Goal: Task Accomplishment & Management: Manage account settings

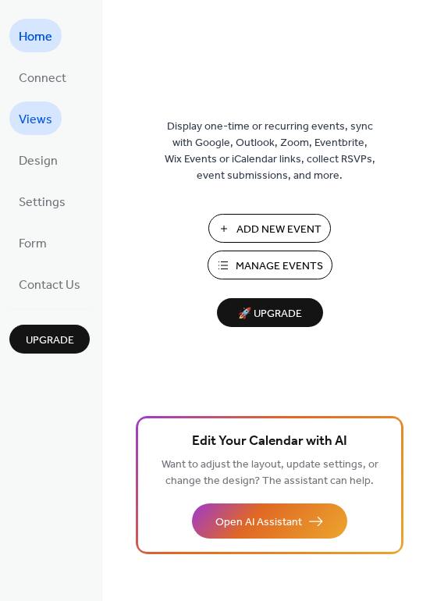
click at [41, 117] on span "Views" at bounding box center [36, 120] width 34 height 24
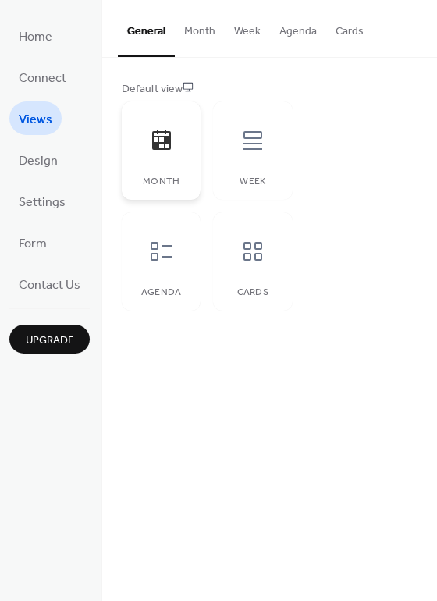
click at [169, 151] on icon at bounding box center [161, 140] width 25 height 25
click at [198, 30] on button "Month" at bounding box center [200, 27] width 50 height 55
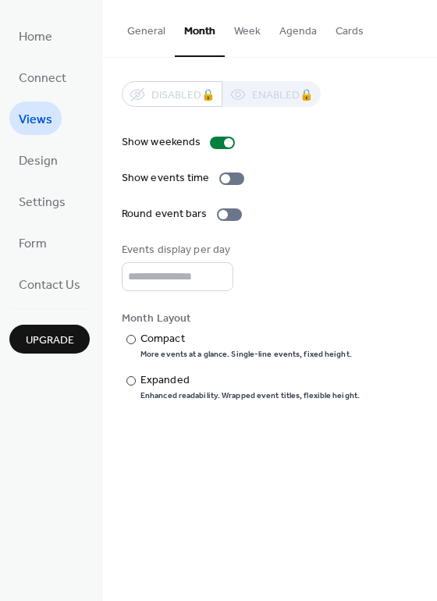
click at [247, 27] on button "Week" at bounding box center [247, 27] width 45 height 55
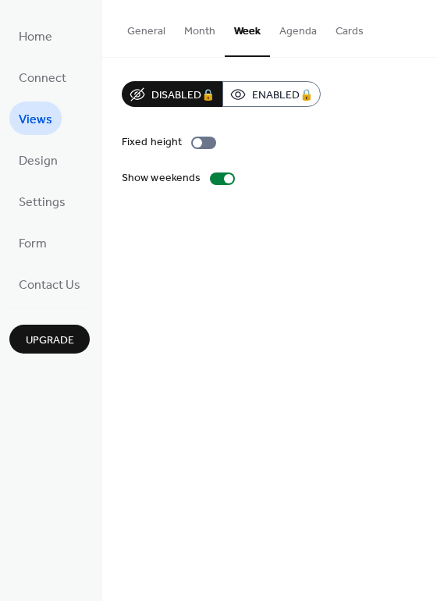
click at [287, 32] on button "Agenda" at bounding box center [298, 27] width 56 height 55
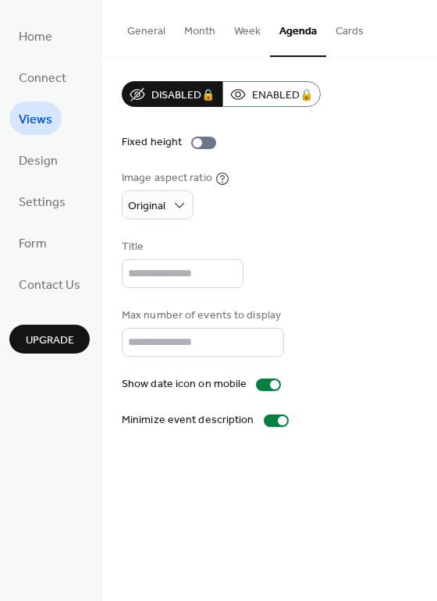
click at [246, 34] on button "Week" at bounding box center [247, 27] width 45 height 55
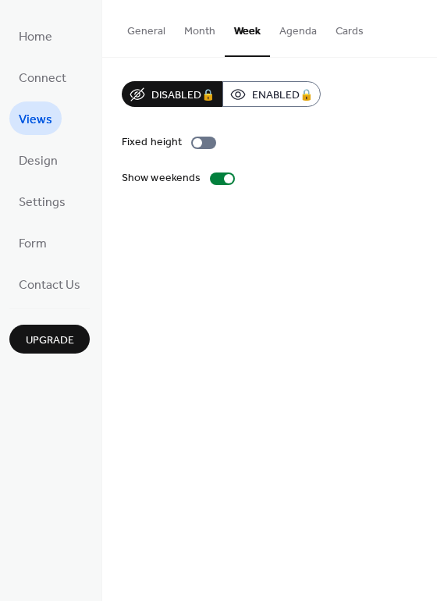
click at [337, 32] on button "Cards" at bounding box center [350, 27] width 47 height 55
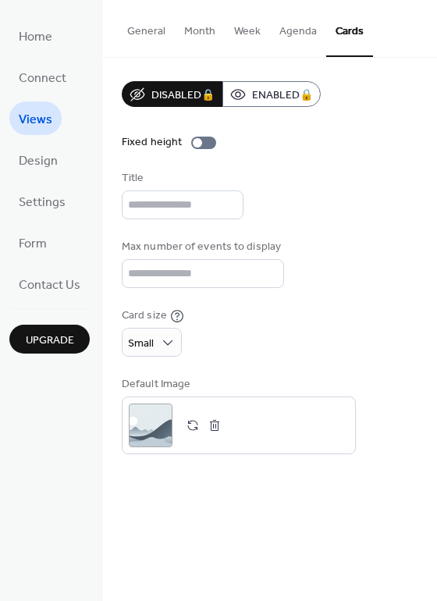
click at [154, 34] on button "General" at bounding box center [146, 27] width 57 height 55
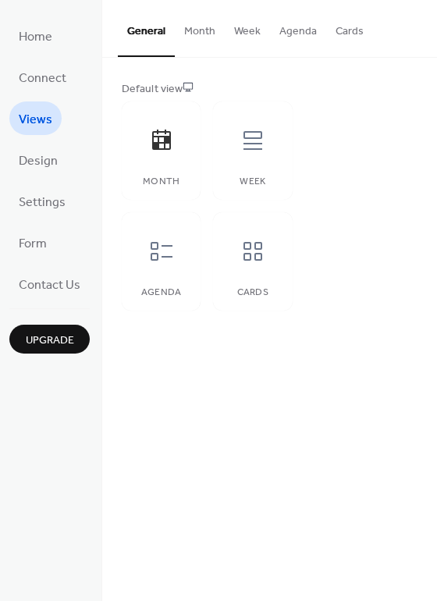
click at [198, 30] on button "Month" at bounding box center [200, 27] width 50 height 55
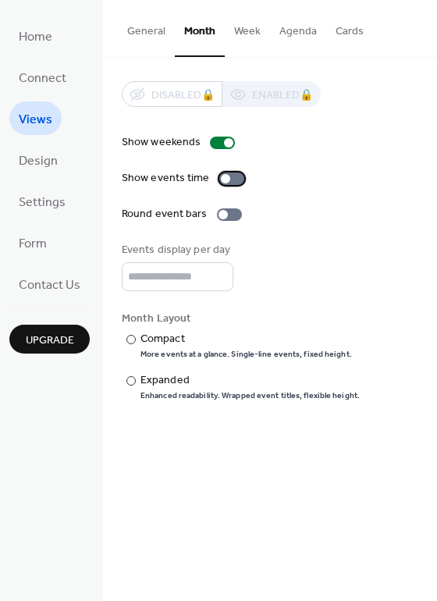
click at [238, 175] on div at bounding box center [231, 179] width 25 height 12
click at [127, 384] on div at bounding box center [131, 380] width 9 height 9
click at [48, 161] on span "Design" at bounding box center [38, 161] width 39 height 24
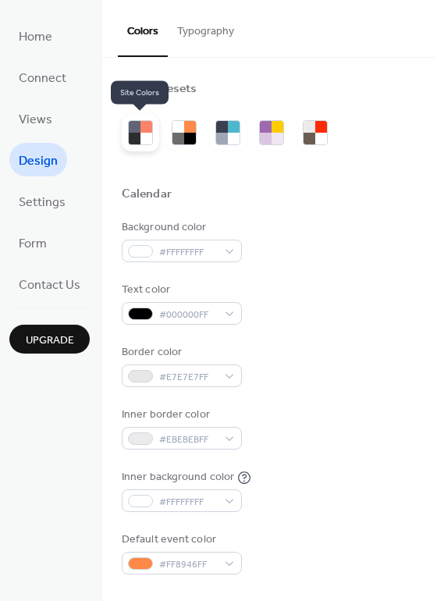
click at [145, 138] on div at bounding box center [147, 139] width 12 height 12
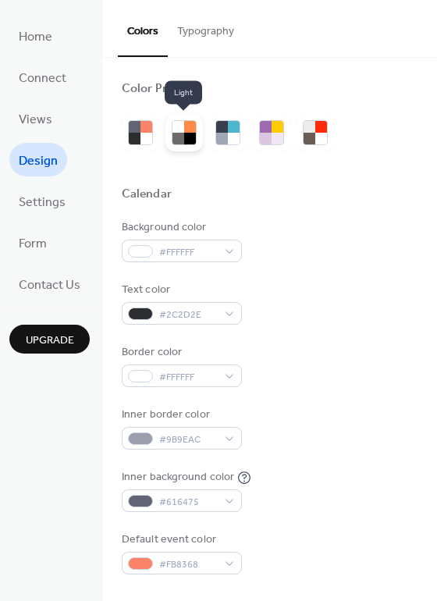
click at [184, 137] on div at bounding box center [190, 139] width 12 height 12
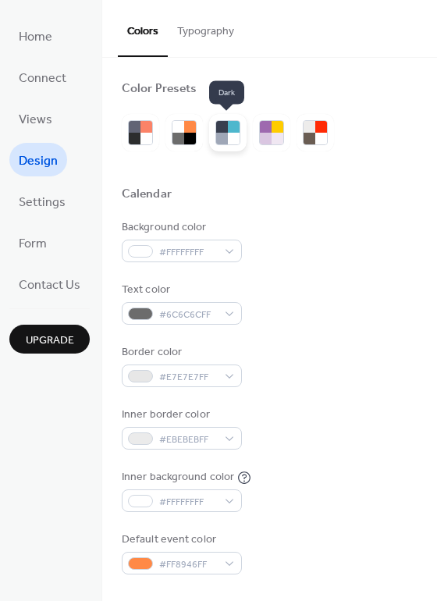
click at [230, 140] on div at bounding box center [234, 139] width 12 height 12
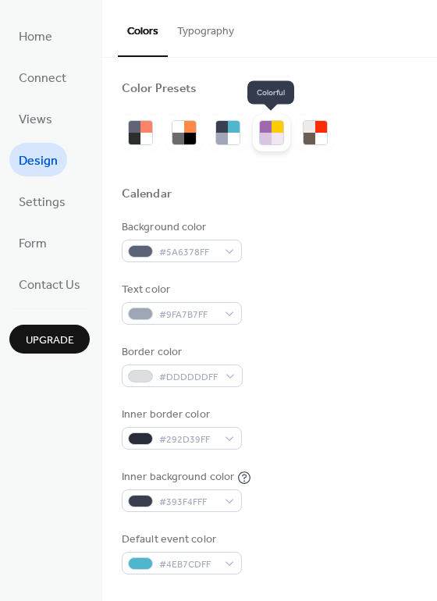
click at [272, 134] on div at bounding box center [278, 139] width 12 height 12
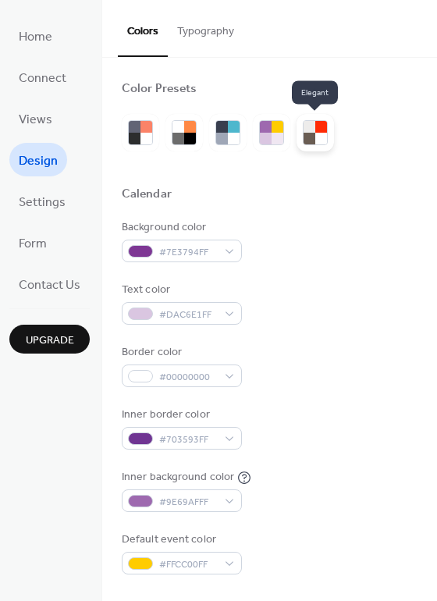
click at [311, 134] on div at bounding box center [310, 139] width 12 height 12
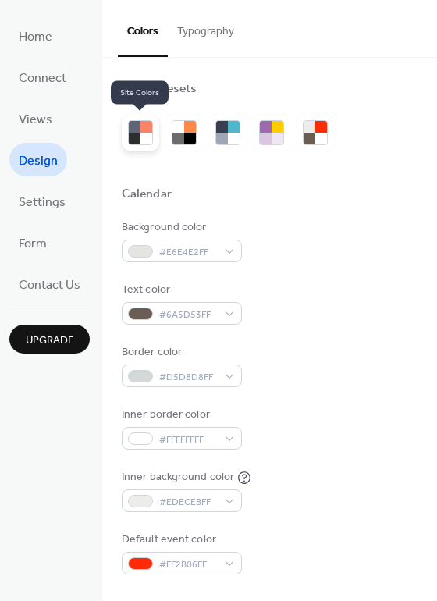
click at [149, 137] on div at bounding box center [147, 139] width 12 height 12
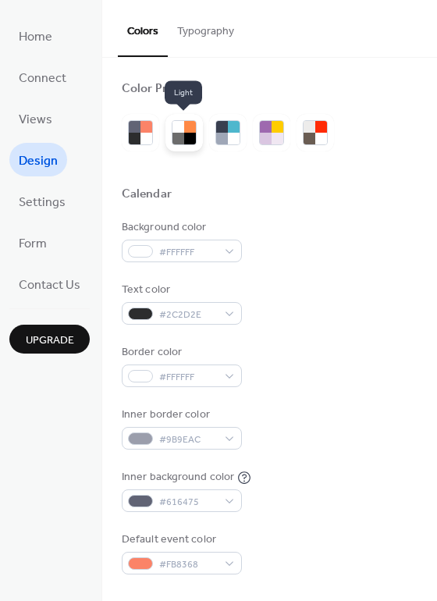
click at [185, 132] on div at bounding box center [190, 127] width 12 height 12
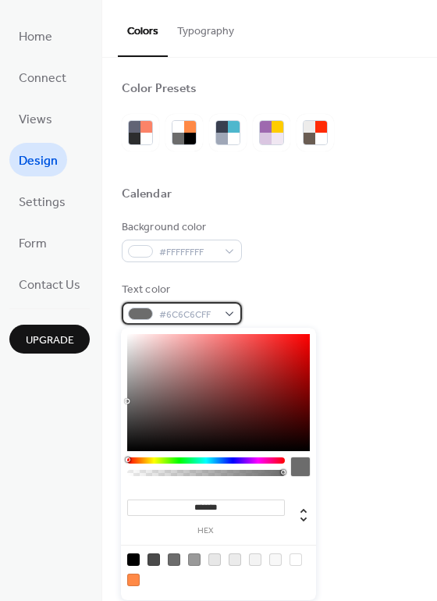
click at [227, 316] on div "#6C6C6CFF" at bounding box center [182, 313] width 120 height 23
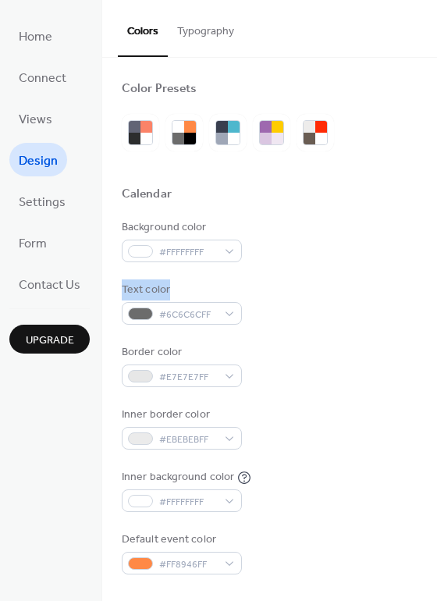
drag, startPoint x: 431, startPoint y: 244, endPoint x: 423, endPoint y: 275, distance: 32.4
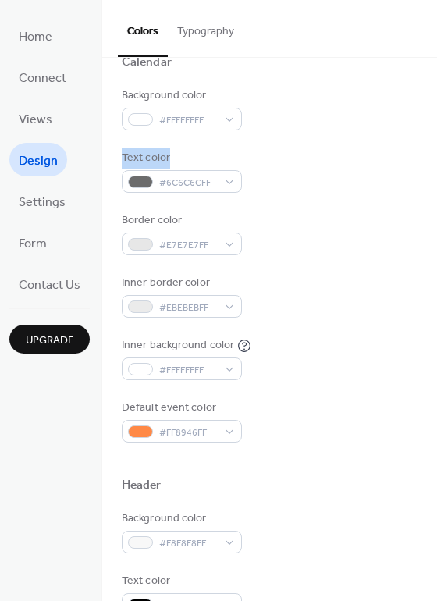
scroll to position [134, 0]
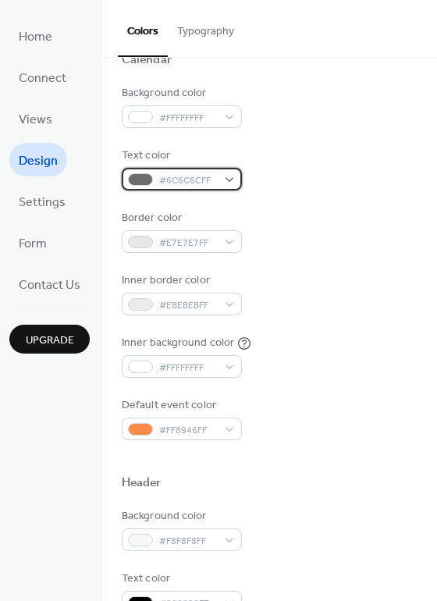
click at [233, 184] on div "#6C6C6CFF" at bounding box center [182, 179] width 120 height 23
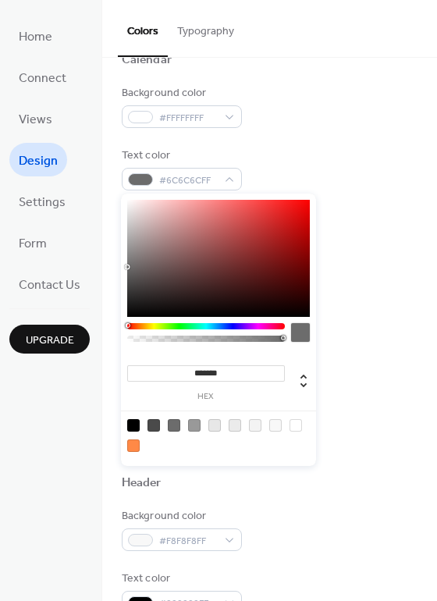
click at [130, 425] on div at bounding box center [133, 425] width 12 height 12
type input "*******"
click at [363, 312] on div "Inner border color #EBEBEBFF" at bounding box center [270, 294] width 296 height 43
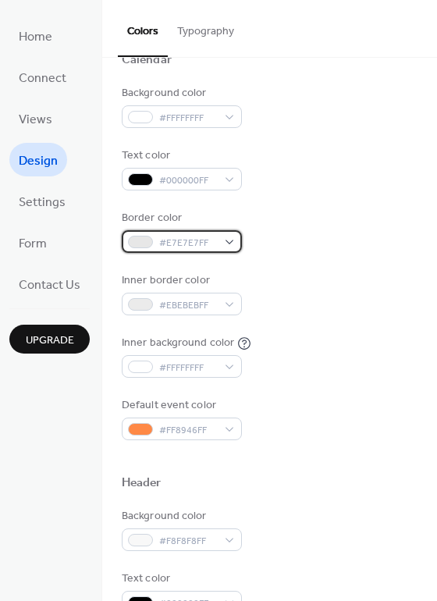
click at [231, 243] on div "#E7E7E7FF" at bounding box center [182, 241] width 120 height 23
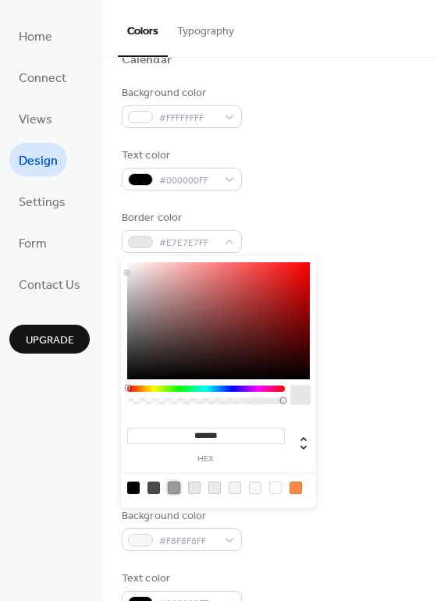
click at [175, 489] on div at bounding box center [174, 488] width 12 height 12
type input "*******"
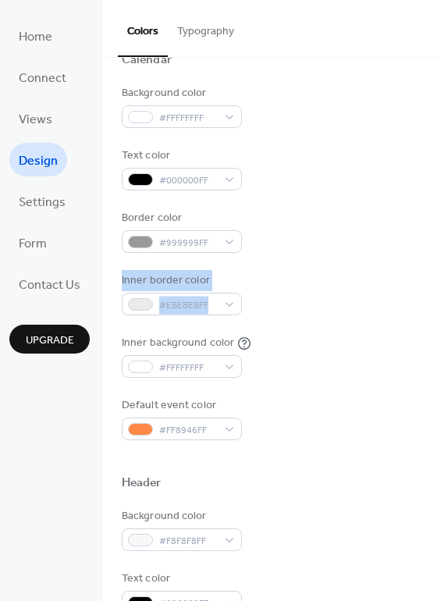
drag, startPoint x: 432, startPoint y: 261, endPoint x: 423, endPoint y: 312, distance: 51.5
click at [423, 312] on div "Color Presets Calendar Background color #FFFFFFFF Text color #000000FF Border c…" at bounding box center [269, 529] width 335 height 1212
click at [375, 291] on div "Inner border color #EBEBEBFF" at bounding box center [270, 294] width 296 height 43
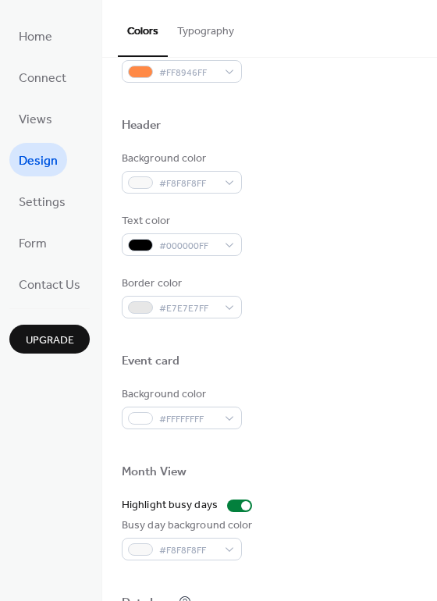
scroll to position [517, 0]
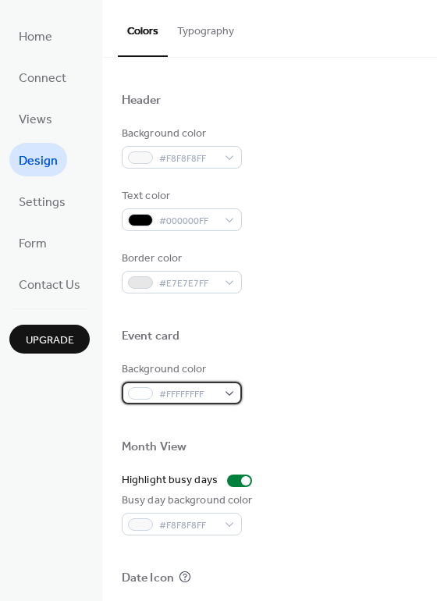
click at [227, 390] on div "#FFFFFFFF" at bounding box center [182, 393] width 120 height 23
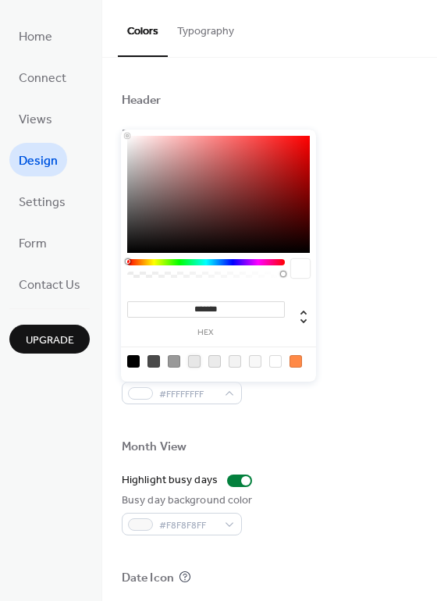
click at [194, 361] on div at bounding box center [194, 361] width 12 height 12
type input "*******"
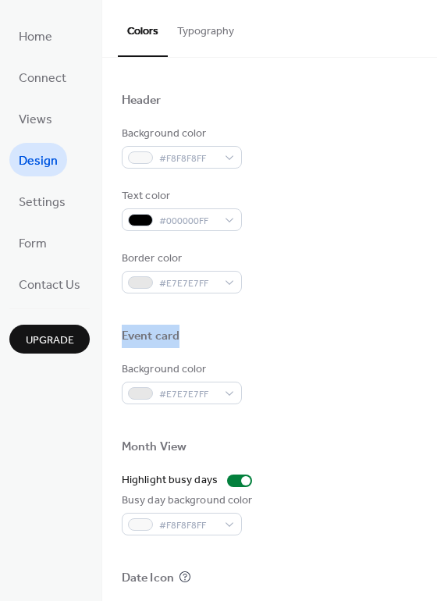
drag, startPoint x: 430, startPoint y: 291, endPoint x: 427, endPoint y: 337, distance: 47.0
click at [427, 337] on div "Color Presets Calendar Background color #FFFFFFFF Text color #000000FF Border c…" at bounding box center [269, 147] width 335 height 1212
click at [212, 32] on button "Typography" at bounding box center [206, 27] width 76 height 55
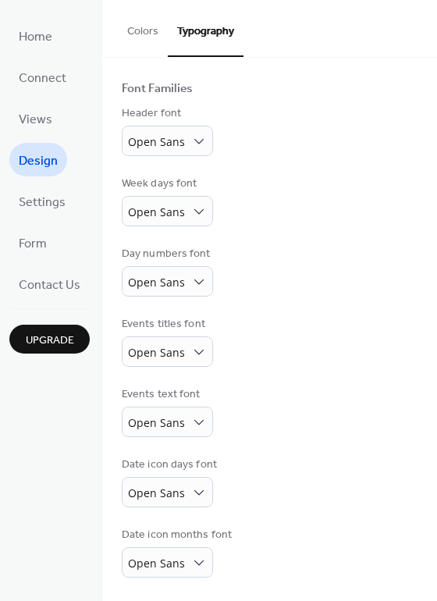
scroll to position [92, 0]
click at [29, 212] on span "Settings" at bounding box center [42, 203] width 47 height 24
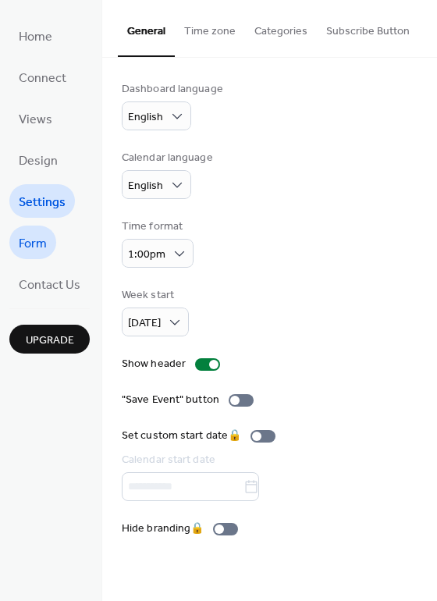
click at [29, 241] on span "Form" at bounding box center [33, 244] width 28 height 24
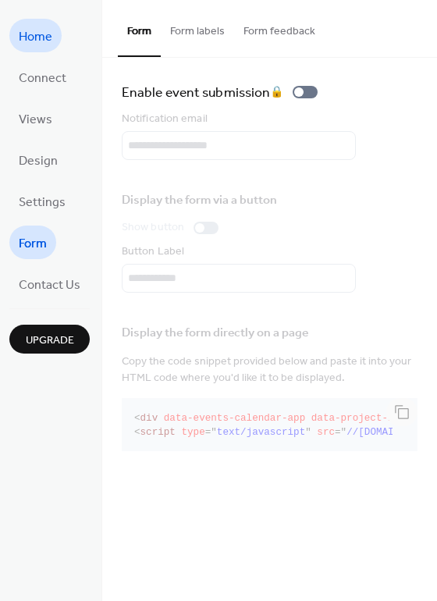
click at [45, 45] on span "Home" at bounding box center [36, 37] width 34 height 24
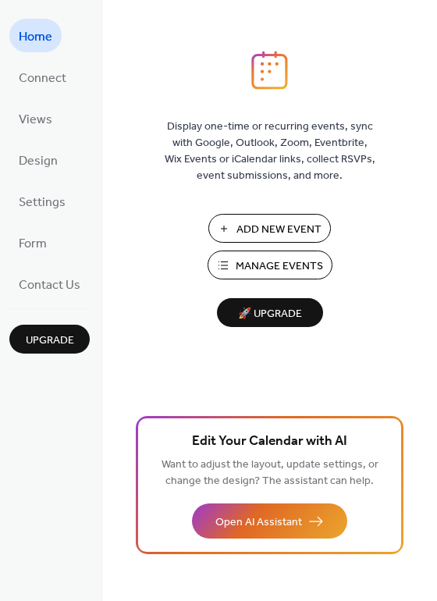
click at [269, 266] on span "Manage Events" at bounding box center [279, 267] width 87 height 16
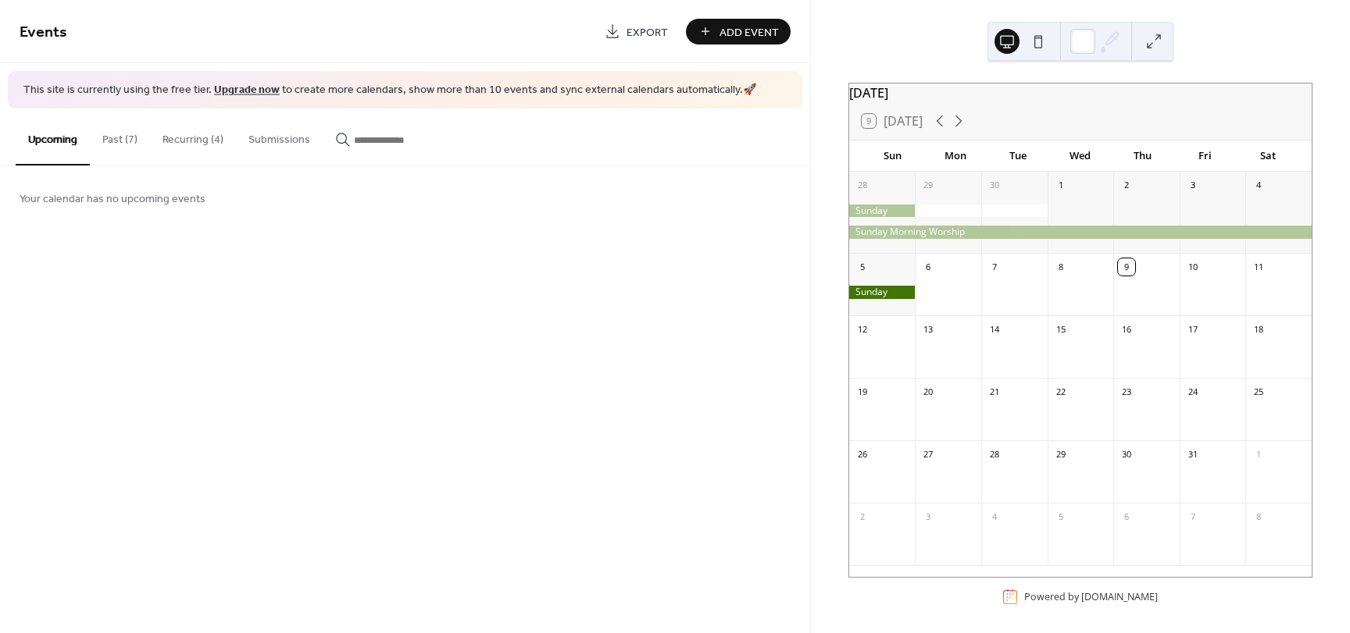
click at [184, 136] on button "Recurring (4)" at bounding box center [193, 136] width 86 height 55
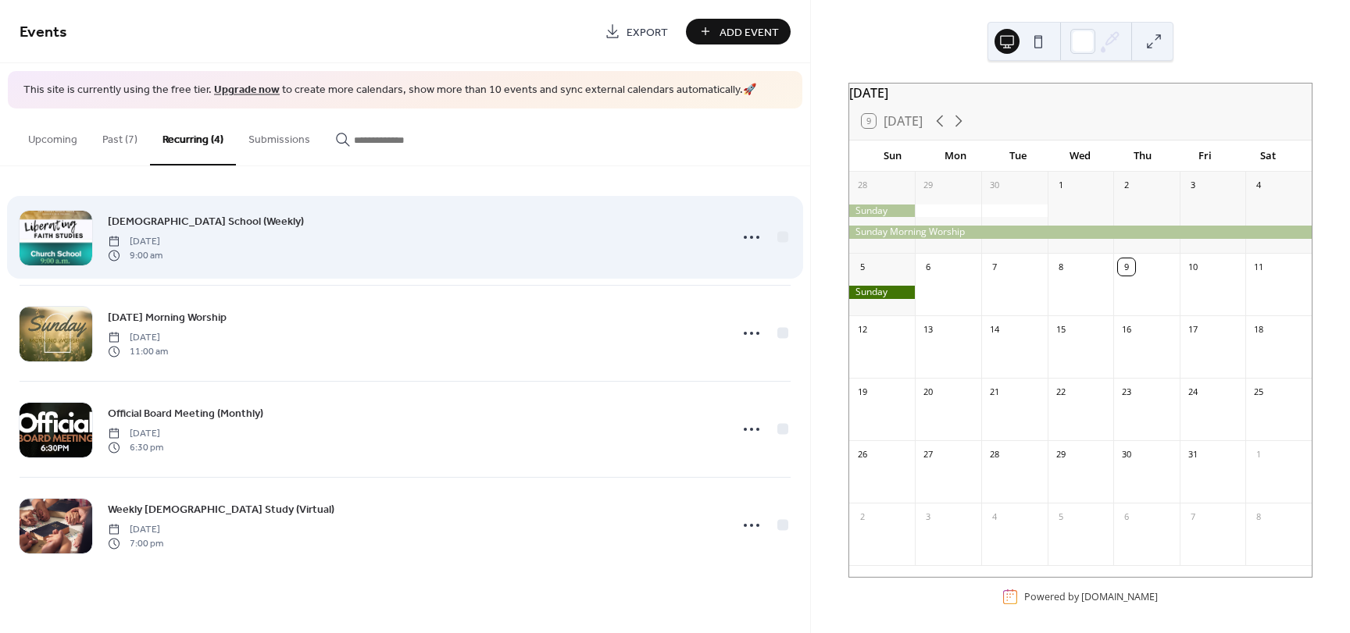
click at [603, 256] on div "[DEMOGRAPHIC_DATA] School (Weekly) [DATE] 9:00 am" at bounding box center [414, 237] width 612 height 50
click at [784, 239] on div at bounding box center [782, 236] width 11 height 11
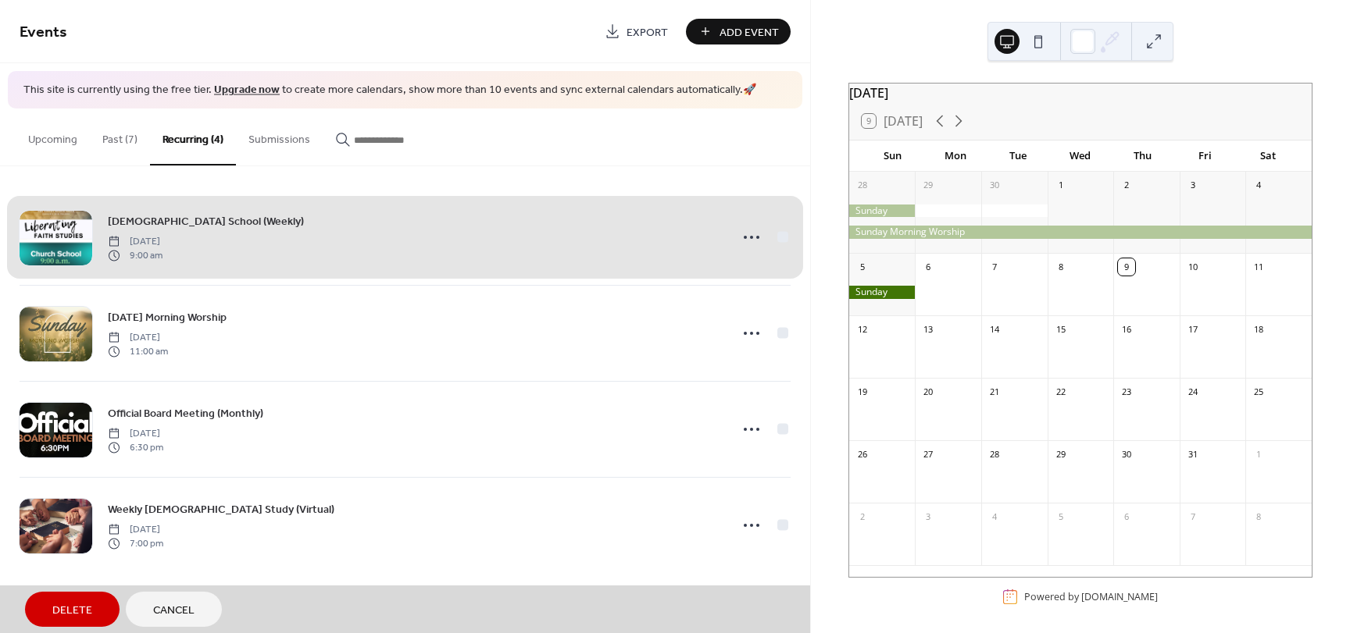
click at [191, 238] on div "[DEMOGRAPHIC_DATA] School (Weekly) [DATE] 9:00 am" at bounding box center [405, 237] width 771 height 95
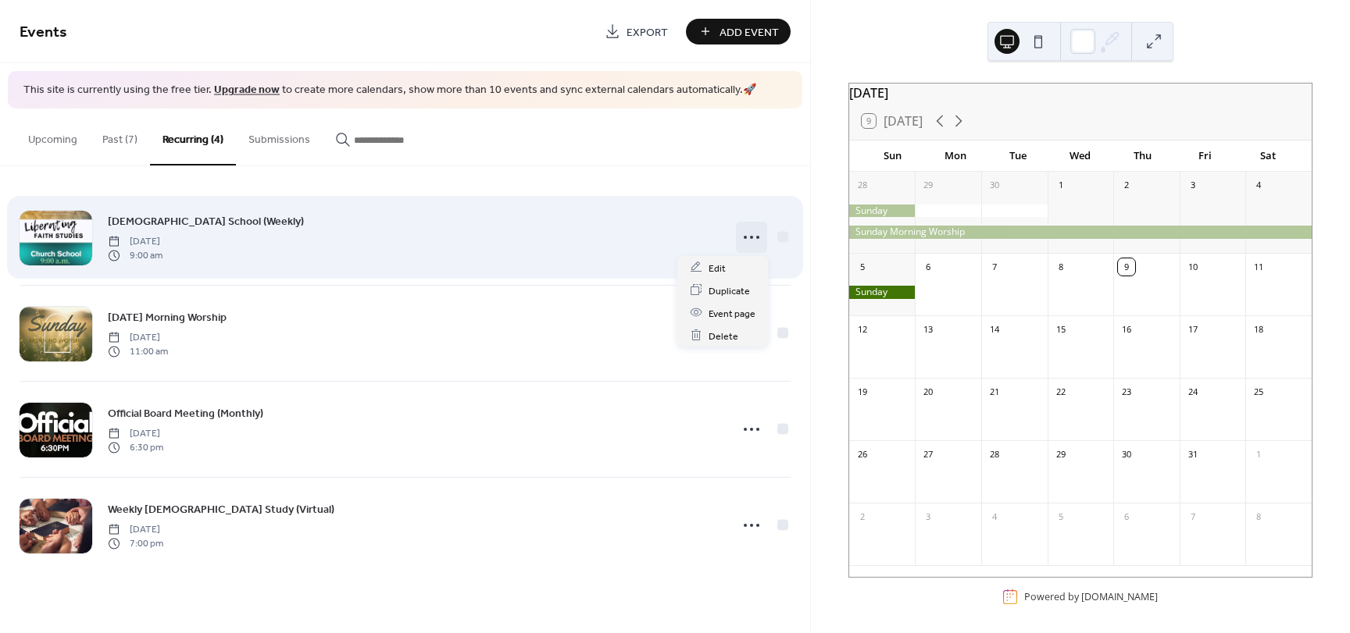
click at [755, 242] on icon at bounding box center [751, 237] width 25 height 25
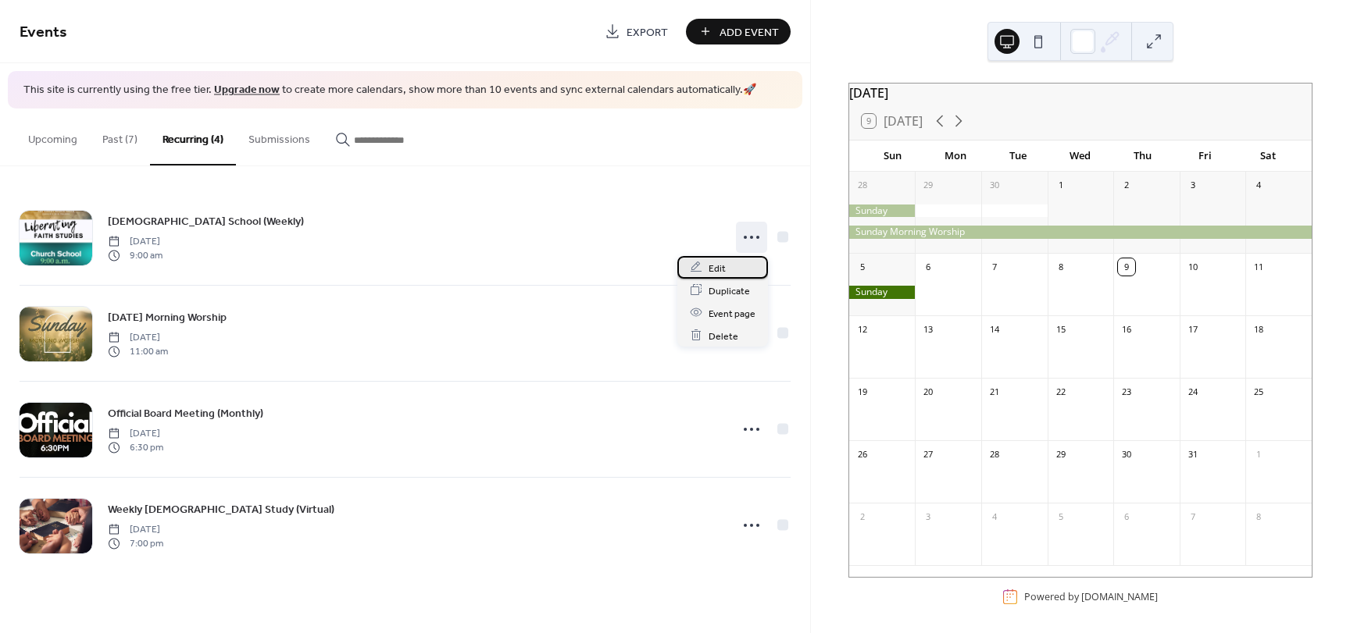
click at [715, 263] on span "Edit" at bounding box center [716, 268] width 17 height 16
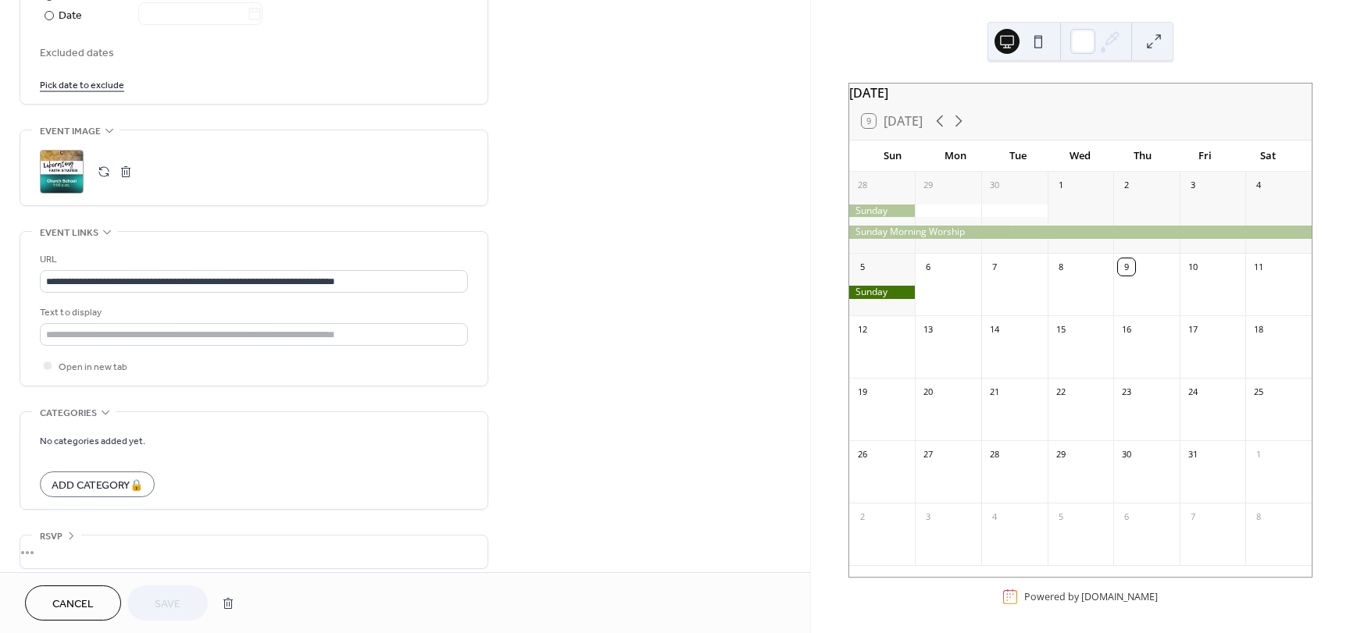
scroll to position [928, 0]
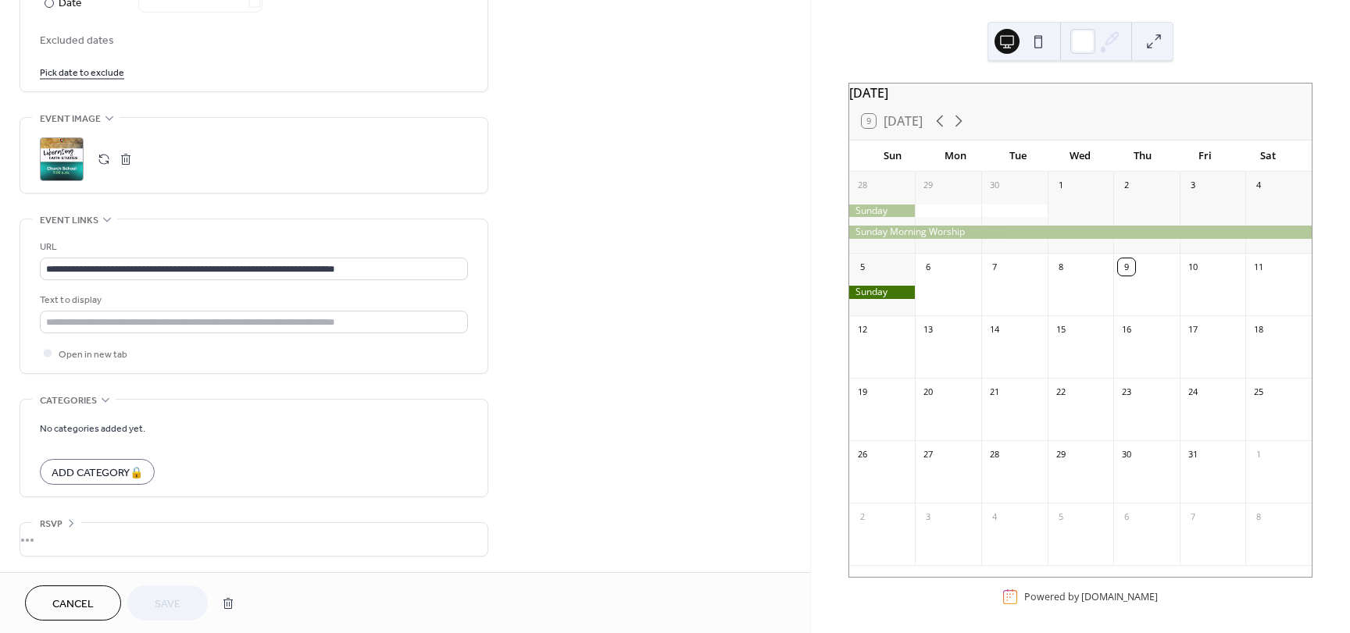
drag, startPoint x: 801, startPoint y: 445, endPoint x: 812, endPoint y: 347, distance: 99.1
click at [812, 347] on div "**********" at bounding box center [675, 316] width 1350 height 633
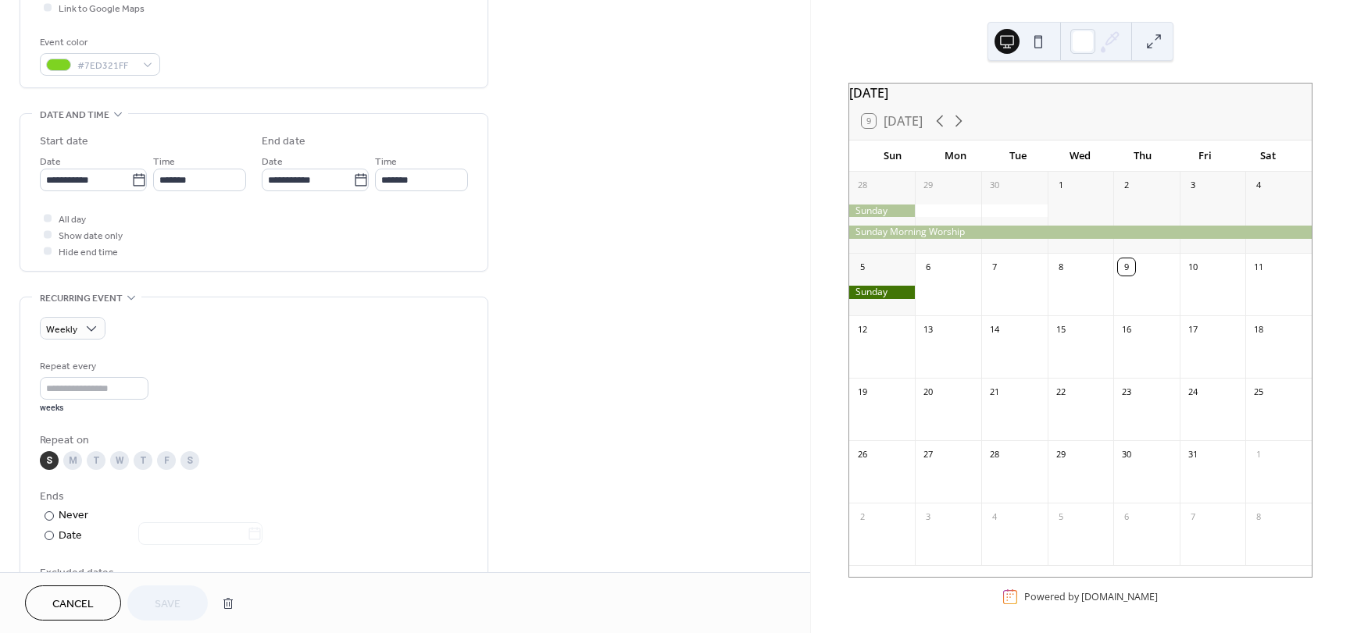
scroll to position [387, 0]
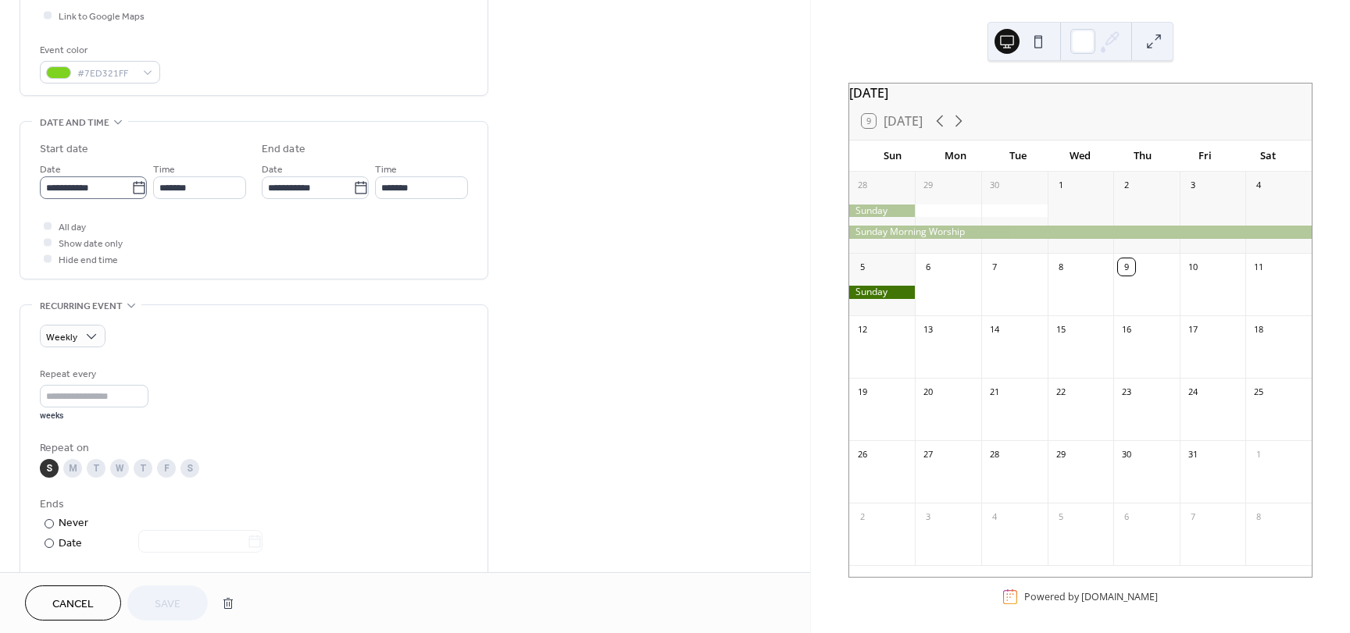
click at [139, 187] on icon at bounding box center [139, 188] width 16 height 16
click at [131, 187] on input "**********" at bounding box center [85, 188] width 91 height 23
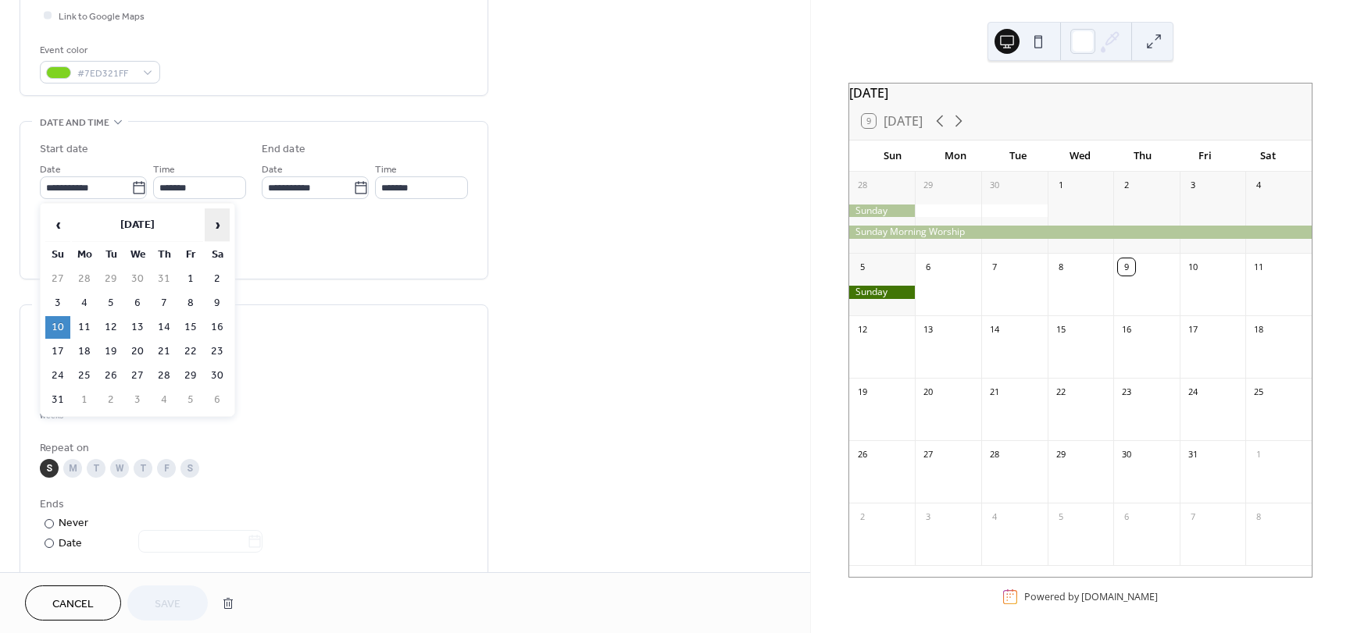
click at [221, 223] on span "›" at bounding box center [216, 224] width 23 height 31
click at [55, 373] on td "28" at bounding box center [57, 376] width 25 height 23
type input "**********"
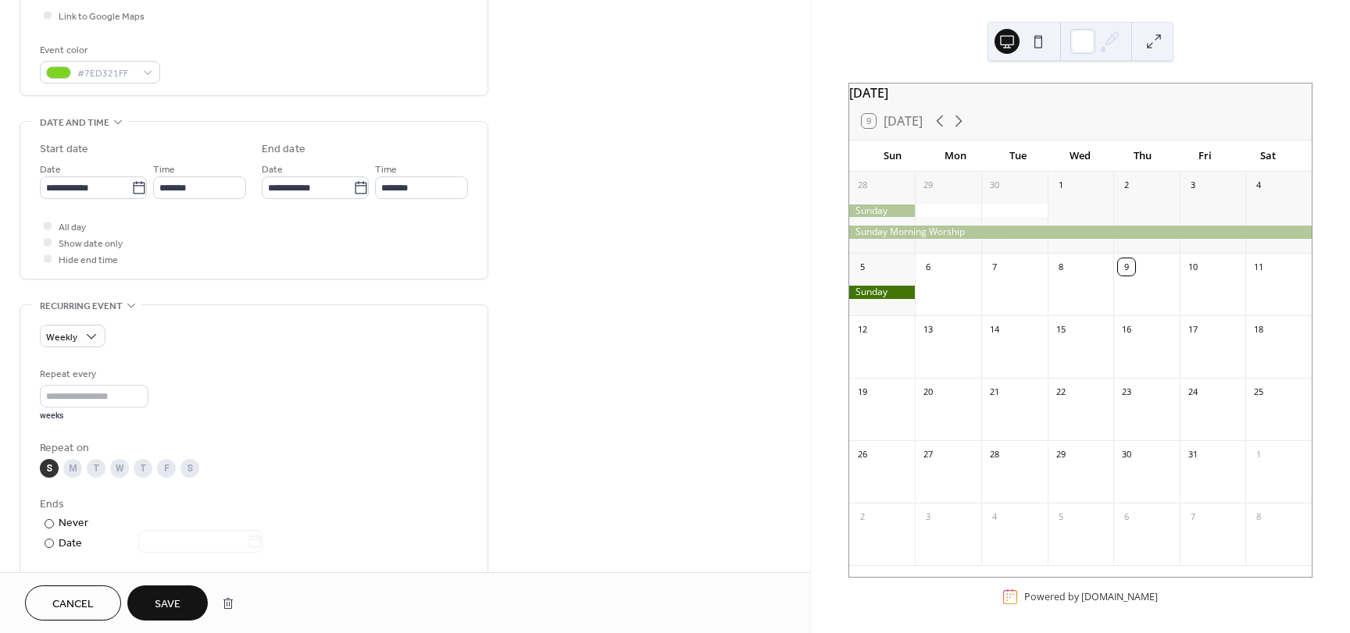
click at [162, 597] on span "Save" at bounding box center [168, 605] width 26 height 16
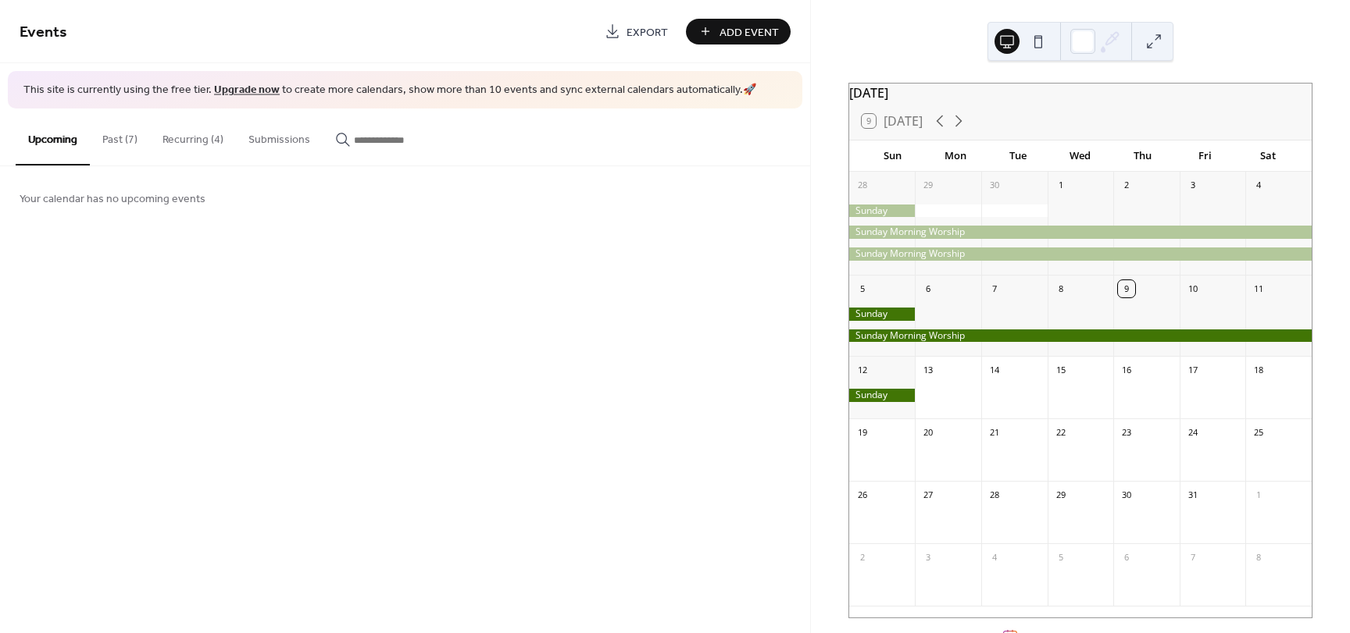
click at [904, 321] on div at bounding box center [882, 314] width 66 height 13
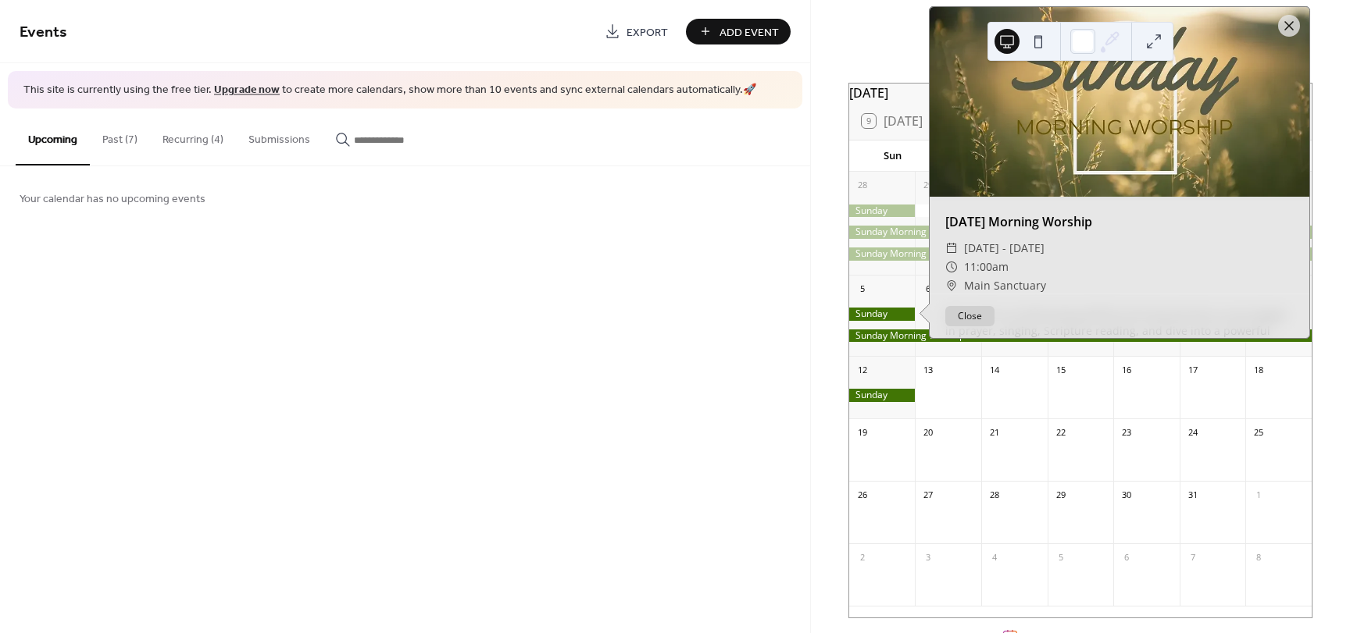
click at [890, 343] on div at bounding box center [1080, 336] width 462 height 13
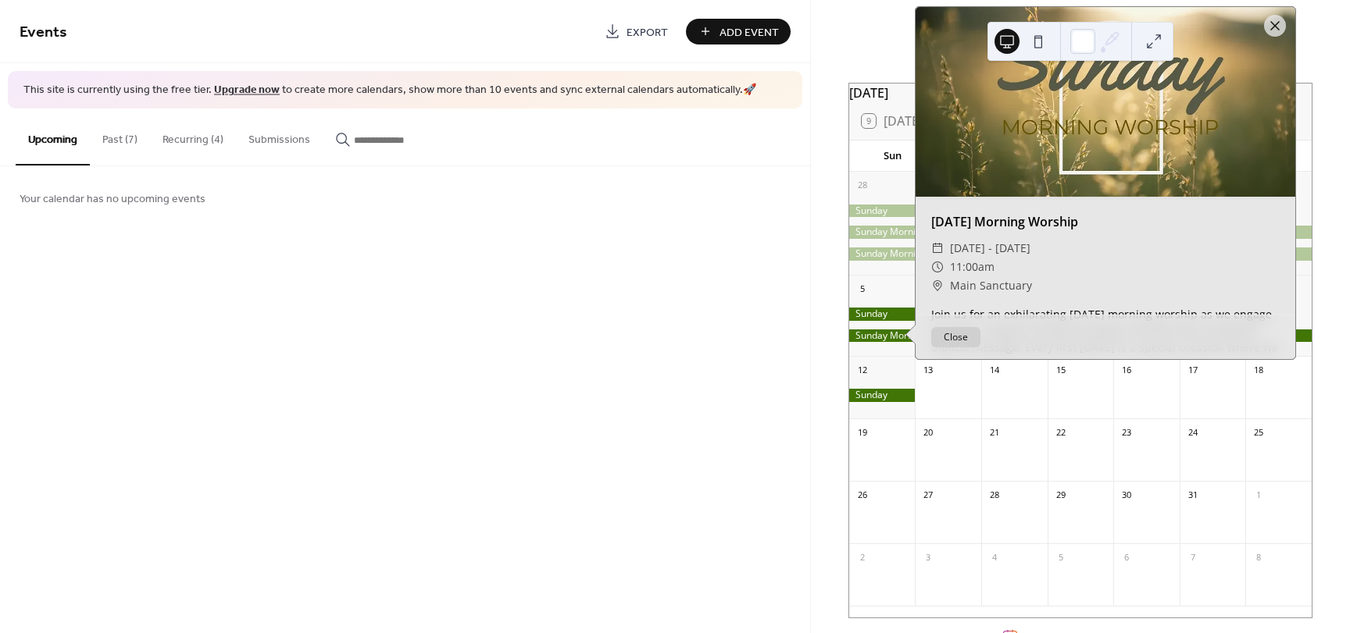
click at [973, 346] on button "Close" at bounding box center [955, 337] width 49 height 20
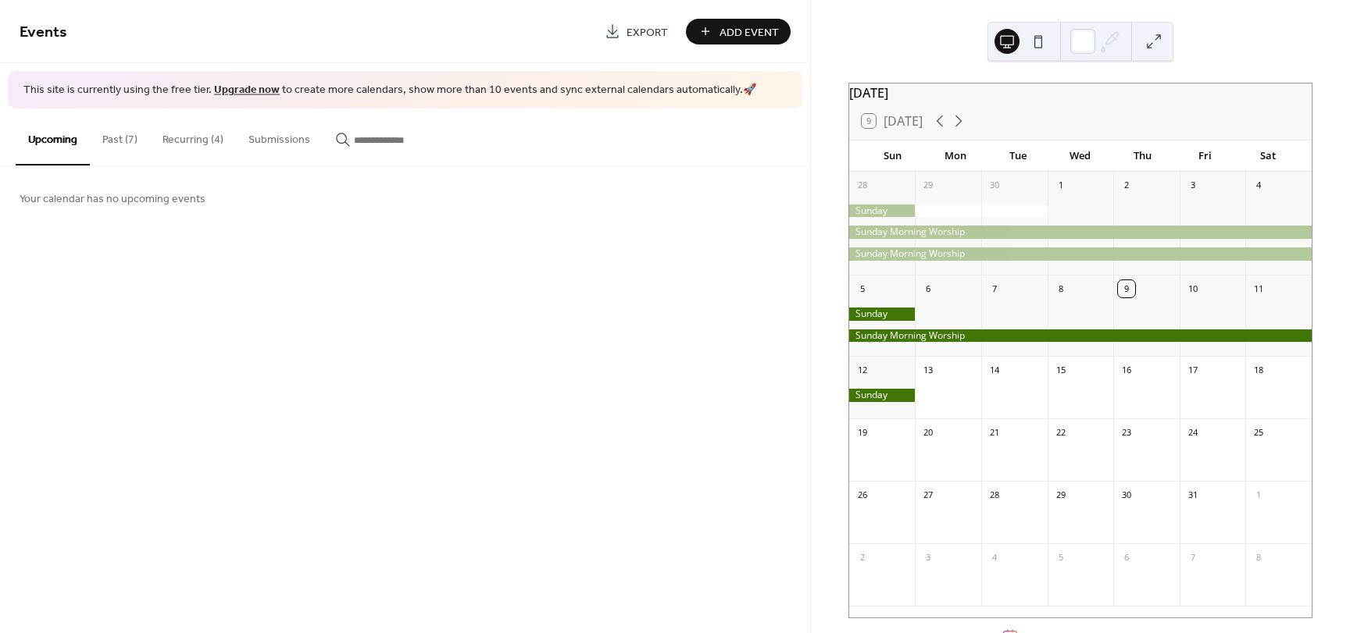
click at [931, 340] on div at bounding box center [1080, 336] width 462 height 13
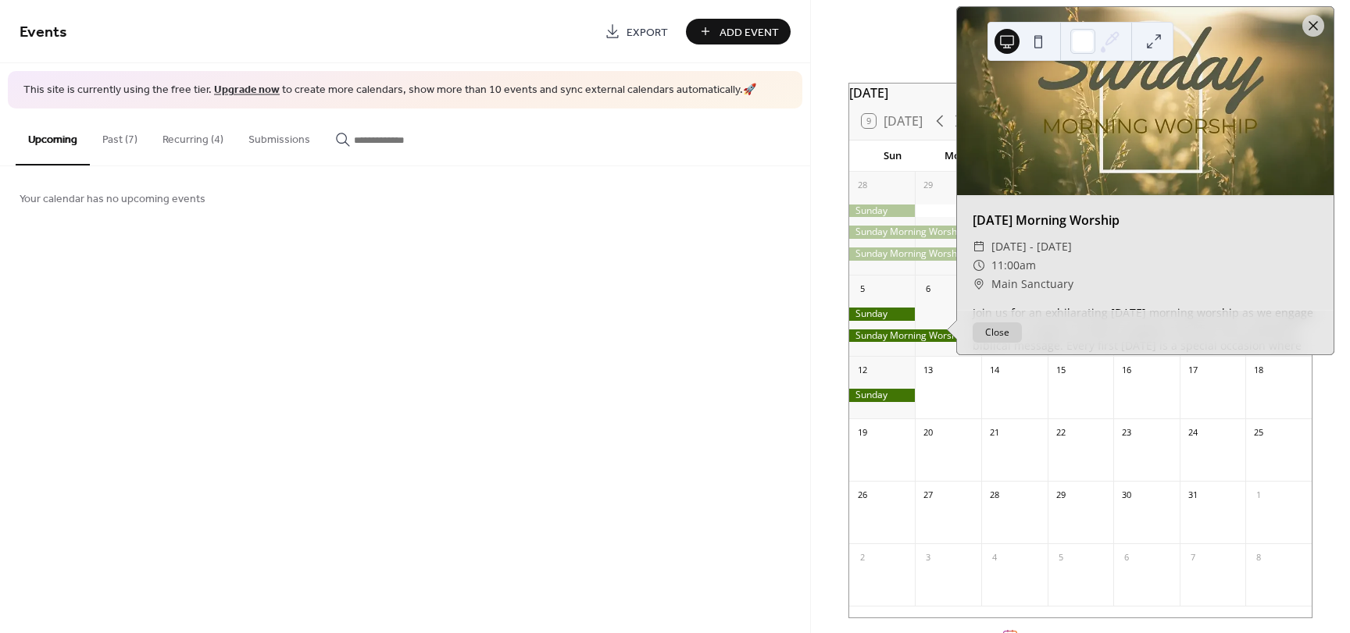
click at [931, 340] on div at bounding box center [1080, 336] width 462 height 13
click at [908, 340] on div at bounding box center [1080, 336] width 462 height 13
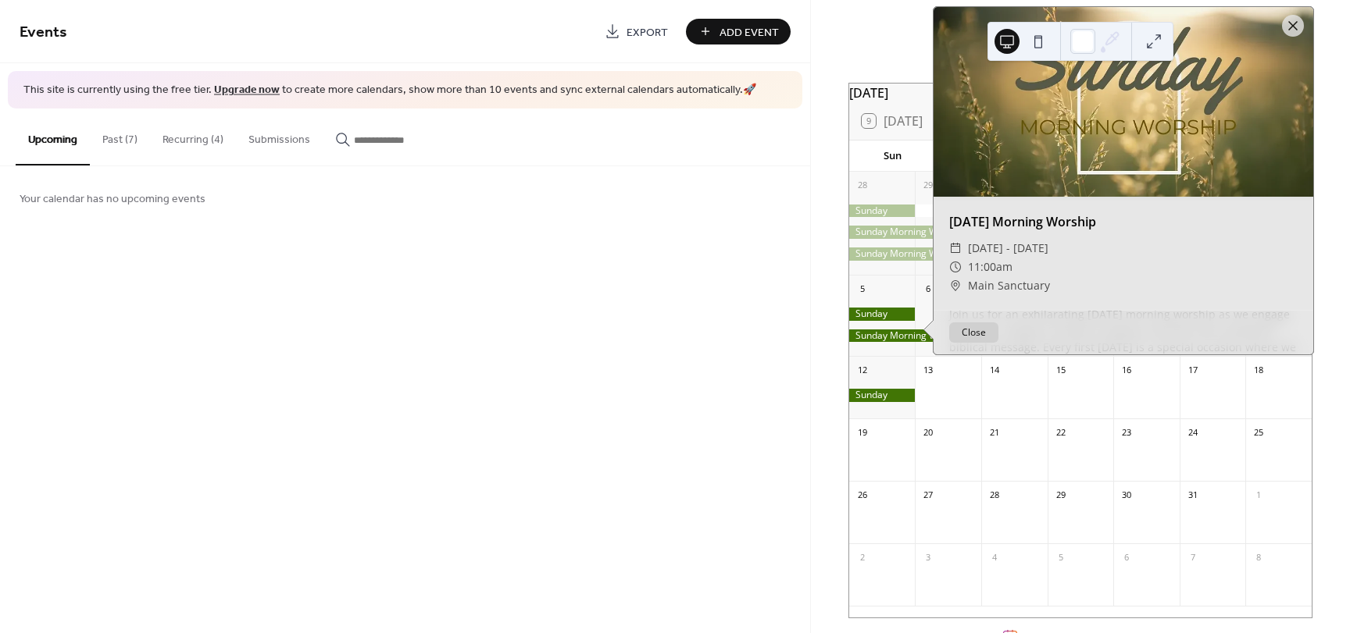
click at [908, 340] on div at bounding box center [1080, 336] width 462 height 13
click at [192, 139] on button "Recurring (4)" at bounding box center [193, 136] width 86 height 55
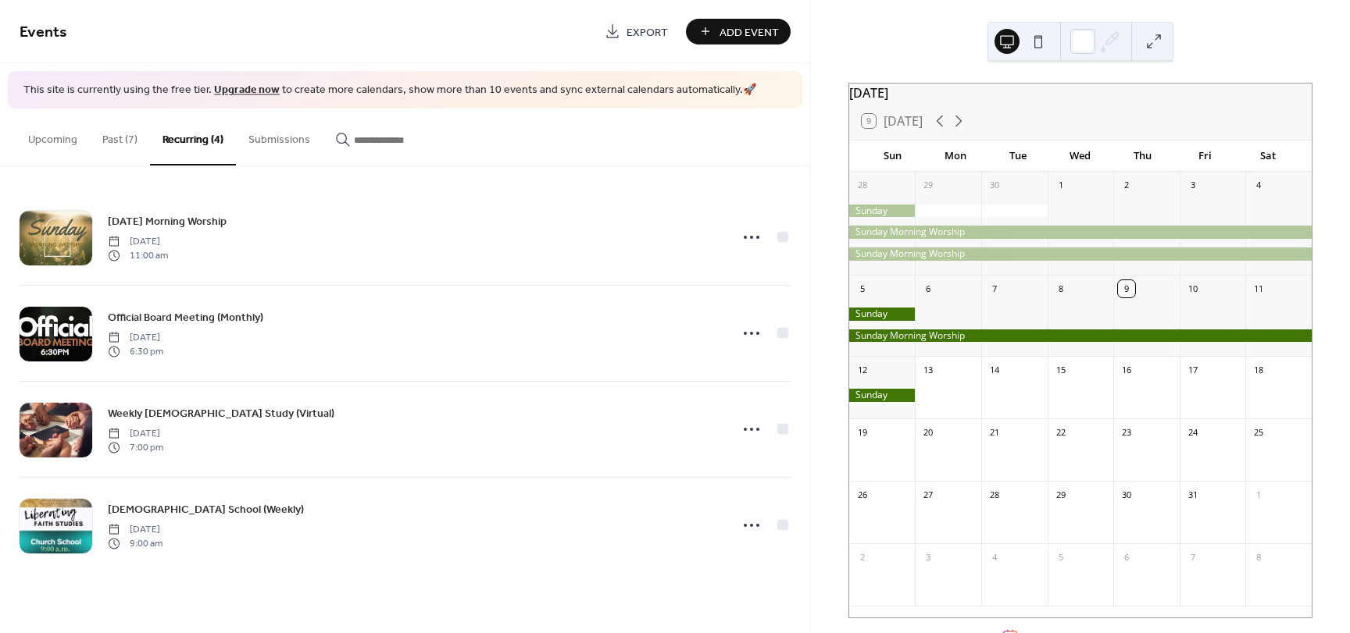
click at [895, 261] on div at bounding box center [1080, 254] width 462 height 13
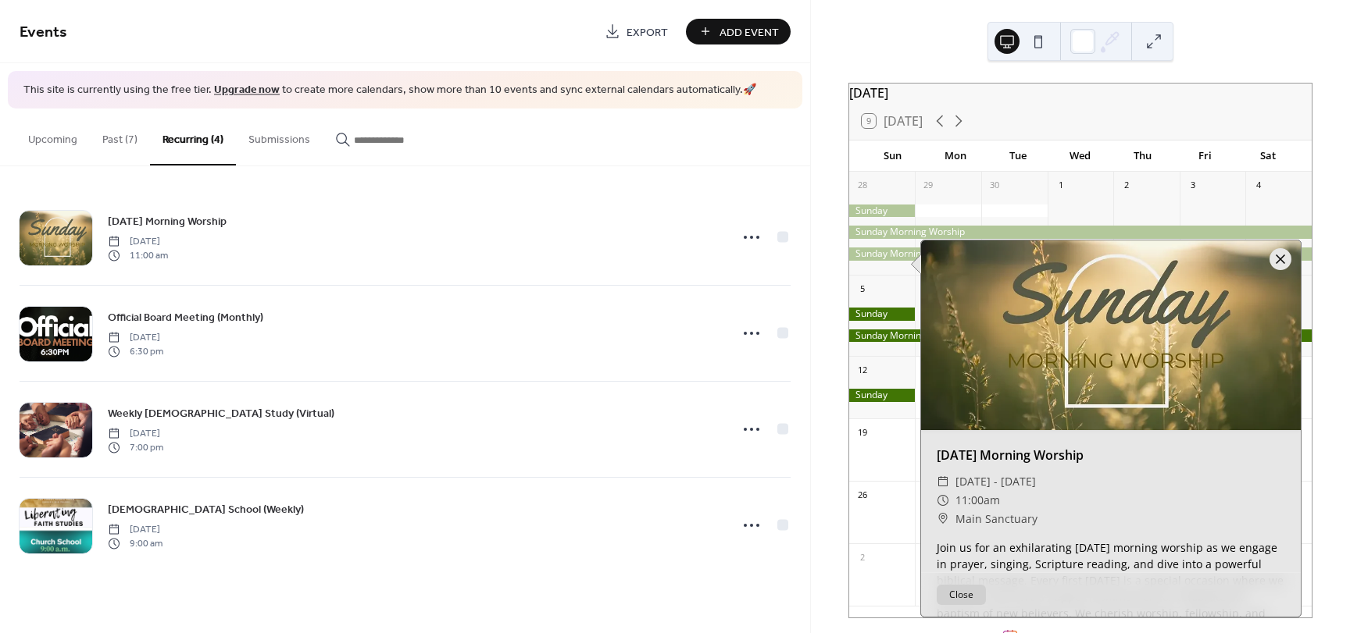
click at [1286, 263] on div at bounding box center [1280, 259] width 22 height 22
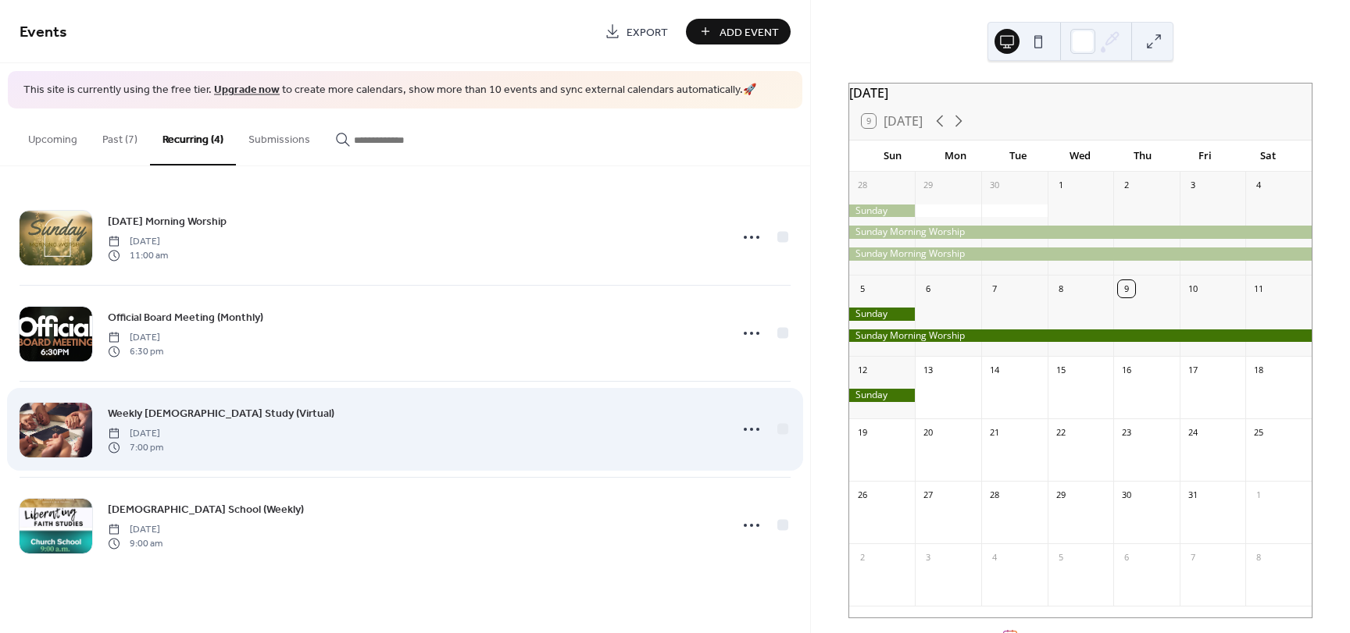
click at [200, 414] on span "Weekly [DEMOGRAPHIC_DATA] Study (Virtual)" at bounding box center [221, 413] width 227 height 16
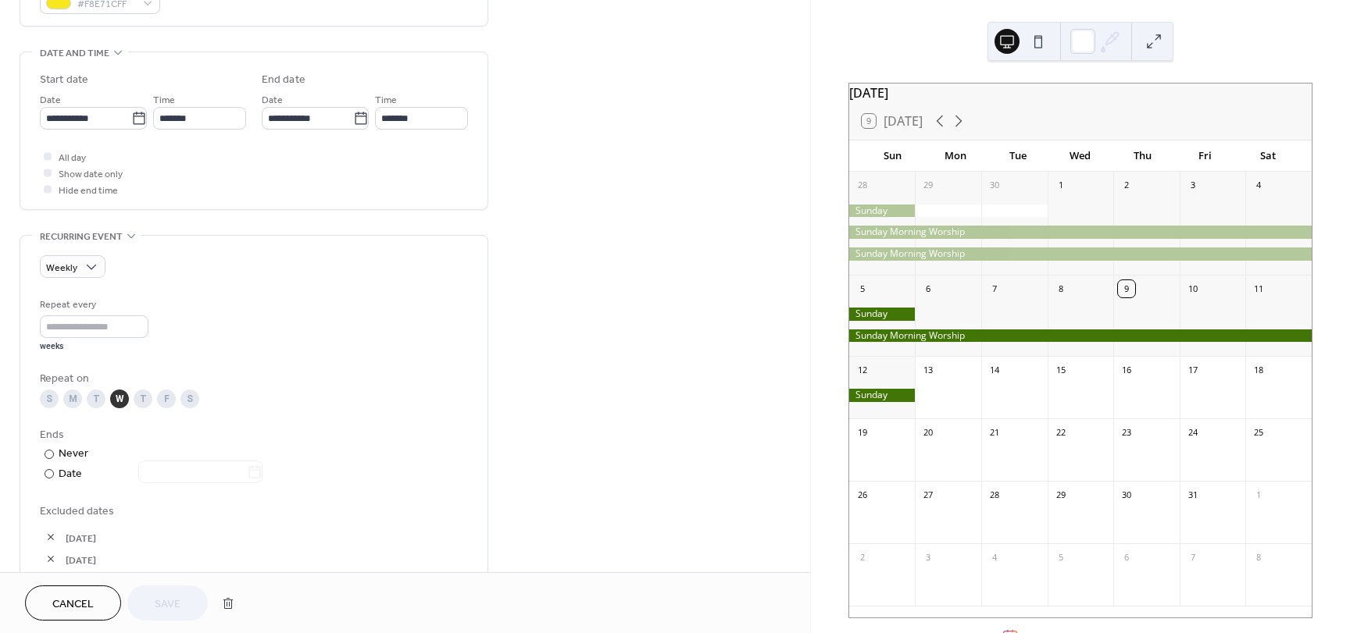
scroll to position [442, 0]
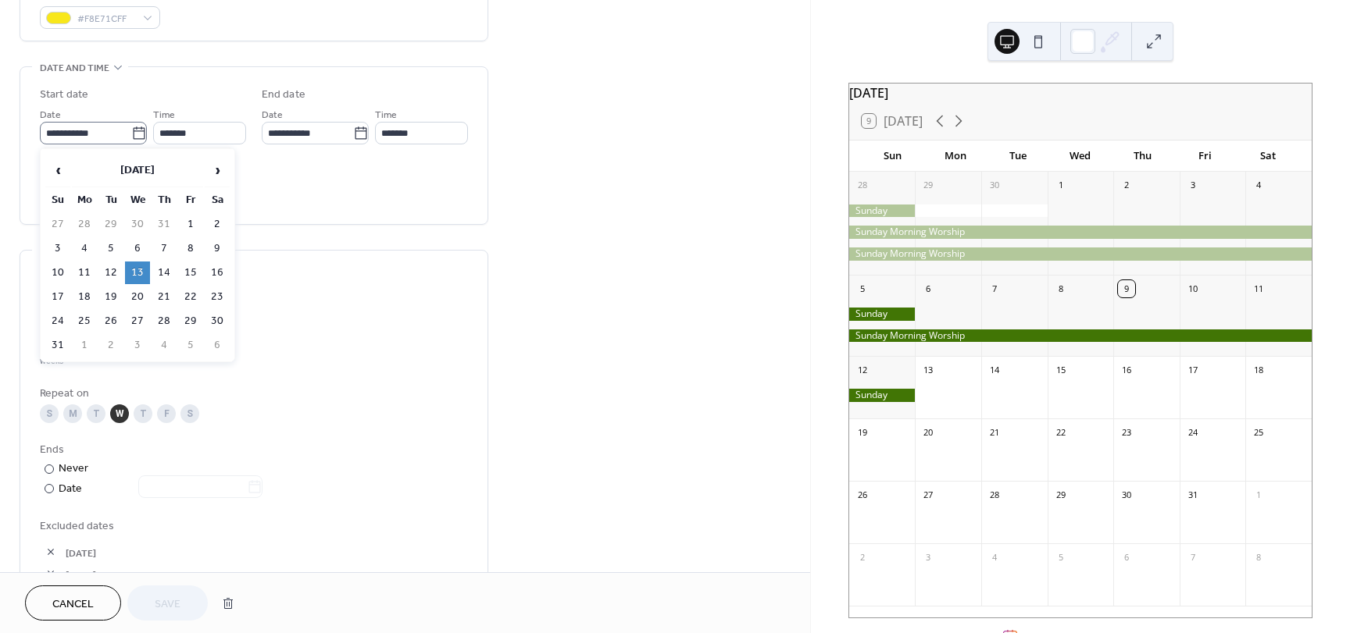
click at [135, 133] on icon at bounding box center [139, 134] width 16 height 16
click at [131, 133] on input "**********" at bounding box center [85, 133] width 91 height 23
click at [218, 166] on span "›" at bounding box center [216, 170] width 23 height 31
click at [137, 299] on td "24" at bounding box center [137, 297] width 25 height 23
type input "**********"
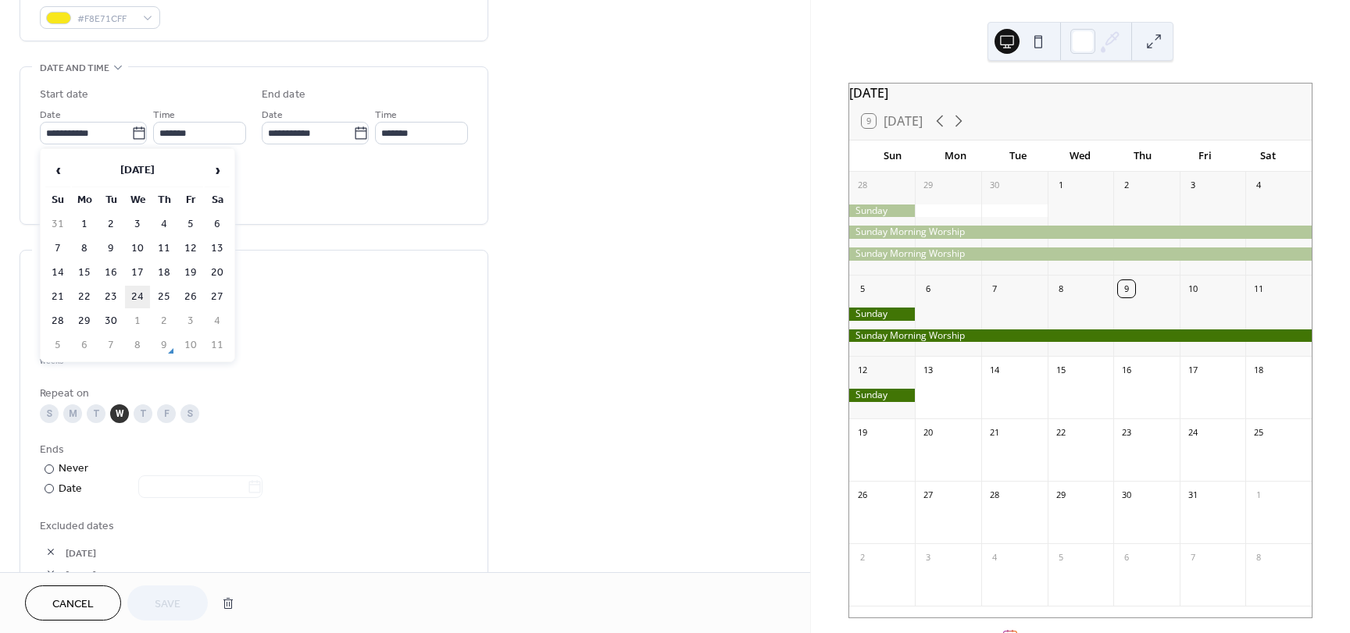
type input "**********"
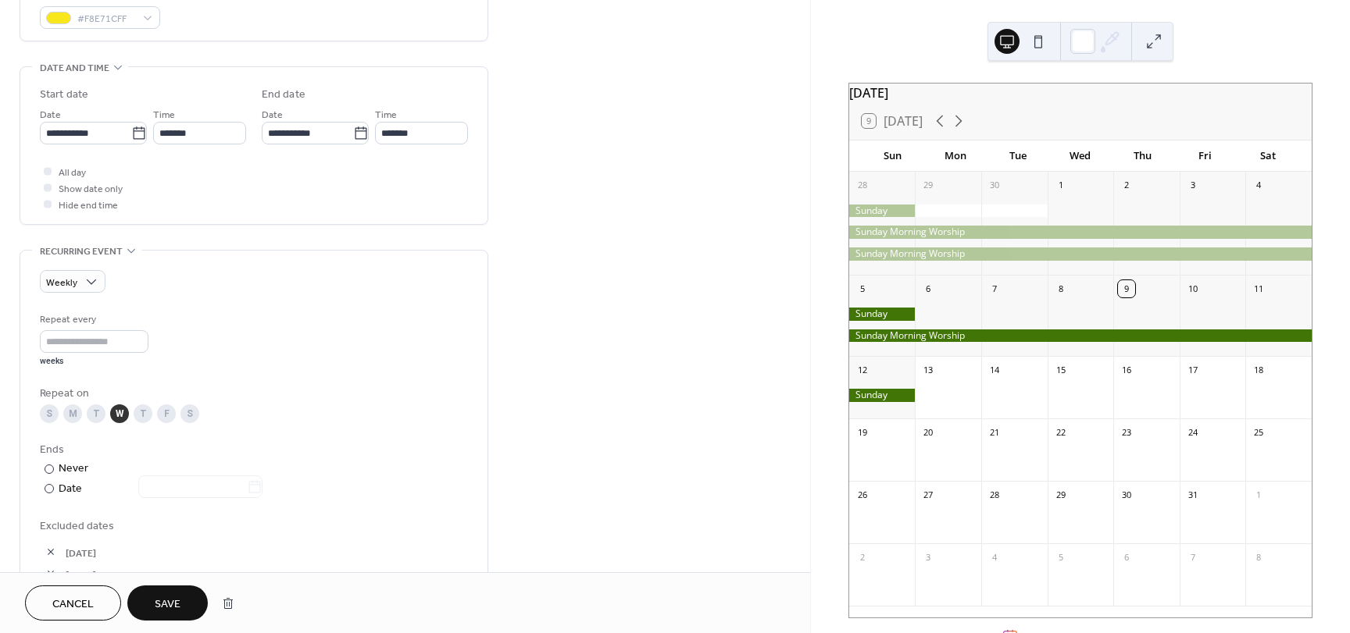
click at [173, 610] on span "Save" at bounding box center [168, 605] width 26 height 16
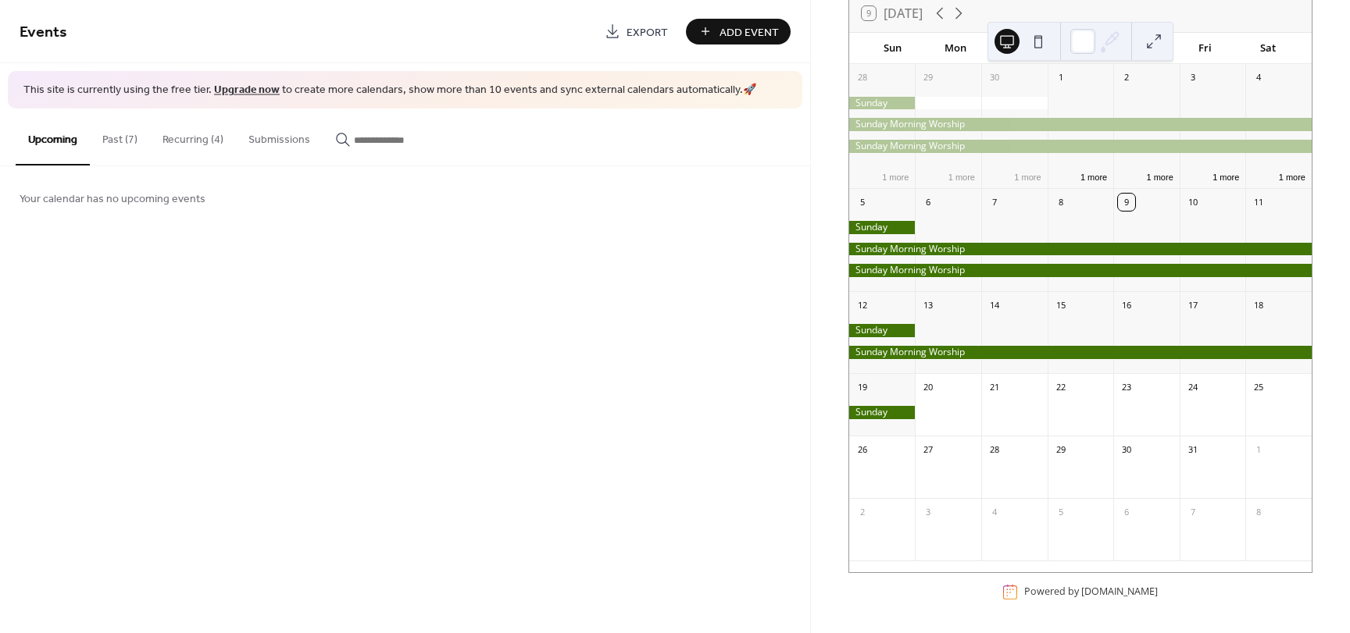
scroll to position [117, 0]
click at [248, 84] on link "Upgrade now" at bounding box center [247, 90] width 66 height 21
click at [202, 142] on button "Recurring (4)" at bounding box center [193, 136] width 86 height 55
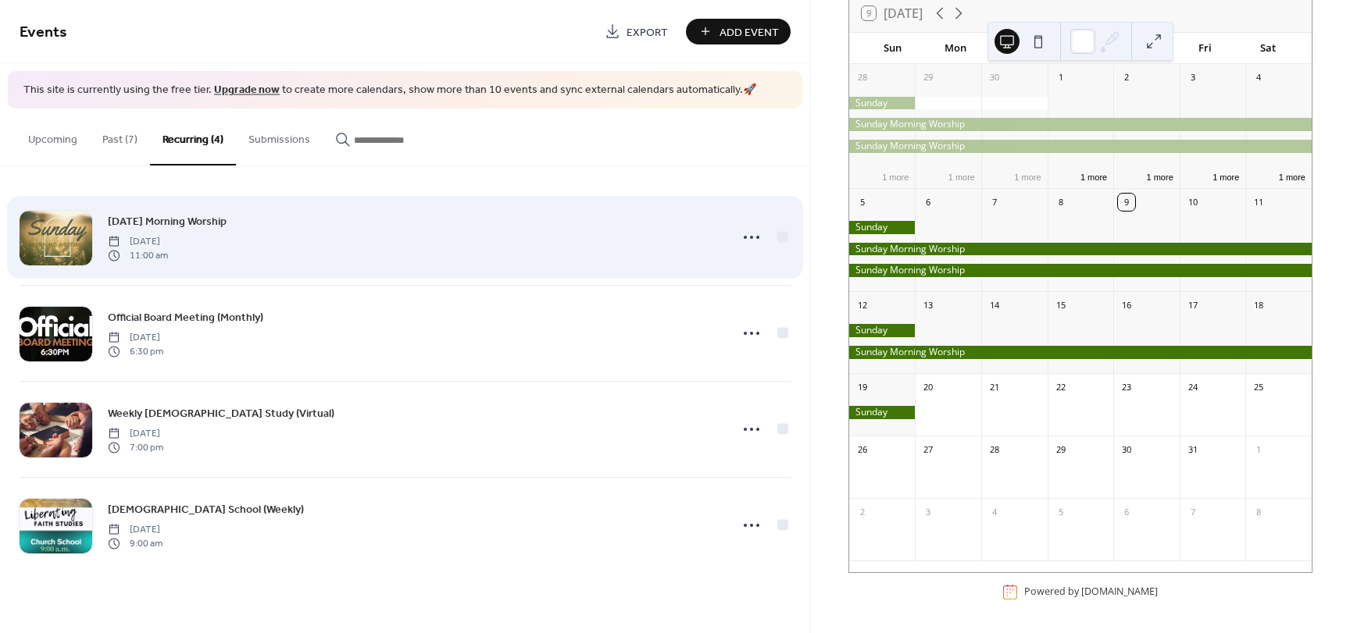
click at [193, 217] on span "[DATE] Morning Worship" at bounding box center [167, 221] width 119 height 16
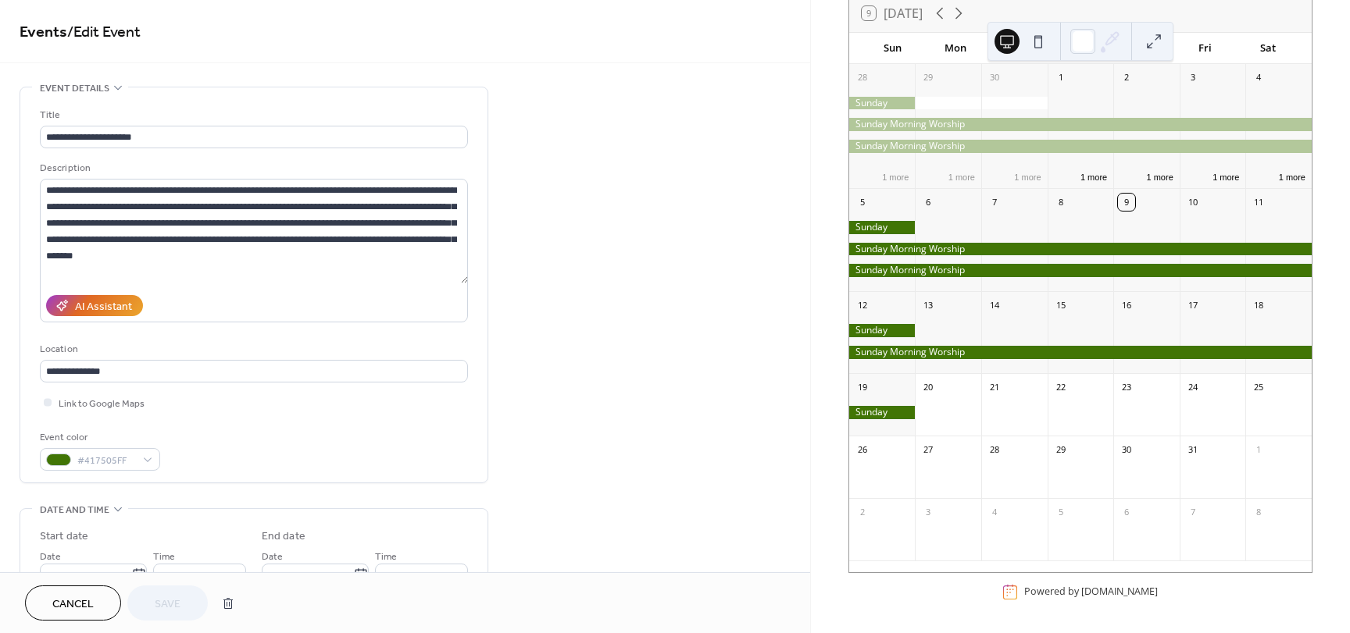
drag, startPoint x: 954, startPoint y: 346, endPoint x: 551, endPoint y: 367, distance: 403.6
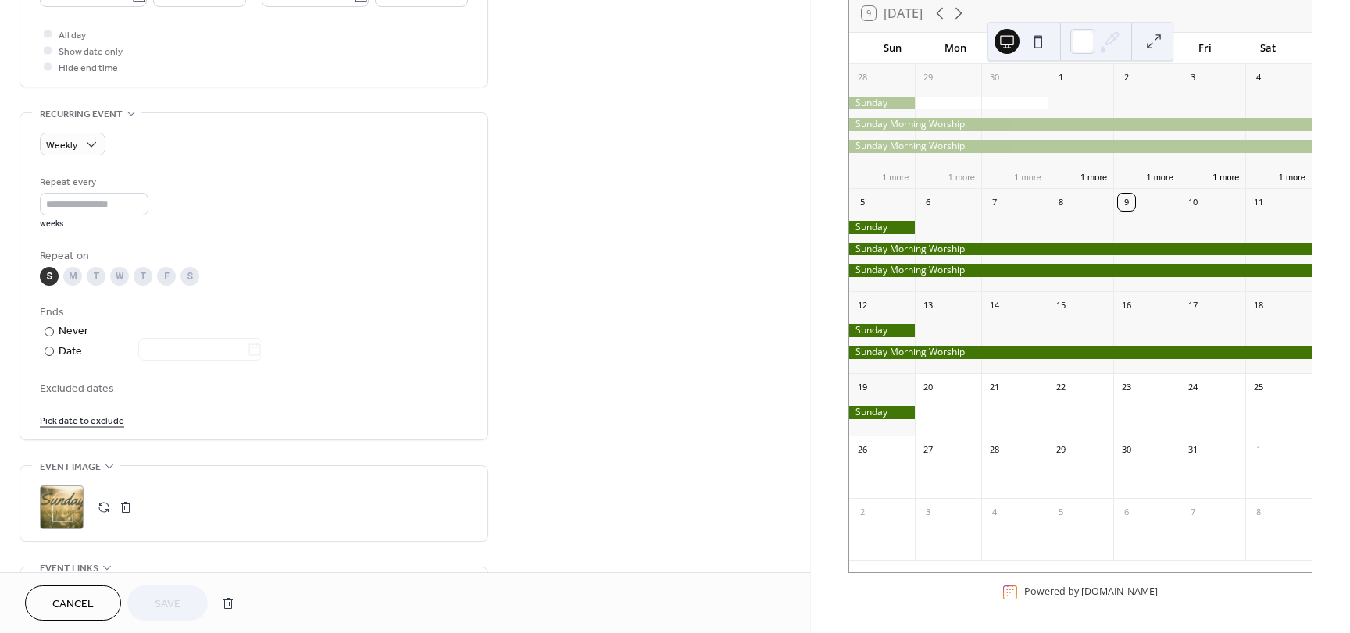
scroll to position [608, 0]
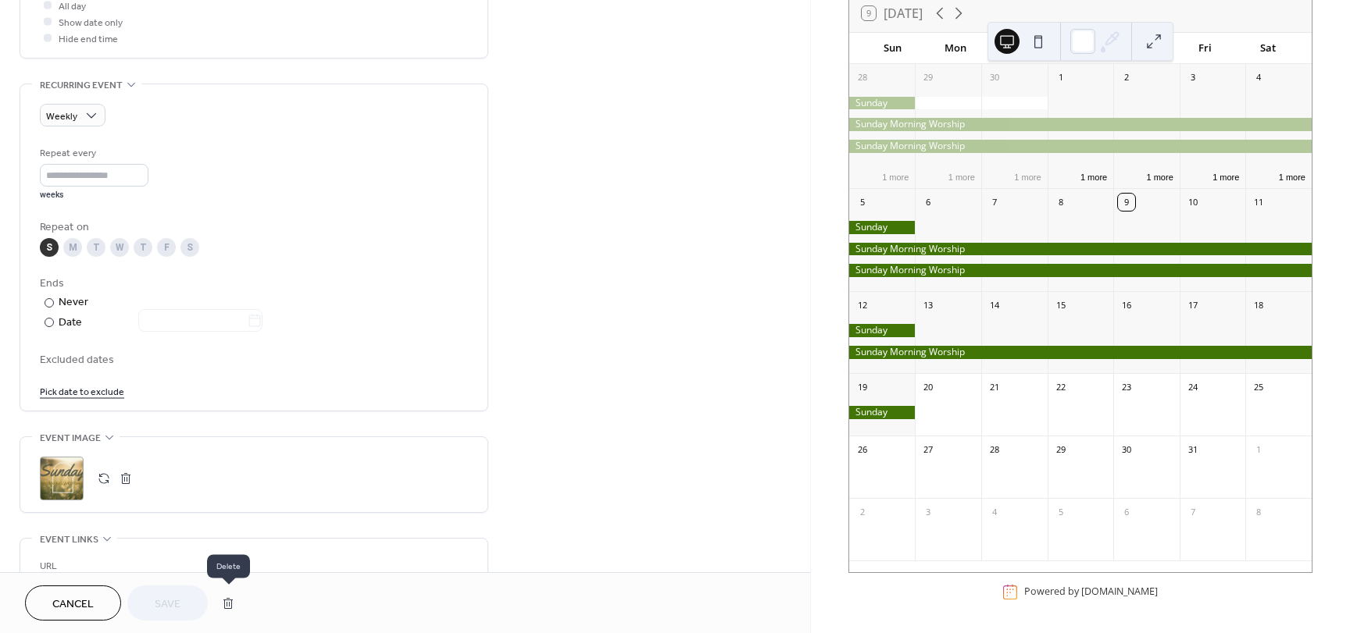
click at [232, 605] on button "button" at bounding box center [228, 603] width 28 height 31
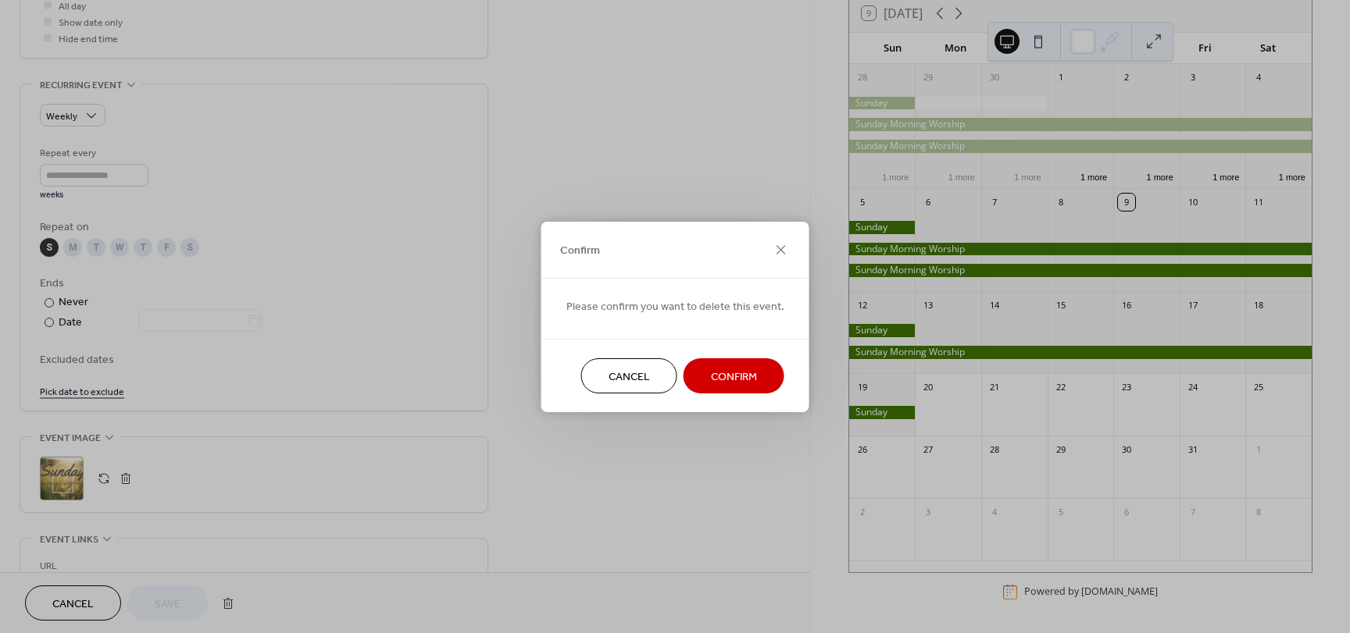
click at [702, 373] on button "Confirm" at bounding box center [733, 376] width 101 height 35
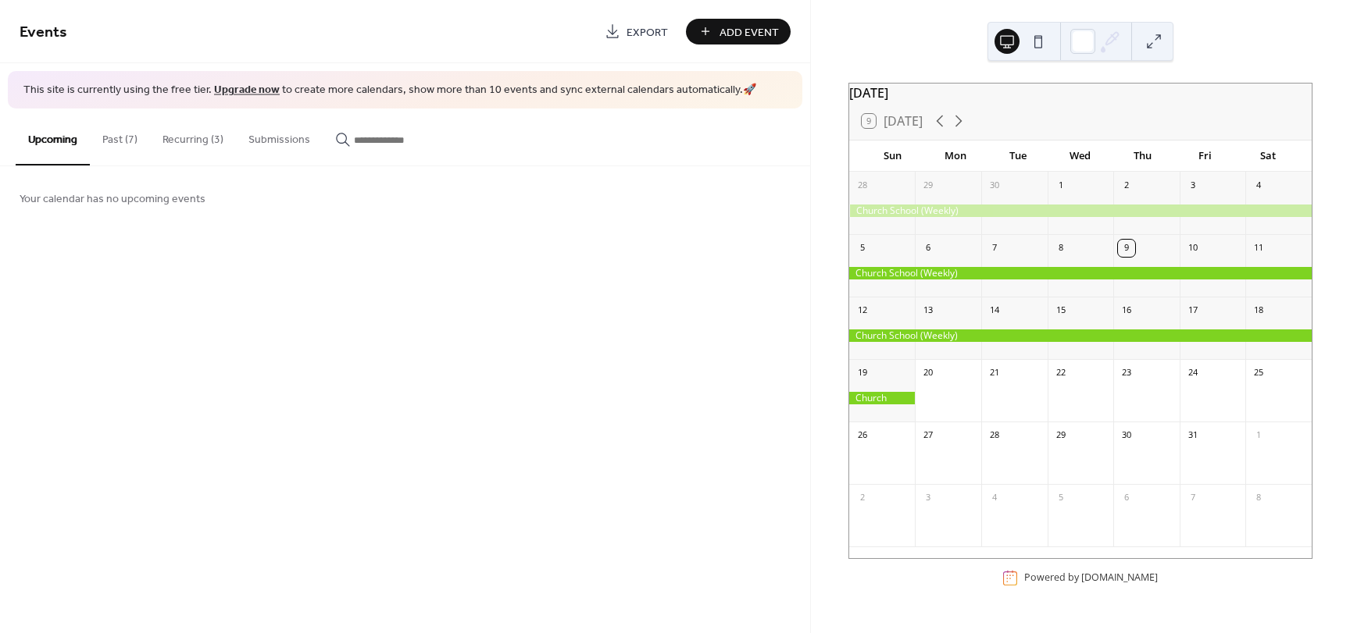
click at [180, 141] on button "Recurring (3)" at bounding box center [193, 136] width 86 height 55
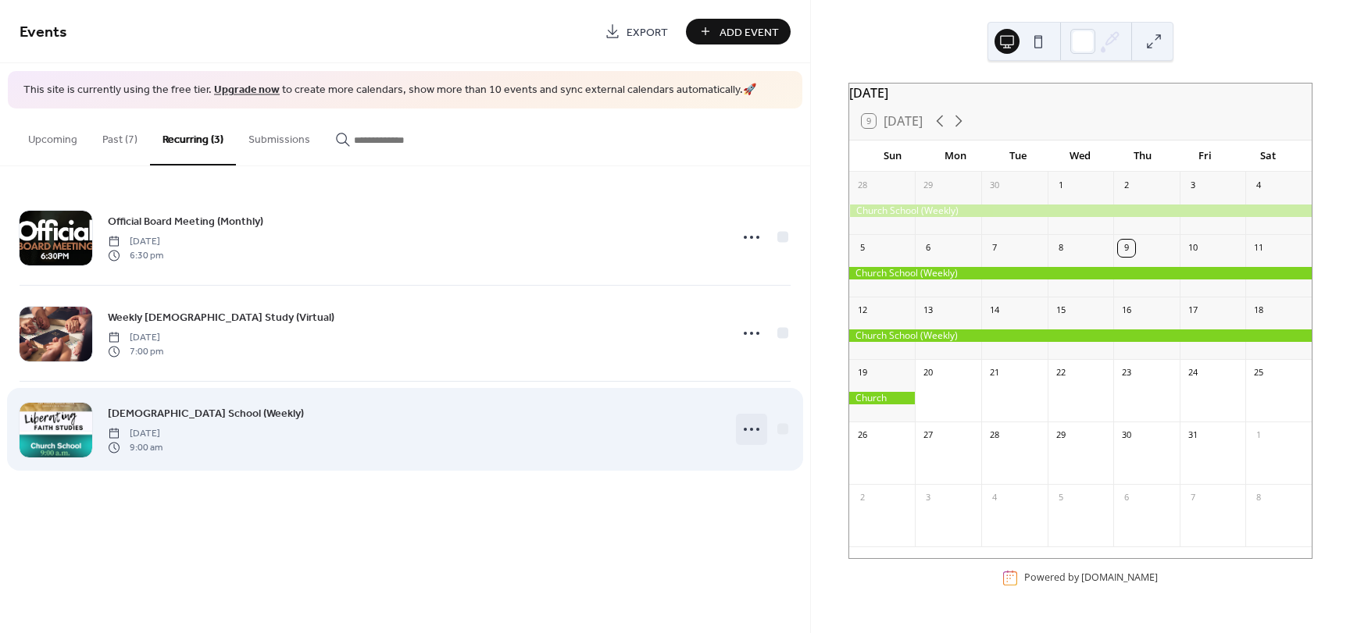
click at [748, 426] on icon at bounding box center [751, 429] width 25 height 25
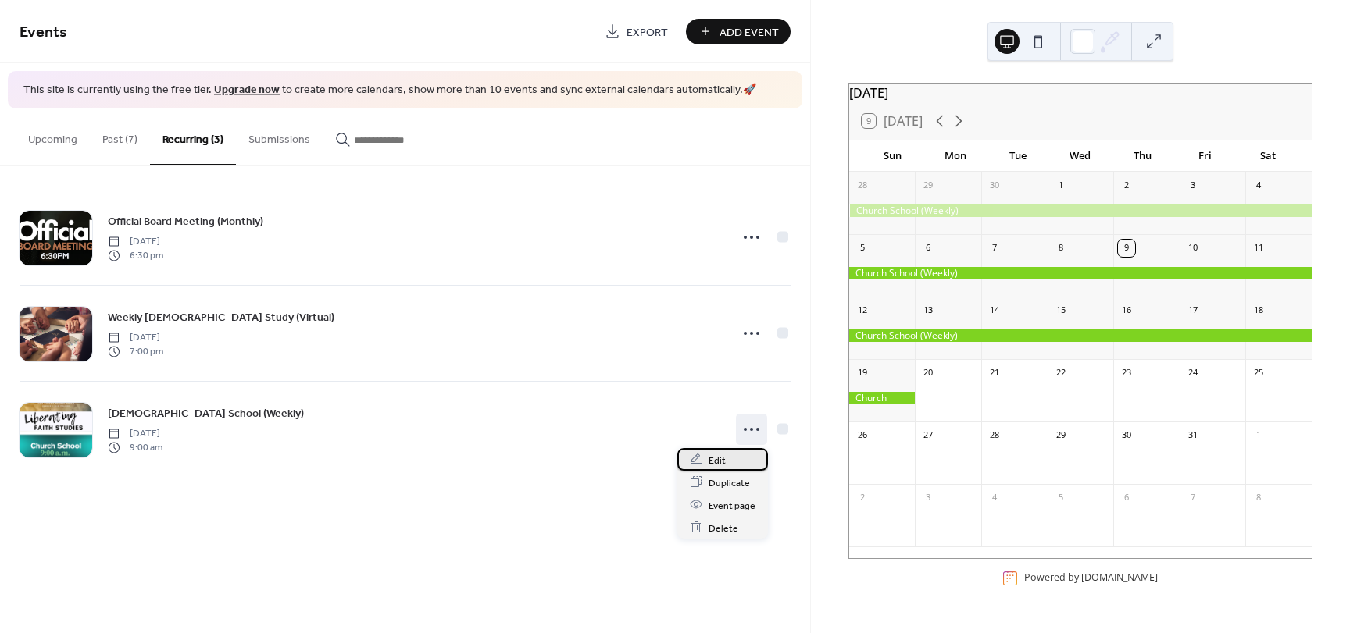
click at [723, 456] on span "Edit" at bounding box center [716, 460] width 17 height 16
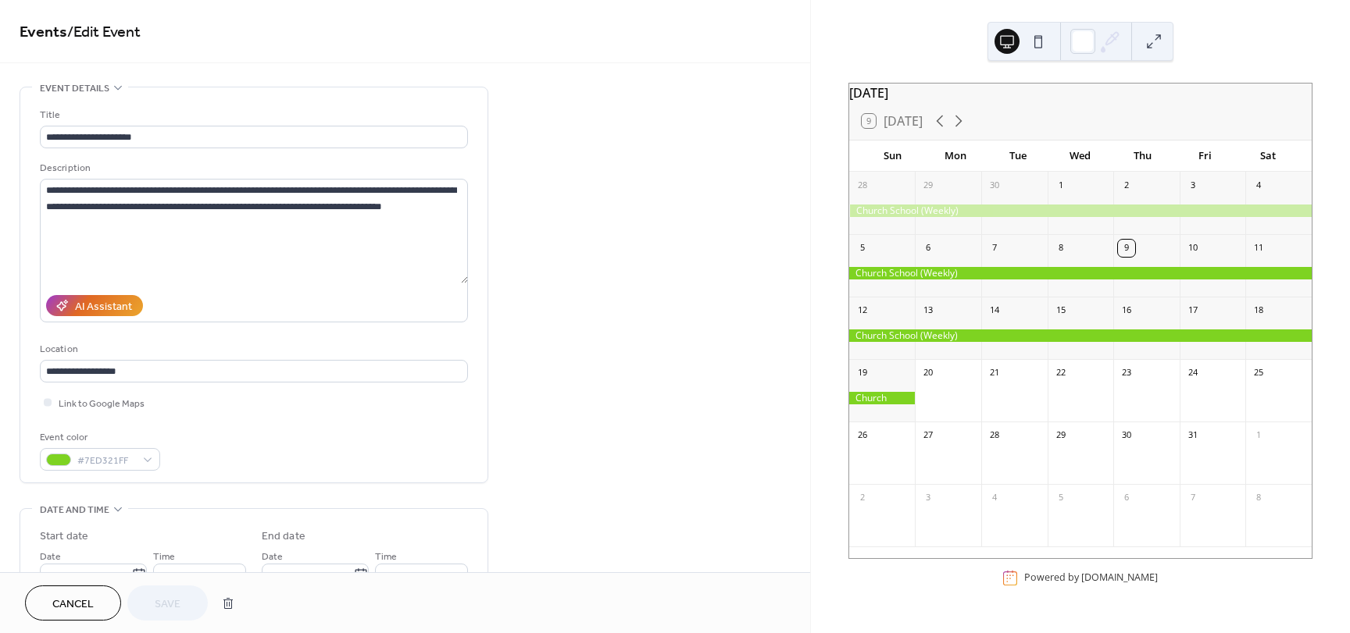
drag, startPoint x: 804, startPoint y: 164, endPoint x: 801, endPoint y: 227, distance: 63.3
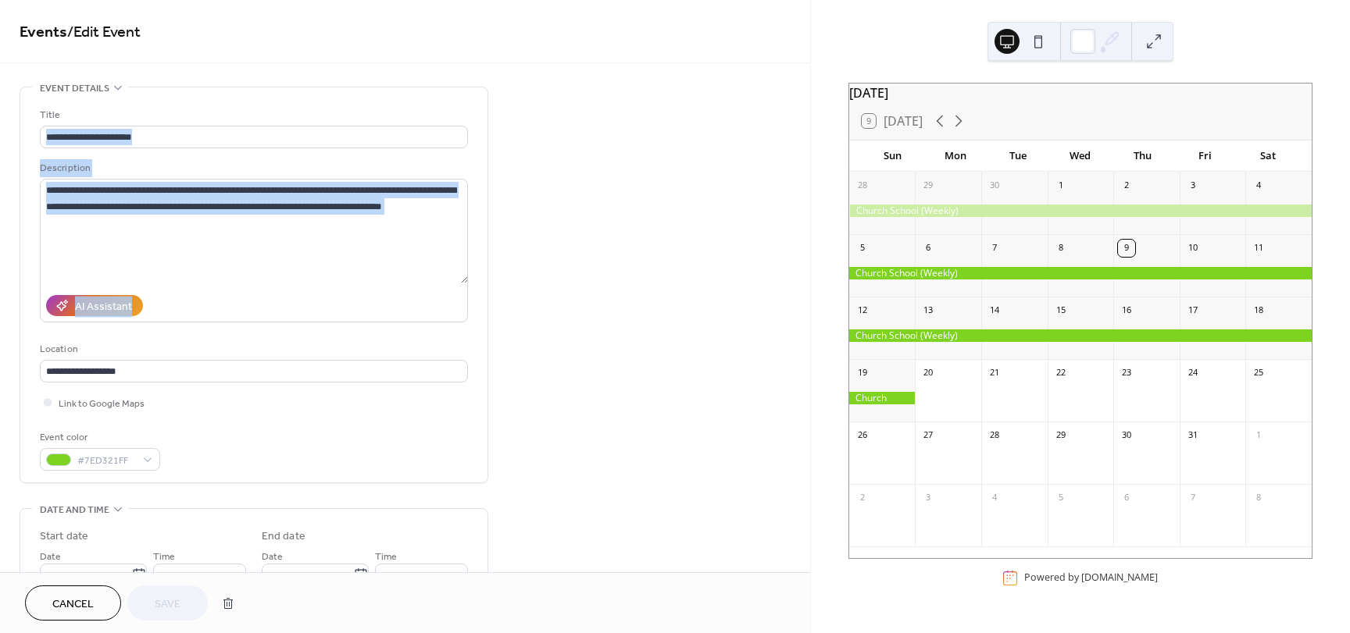
drag, startPoint x: 804, startPoint y: 134, endPoint x: 787, endPoint y: 304, distance: 170.4
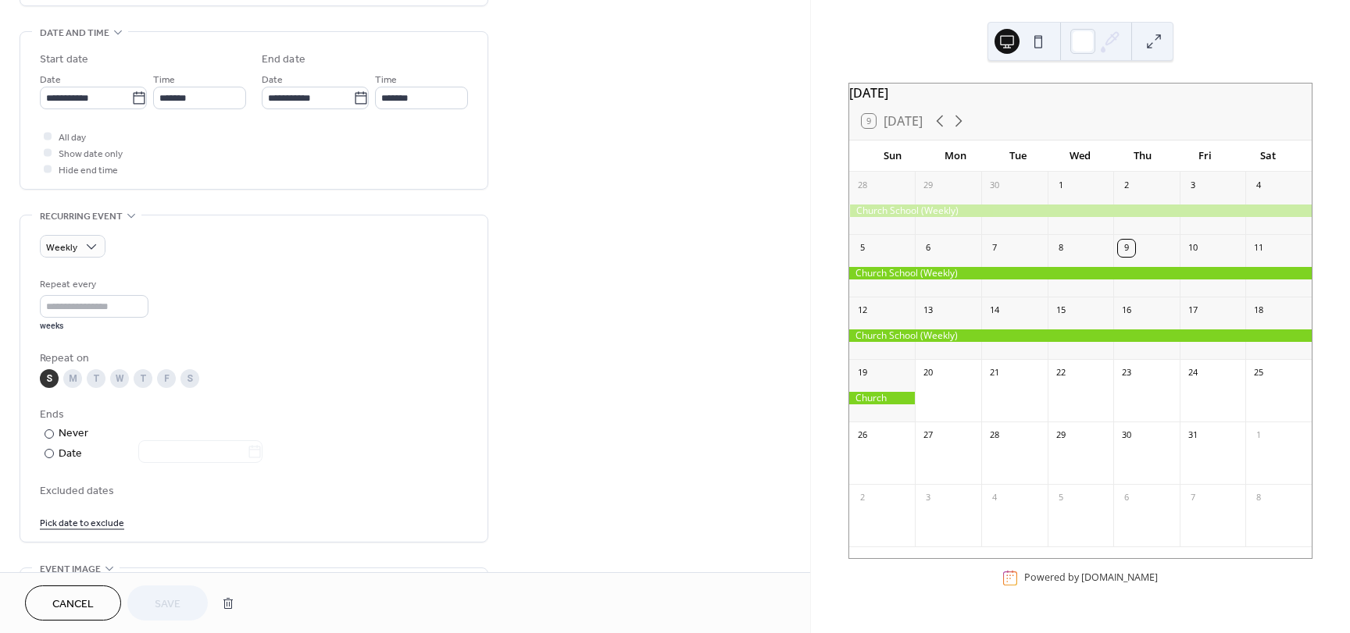
scroll to position [480, 0]
click at [137, 97] on icon at bounding box center [139, 96] width 16 height 16
click at [131, 97] on input "**********" at bounding box center [85, 95] width 91 height 23
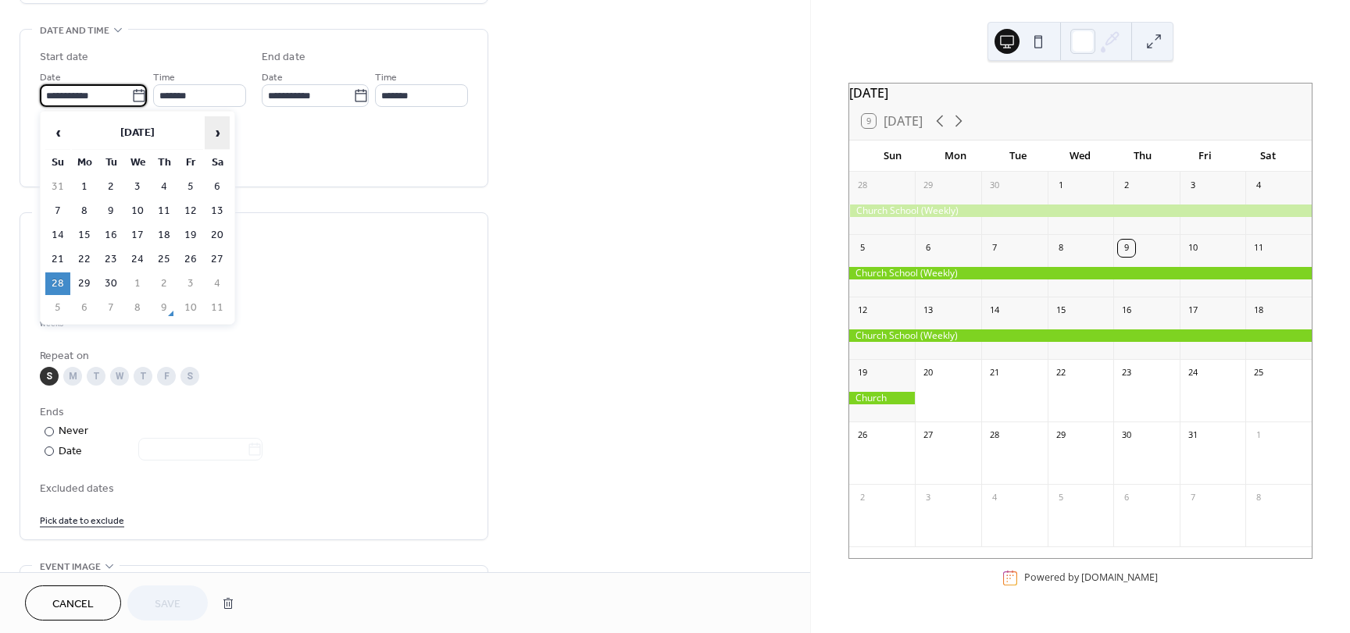
click at [222, 126] on span "›" at bounding box center [216, 132] width 23 height 31
click at [54, 211] on td "5" at bounding box center [57, 211] width 25 height 23
type input "**********"
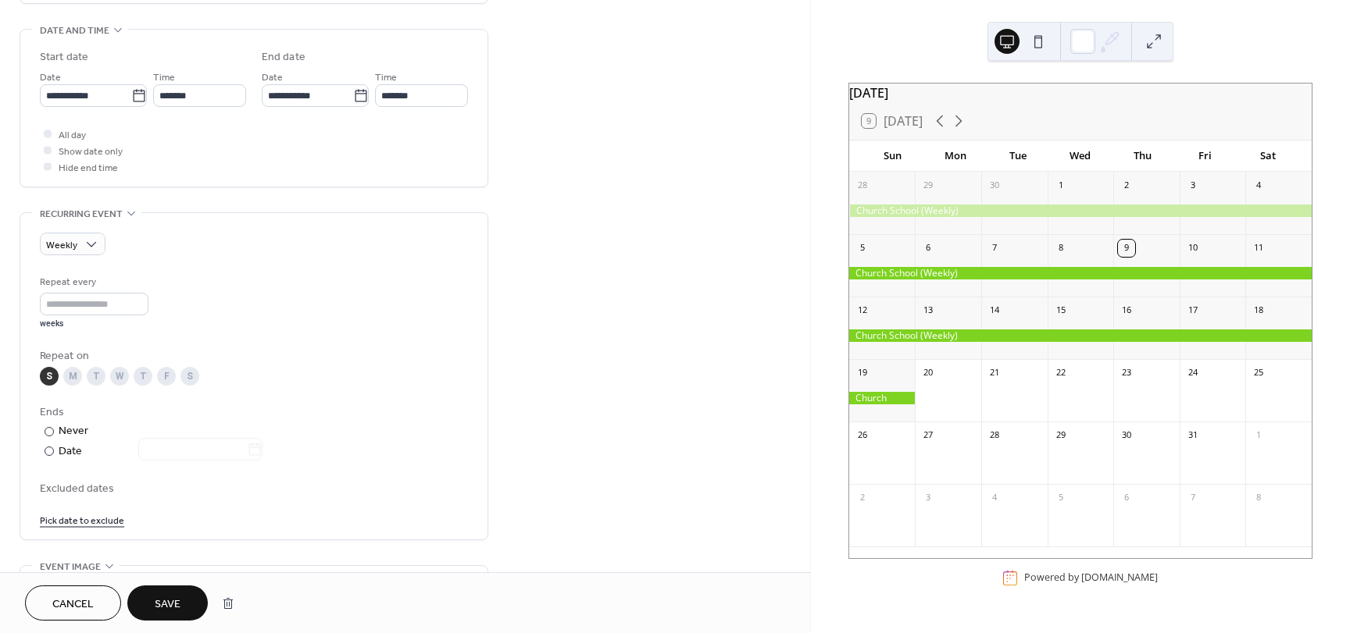
click at [160, 598] on span "Save" at bounding box center [168, 605] width 26 height 16
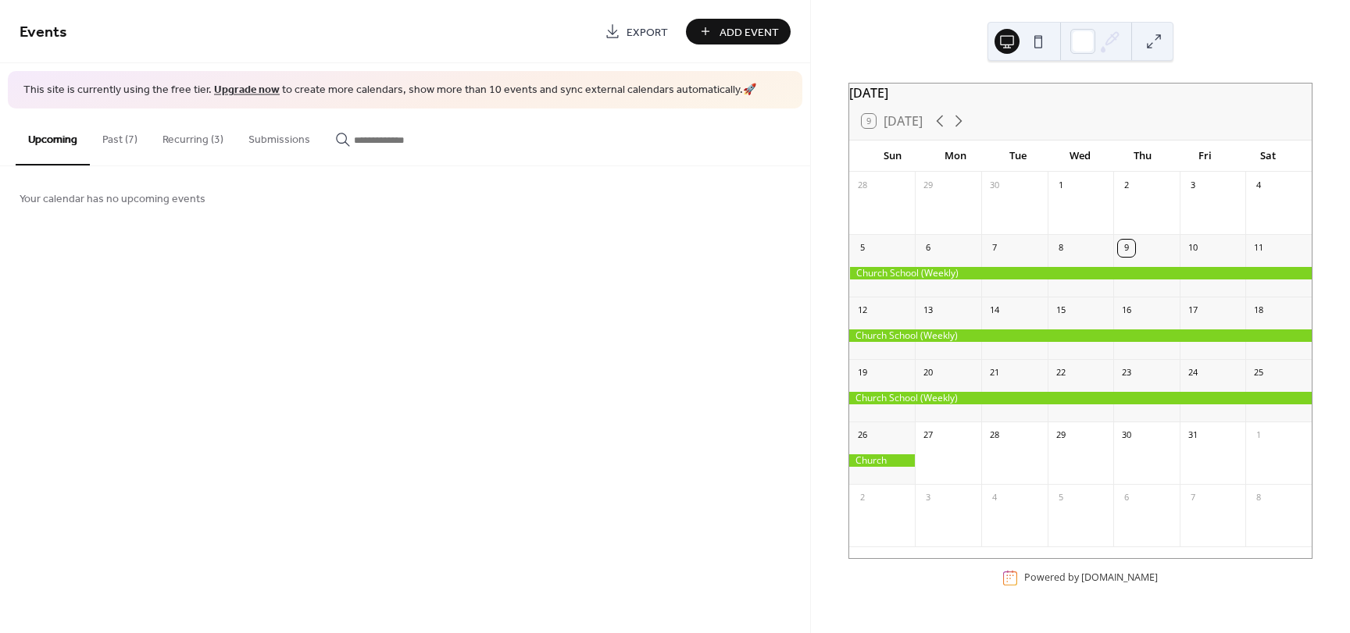
click at [197, 140] on button "Recurring (3)" at bounding box center [193, 136] width 86 height 55
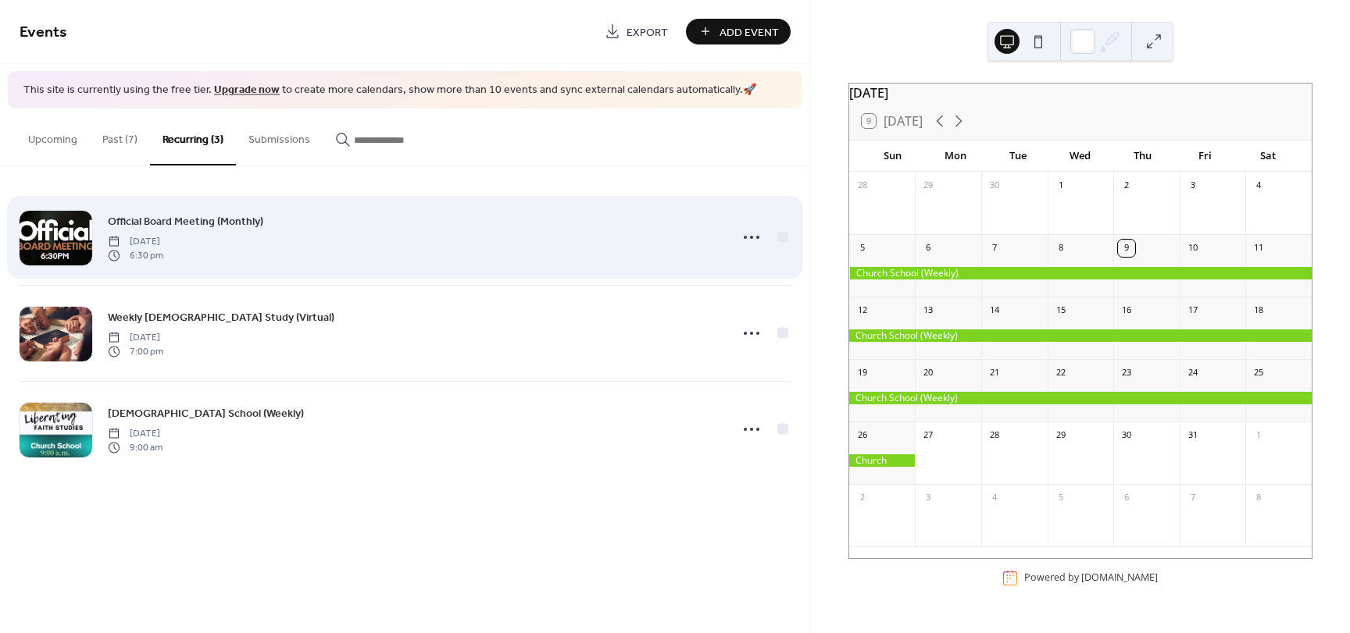
click at [185, 218] on span "Official Board Meeting (Monthly)" at bounding box center [185, 221] width 155 height 16
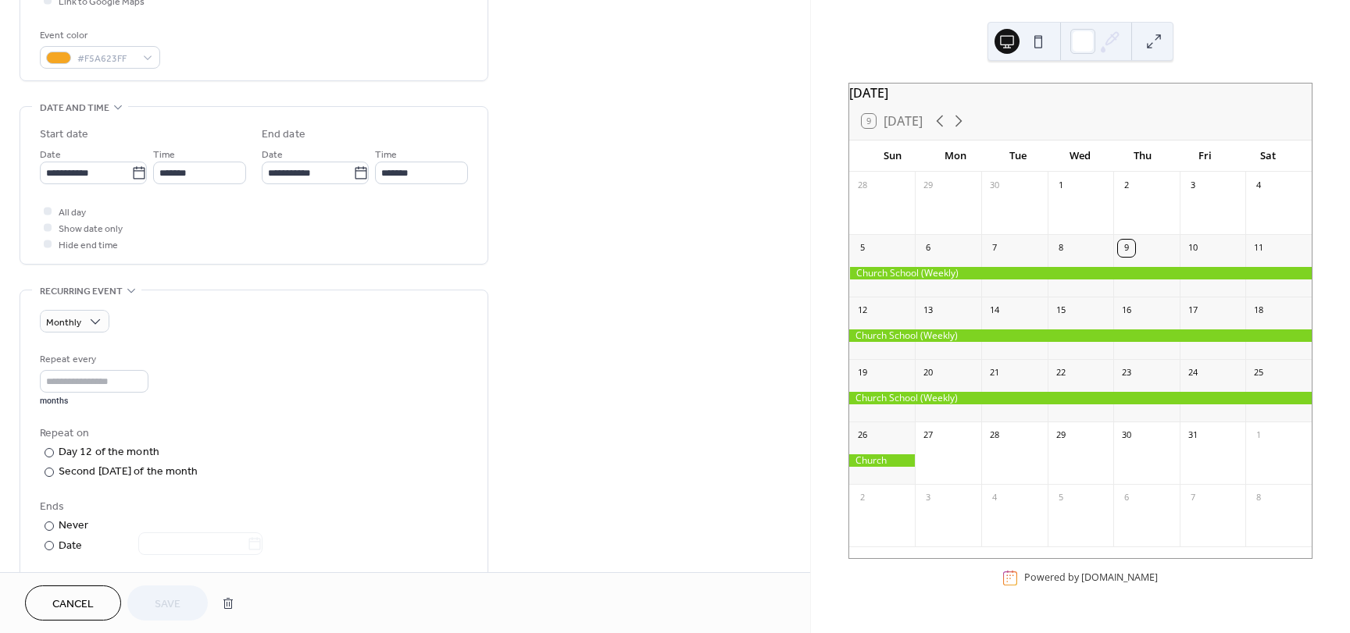
scroll to position [404, 0]
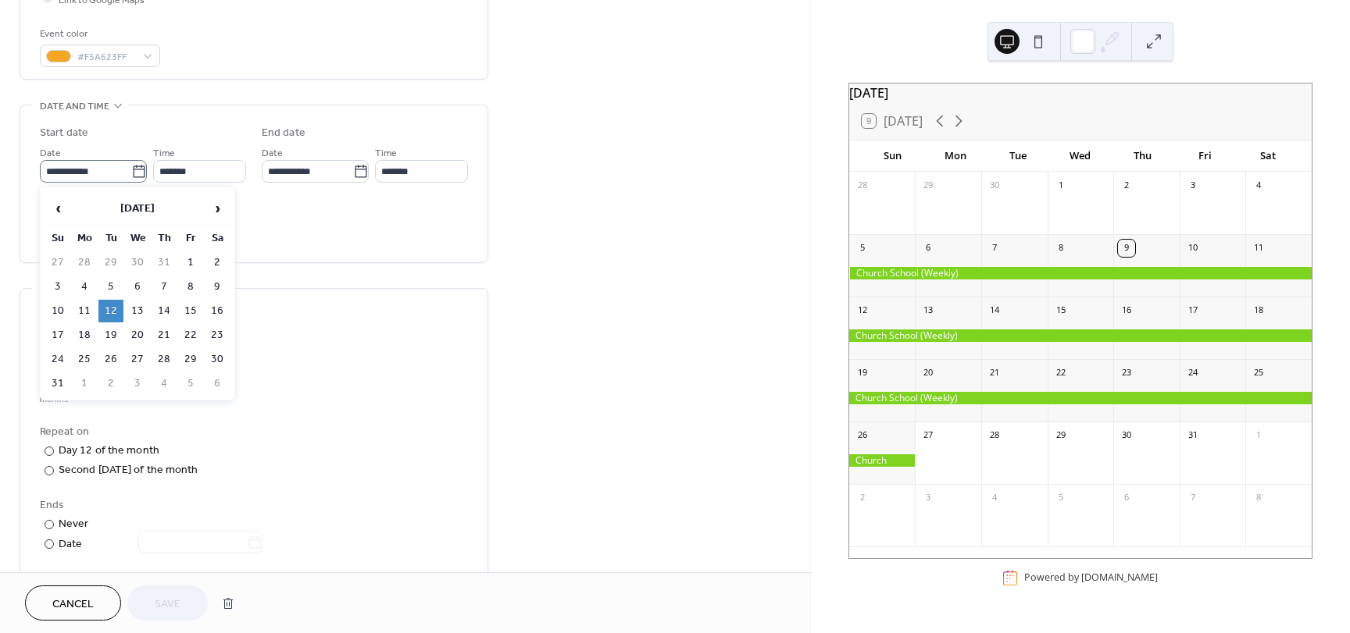
click at [137, 173] on icon at bounding box center [139, 172] width 16 height 16
click at [131, 173] on input "**********" at bounding box center [85, 171] width 91 height 23
click at [219, 207] on span "›" at bounding box center [216, 208] width 23 height 31
click at [111, 315] on td "14" at bounding box center [110, 311] width 25 height 23
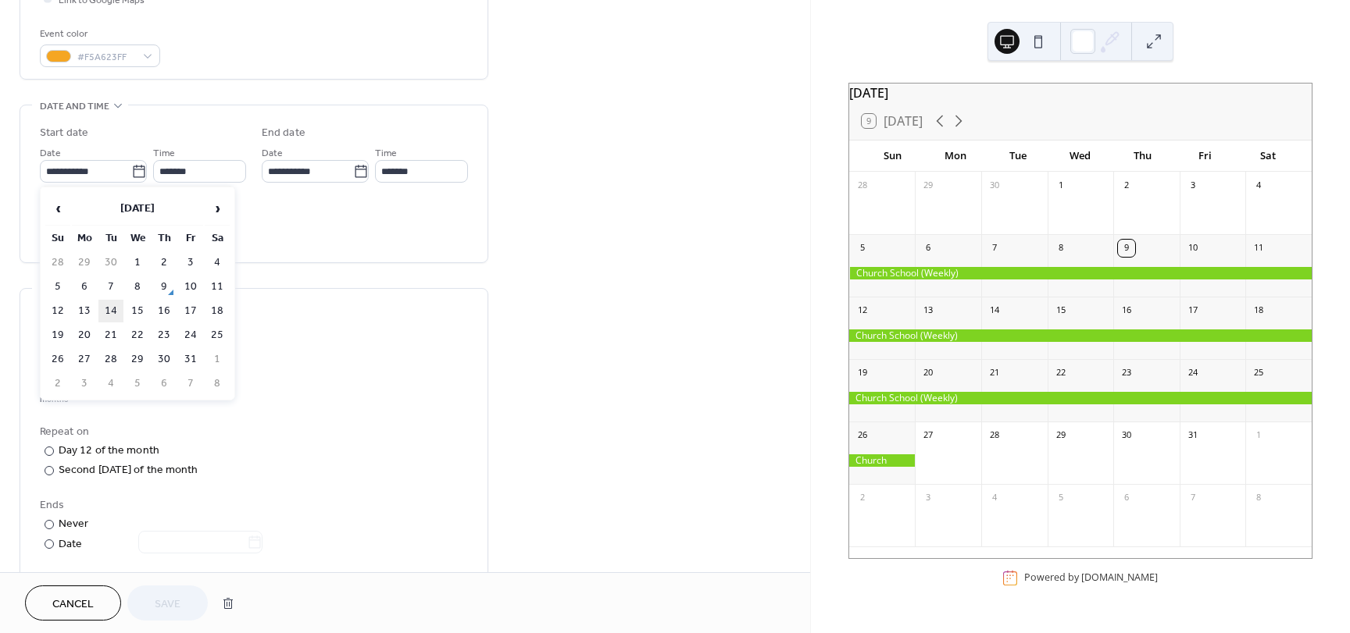
type input "**********"
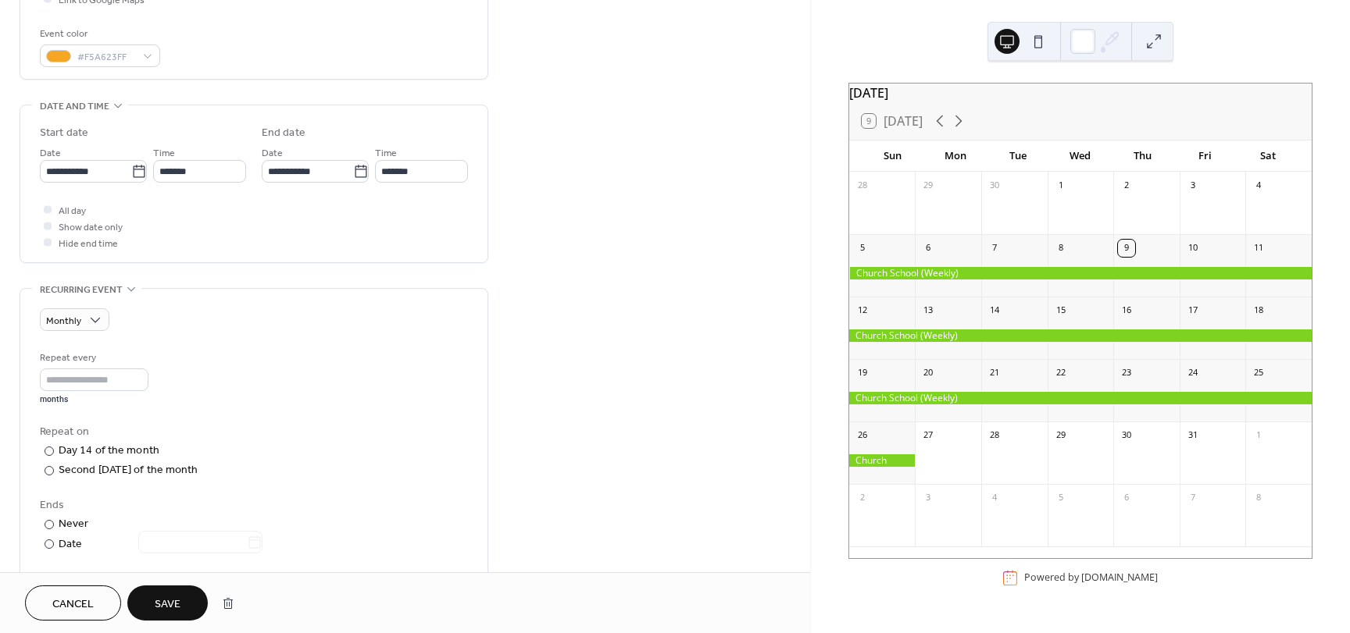
click at [169, 603] on span "Save" at bounding box center [168, 605] width 26 height 16
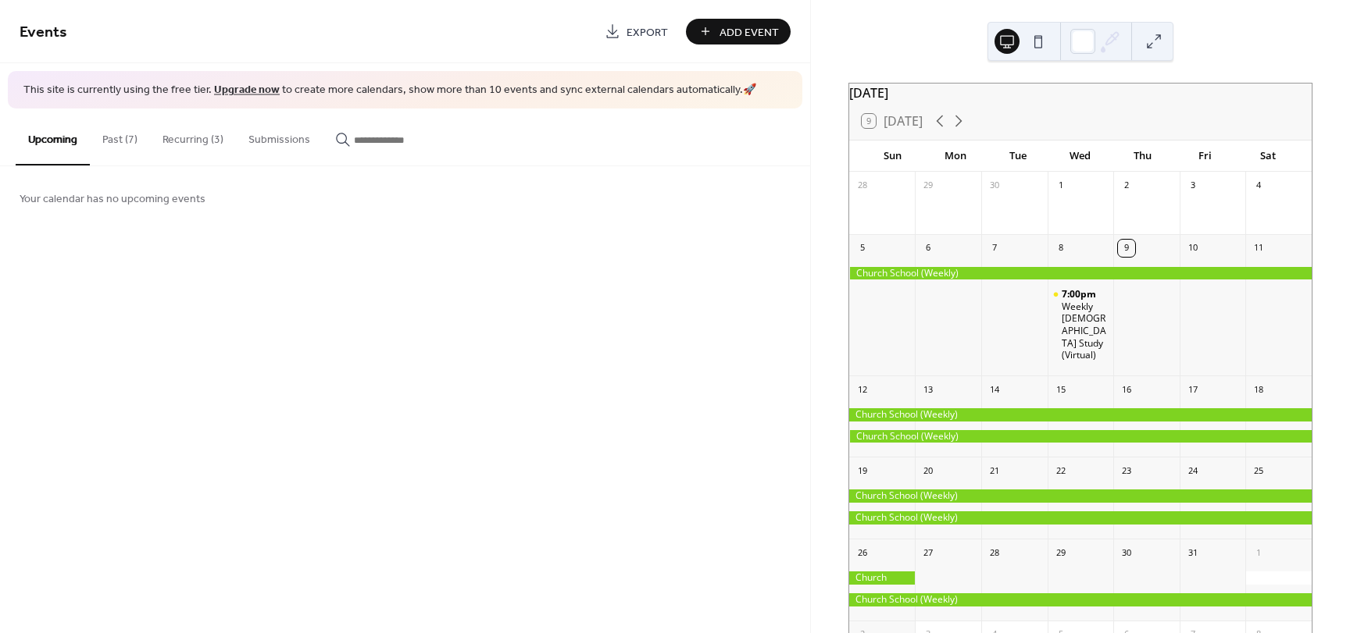
click at [203, 139] on button "Recurring (3)" at bounding box center [193, 136] width 86 height 55
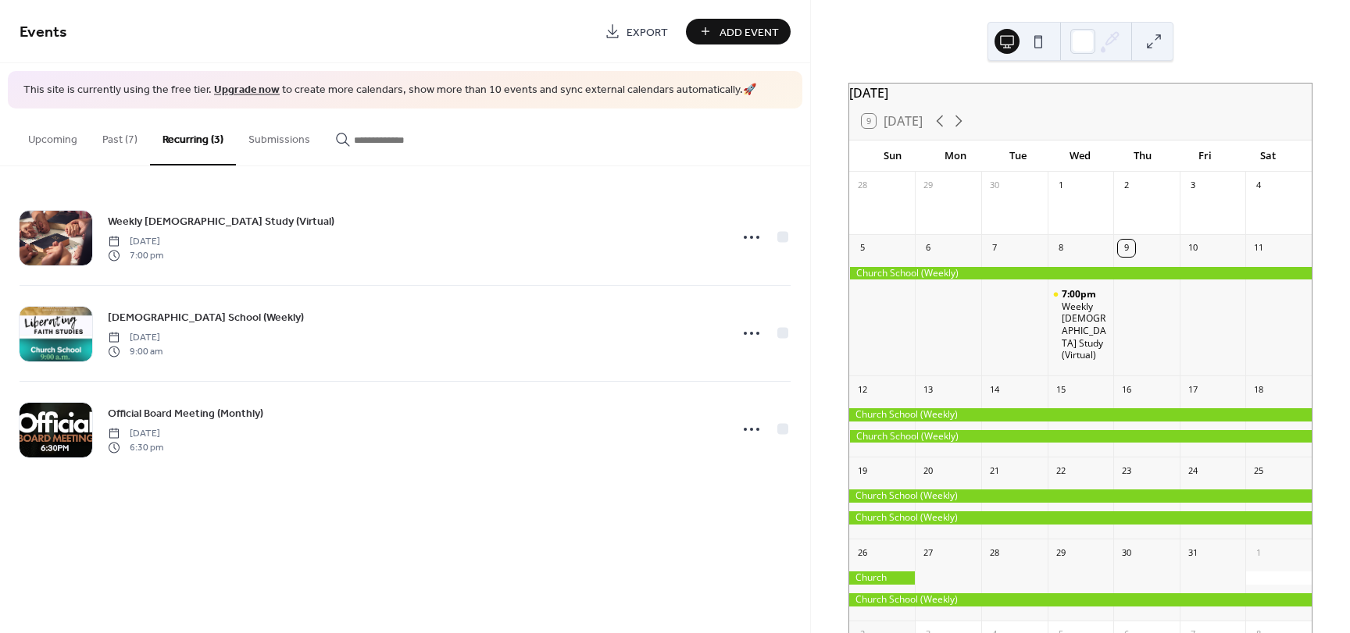
click at [905, 578] on div at bounding box center [882, 578] width 66 height 13
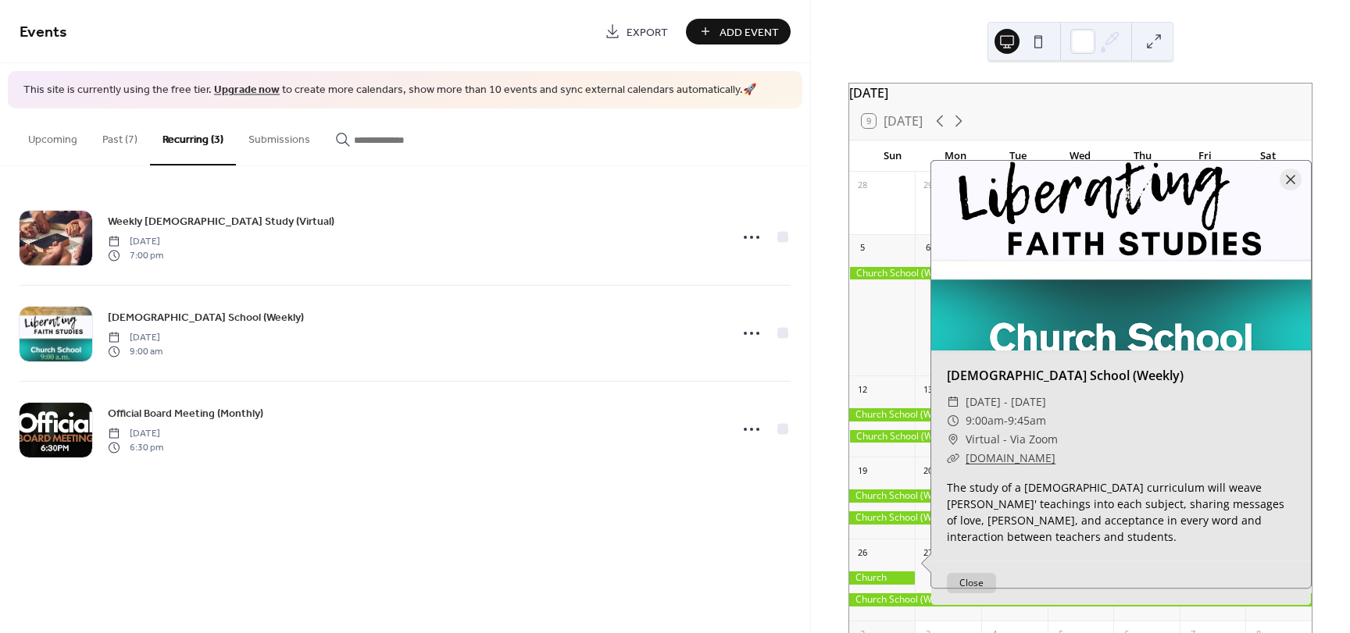
click at [897, 599] on div at bounding box center [1080, 600] width 462 height 13
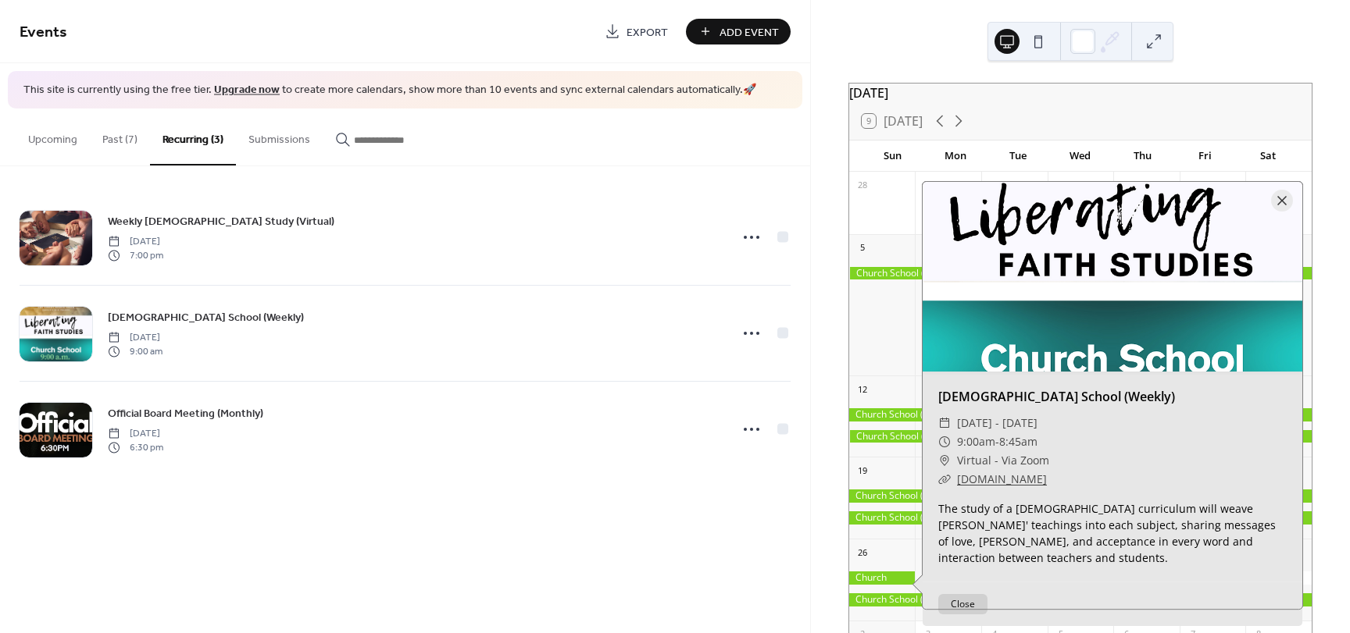
click at [896, 580] on div at bounding box center [882, 578] width 66 height 13
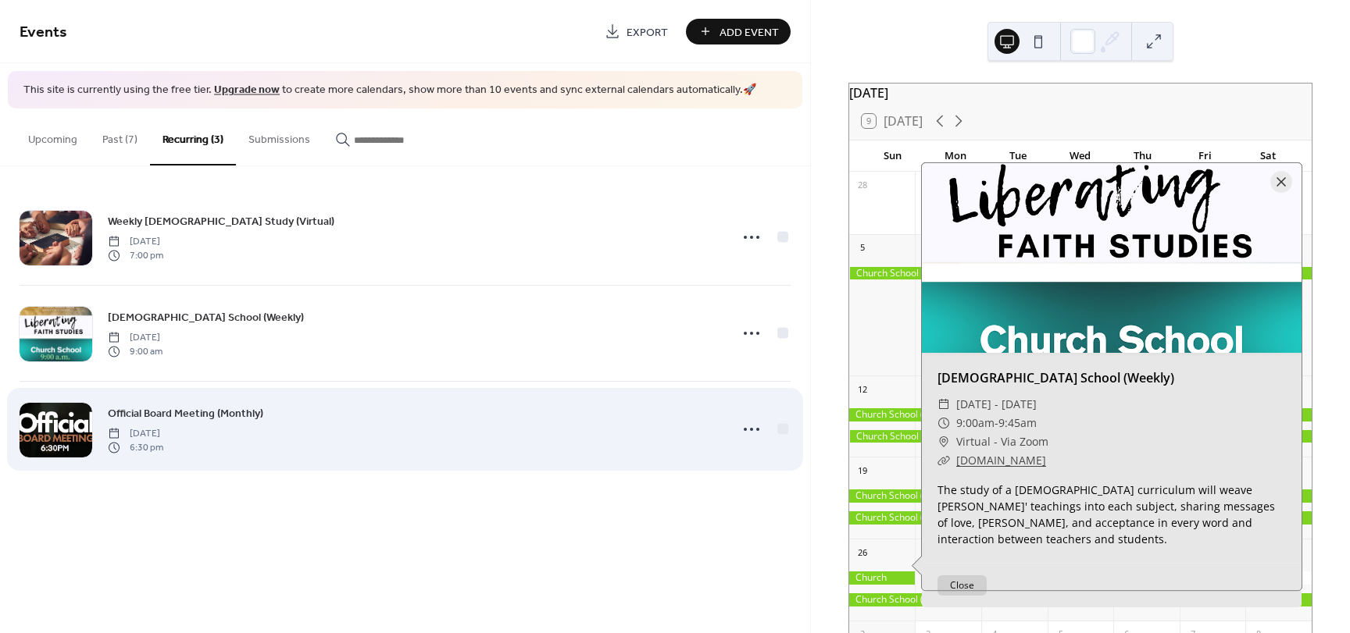
click at [704, 469] on div "Official Board Meeting (Monthly) [DATE] 6:30 pm" at bounding box center [405, 429] width 771 height 95
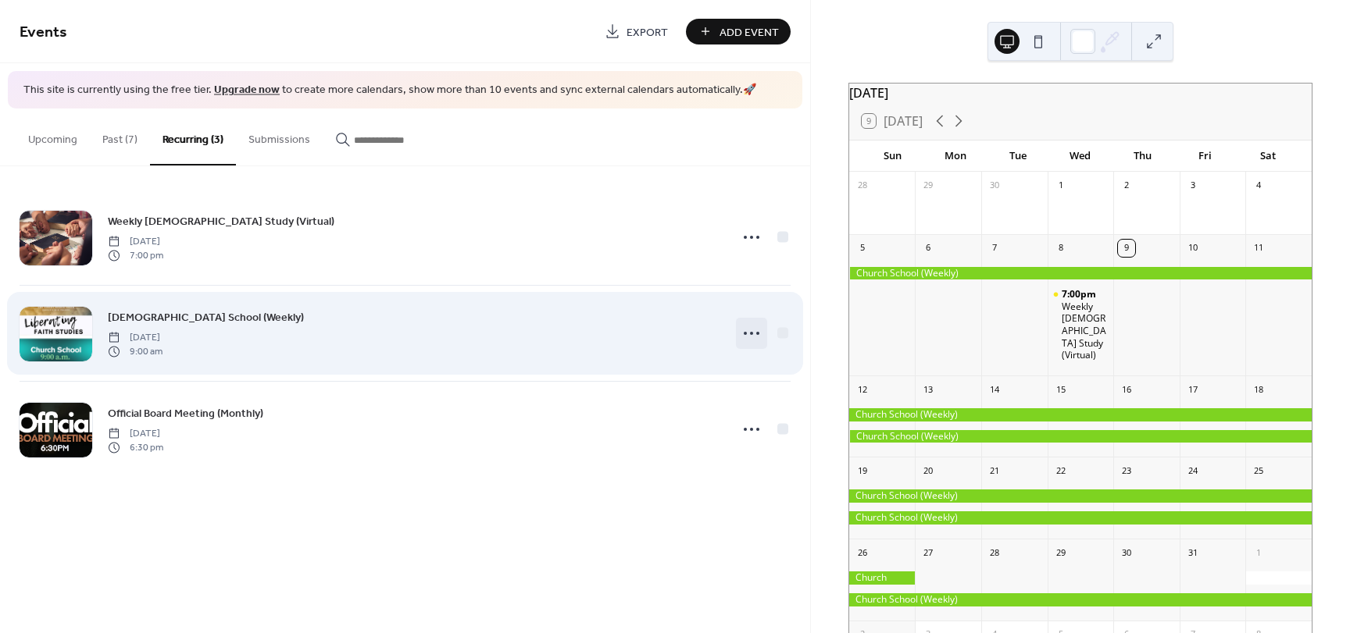
click at [748, 330] on icon at bounding box center [751, 333] width 25 height 25
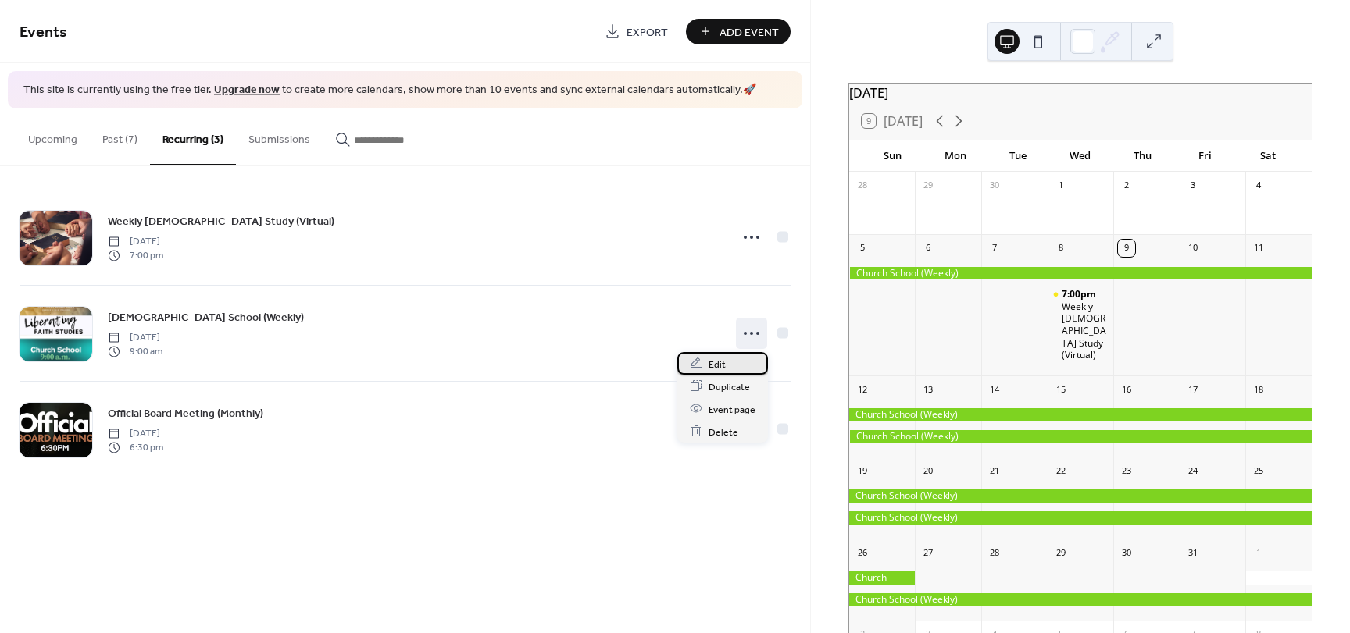
click at [723, 356] on span "Edit" at bounding box center [716, 364] width 17 height 16
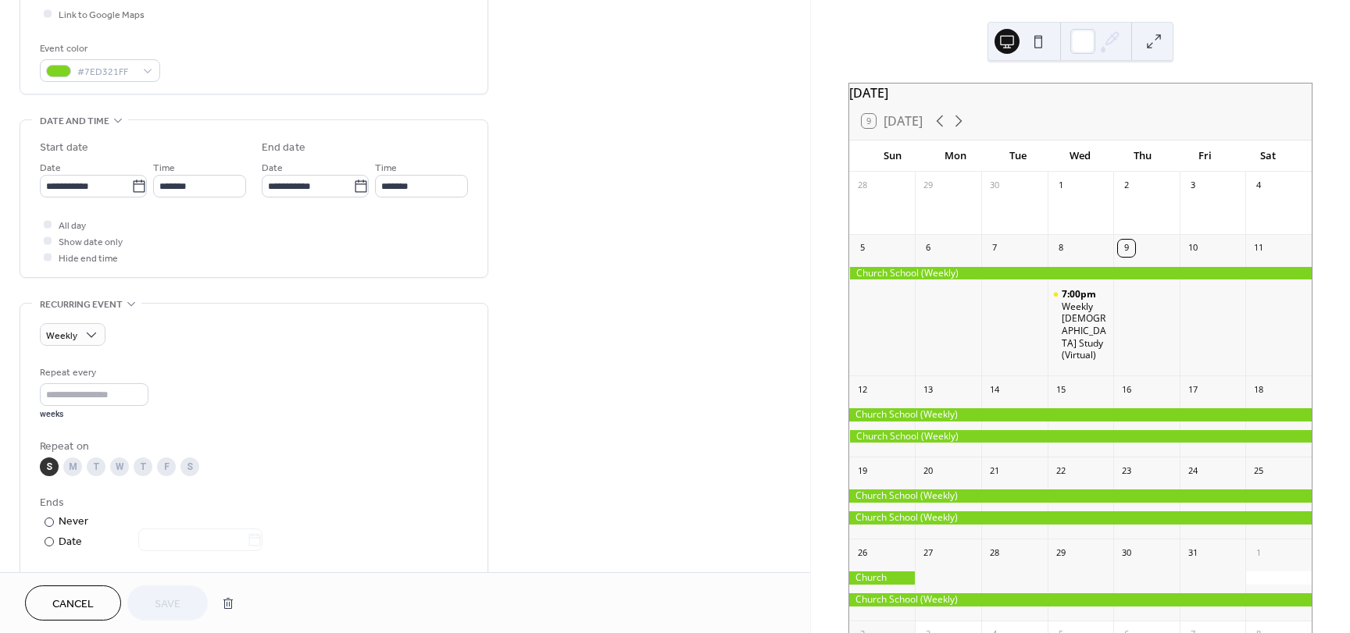
scroll to position [393, 0]
click at [134, 177] on icon at bounding box center [139, 182] width 12 height 12
click at [131, 177] on input "**********" at bounding box center [85, 182] width 91 height 23
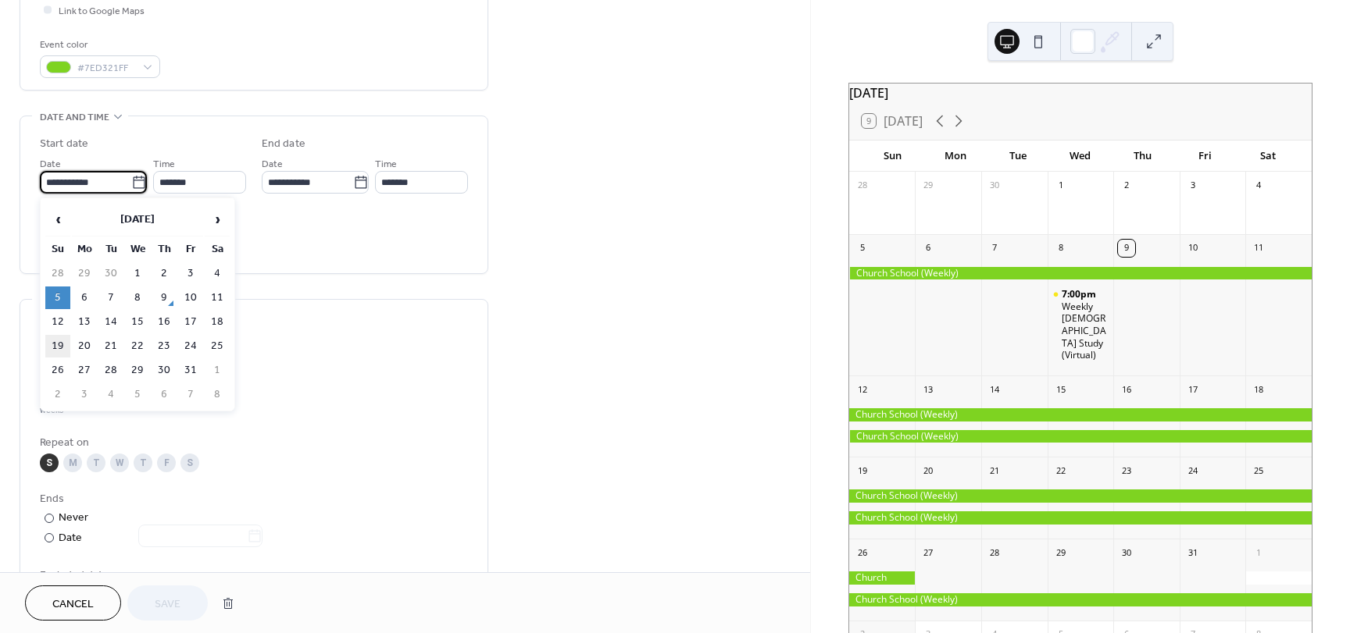
click at [59, 344] on td "19" at bounding box center [57, 346] width 25 height 23
type input "**********"
type input "*******"
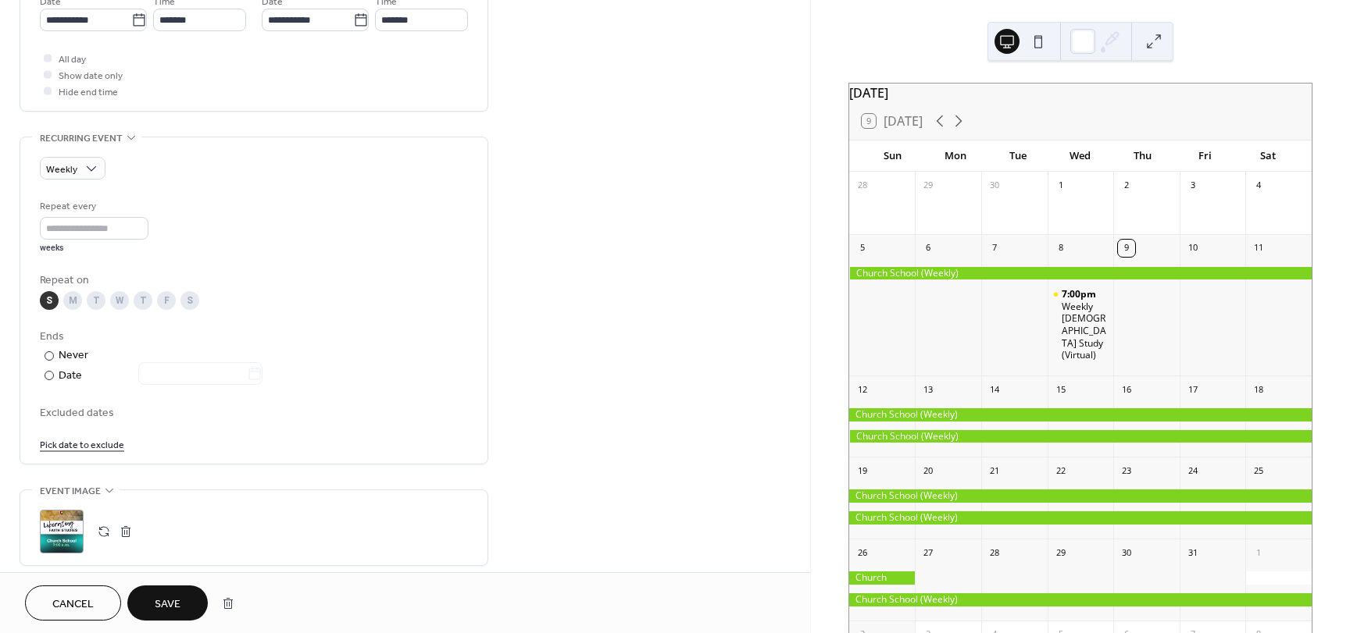
scroll to position [559, 0]
click at [894, 512] on div at bounding box center [1080, 518] width 462 height 13
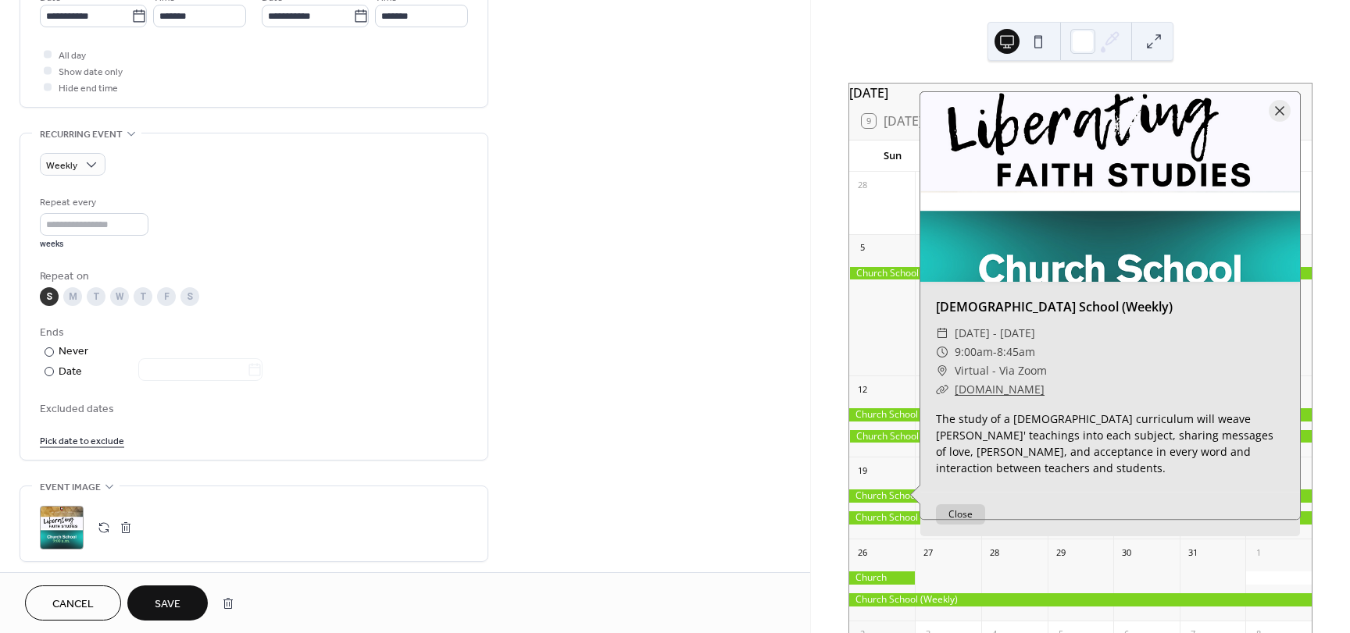
click at [950, 519] on button "Close" at bounding box center [960, 515] width 49 height 20
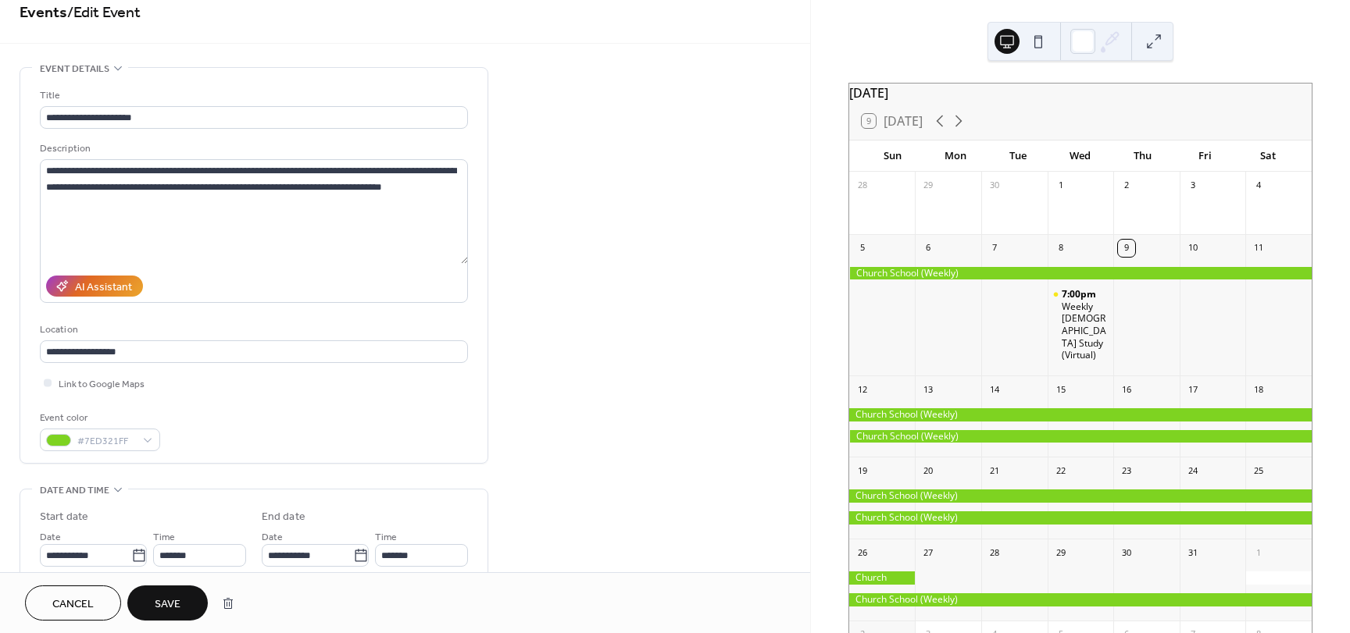
scroll to position [0, 0]
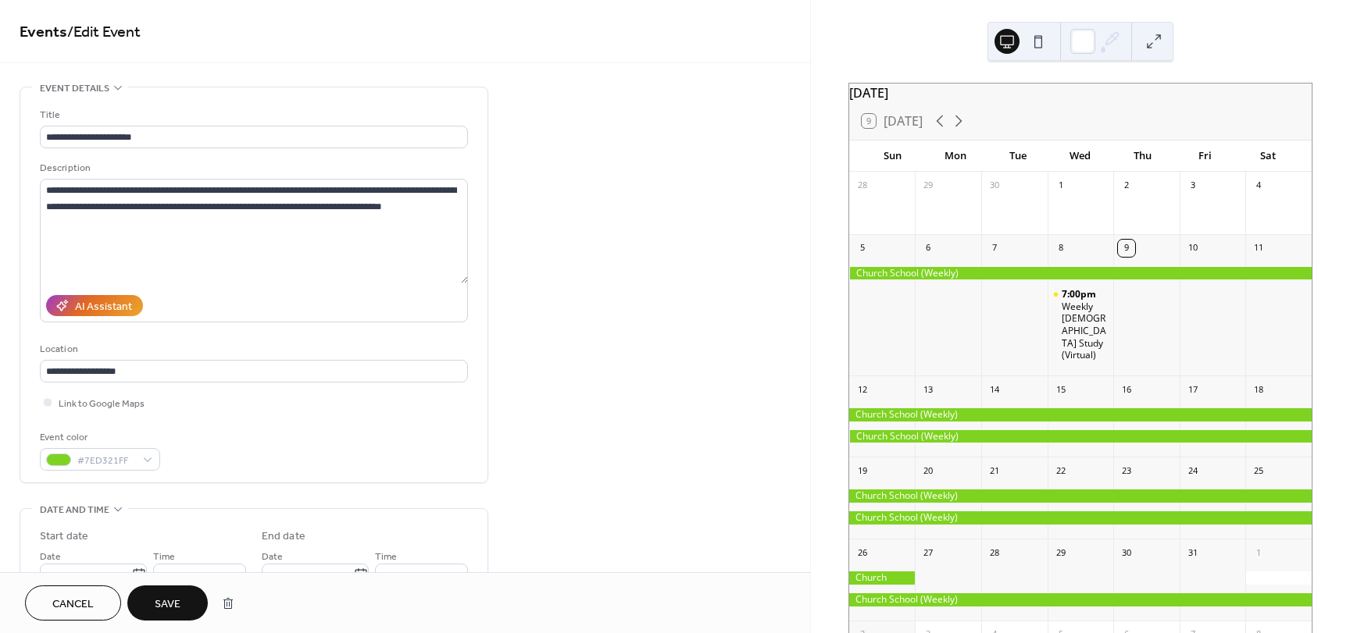
click at [159, 608] on span "Save" at bounding box center [168, 605] width 26 height 16
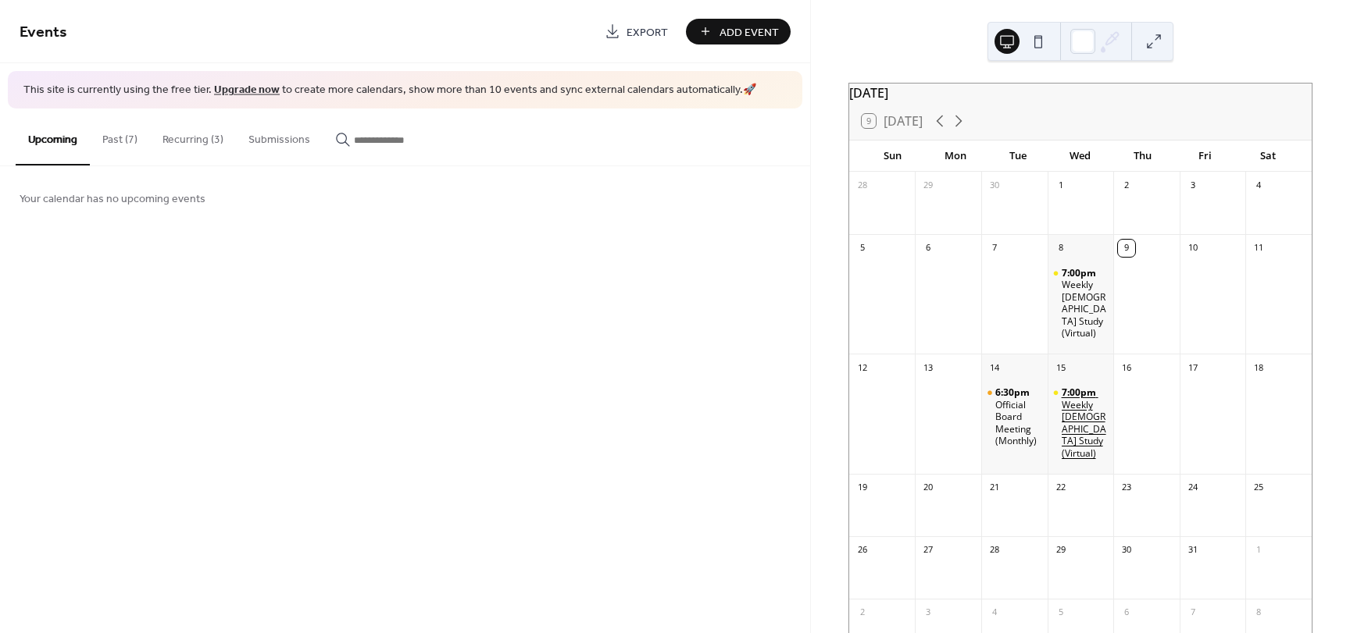
click at [1086, 390] on span "7:00pm" at bounding box center [1080, 393] width 37 height 12
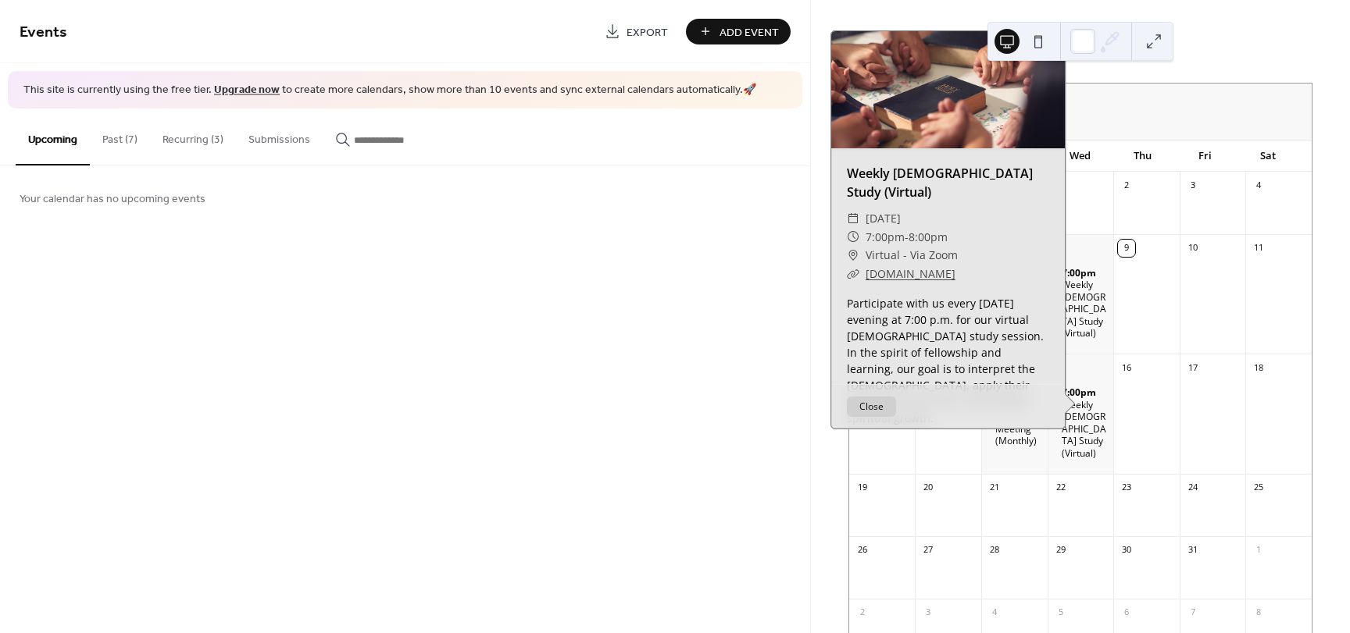
click at [177, 131] on button "Recurring (3)" at bounding box center [193, 136] width 86 height 55
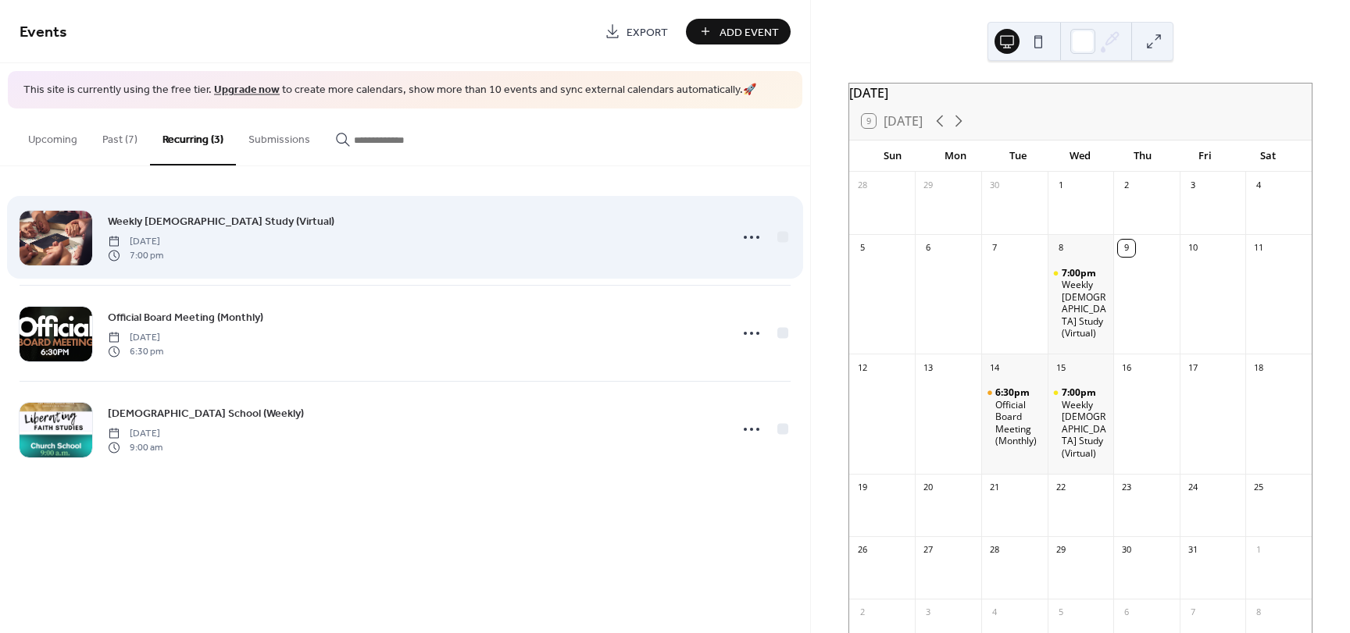
click at [218, 227] on span "Weekly [DEMOGRAPHIC_DATA] Study (Virtual)" at bounding box center [221, 221] width 227 height 16
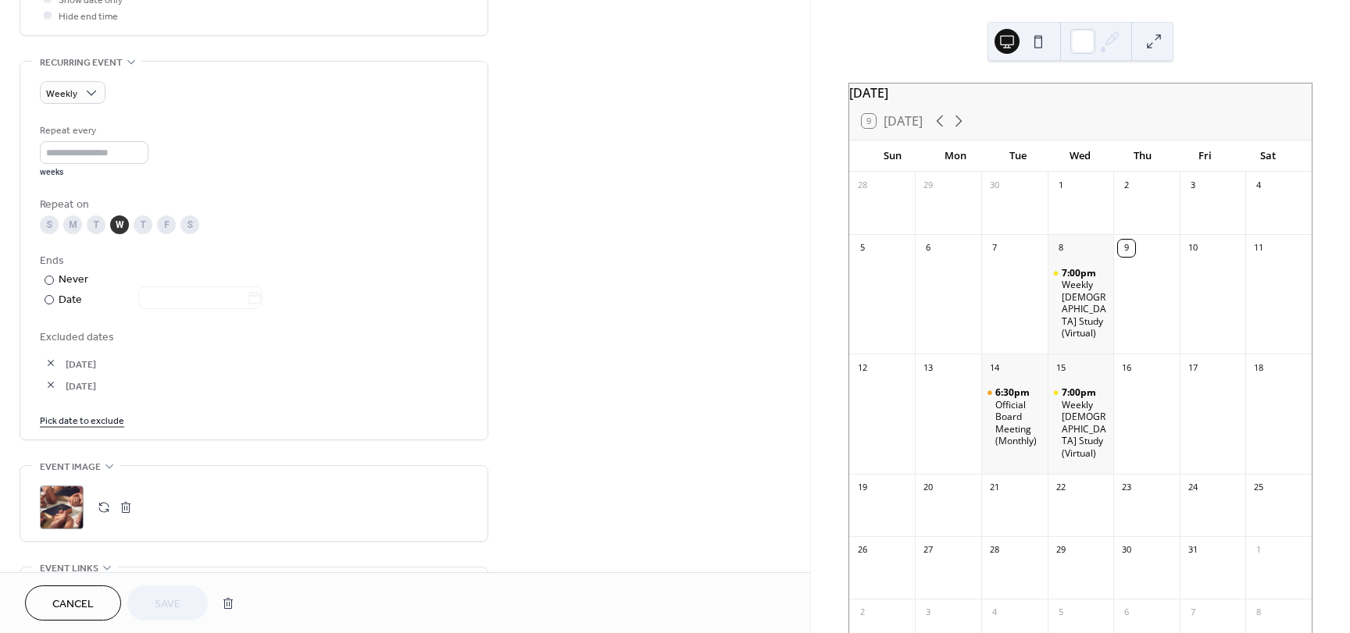
scroll to position [639, 0]
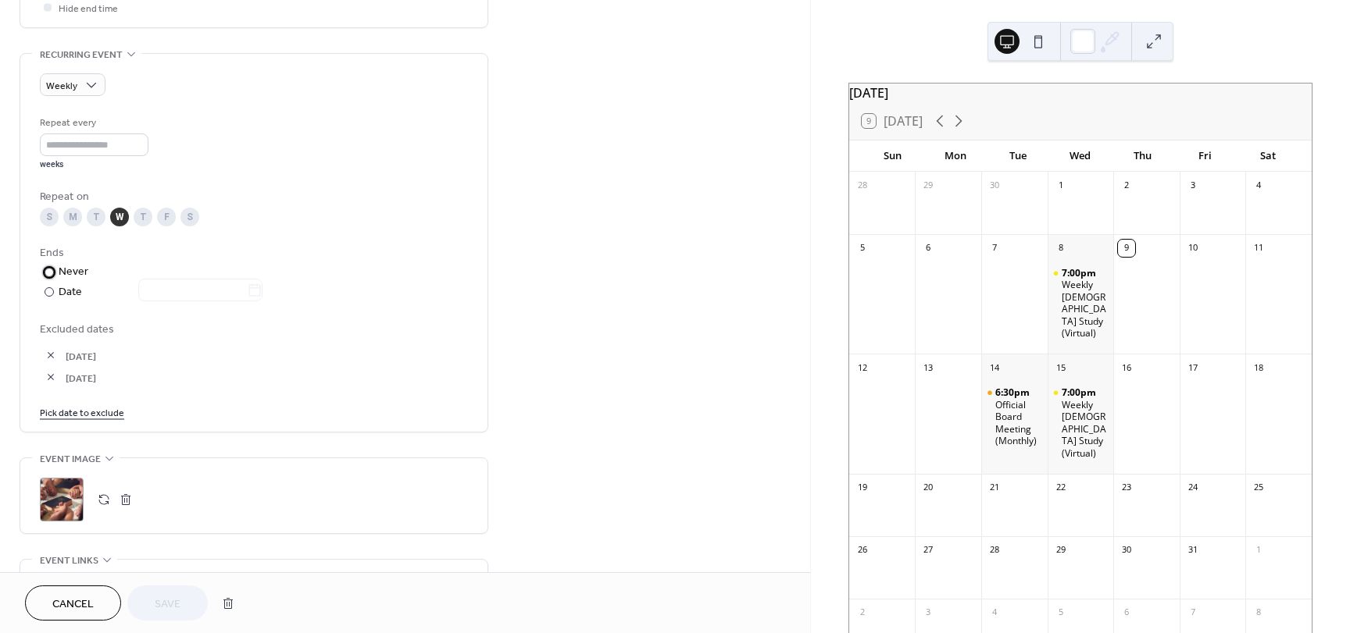
click at [48, 283] on div "​ Never ​ Date" at bounding box center [153, 282] width 226 height 37
click at [48, 288] on div at bounding box center [49, 291] width 9 height 9
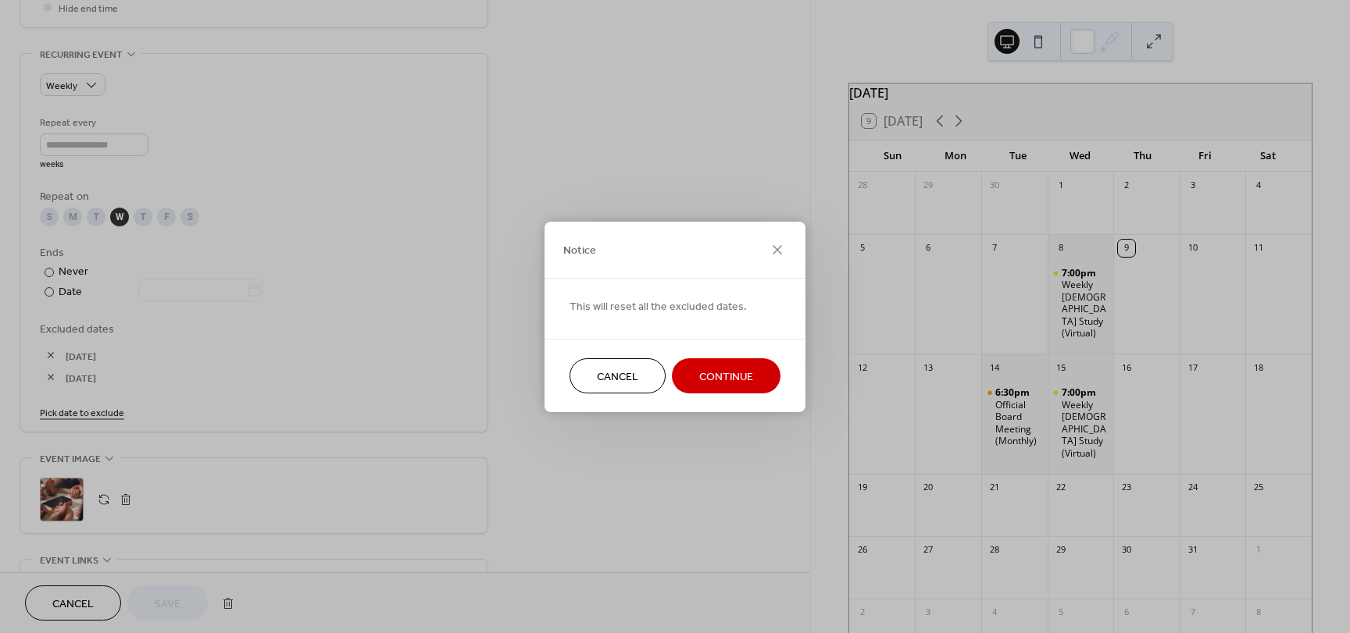
click at [698, 368] on button "Continue" at bounding box center [726, 376] width 109 height 35
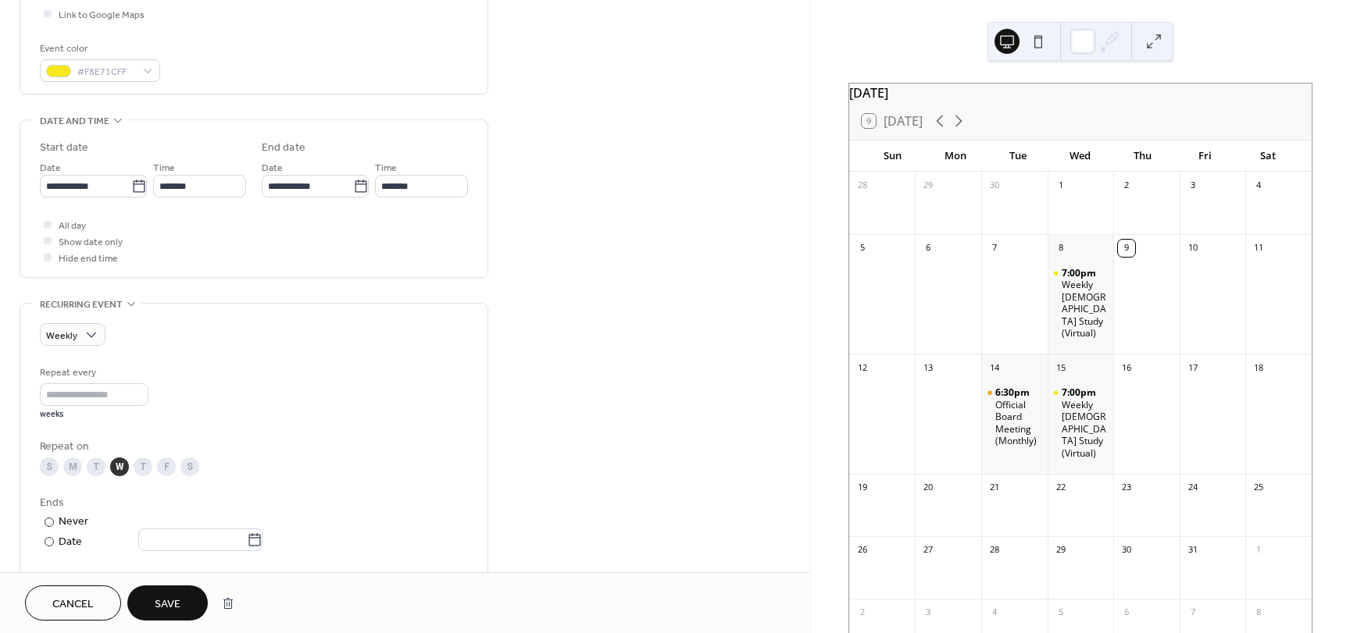
scroll to position [375, 0]
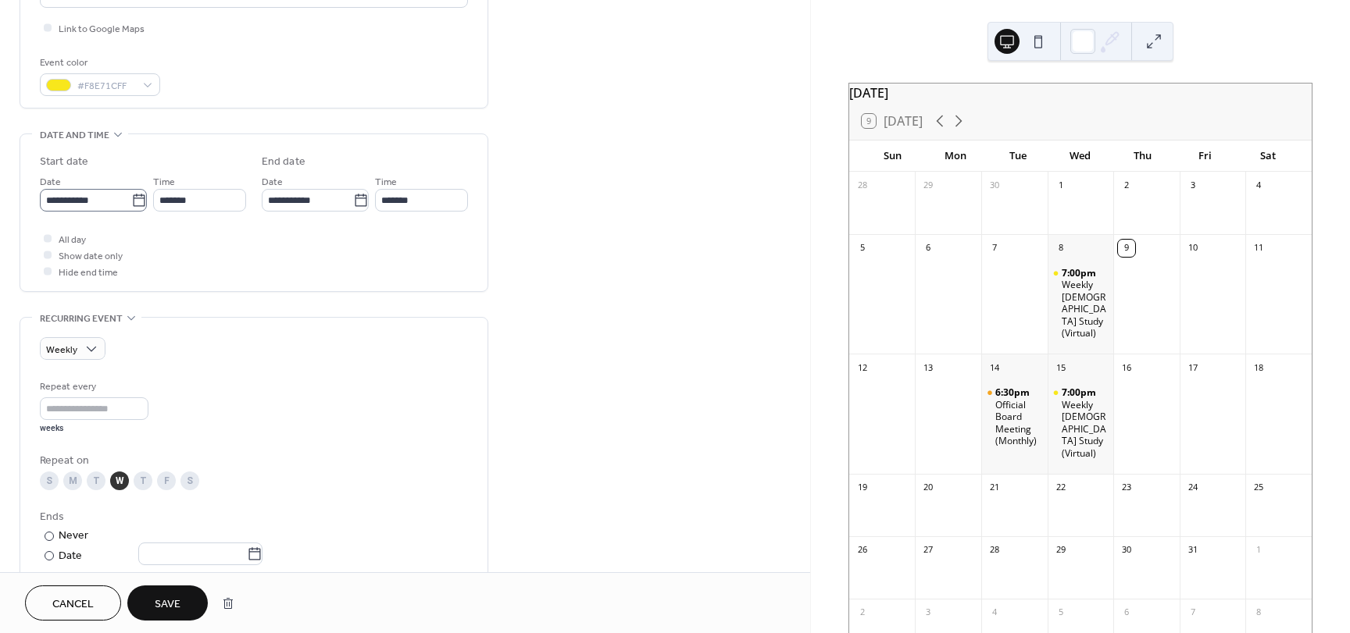
click at [137, 202] on icon at bounding box center [139, 201] width 16 height 16
click at [131, 202] on input "**********" at bounding box center [85, 200] width 91 height 23
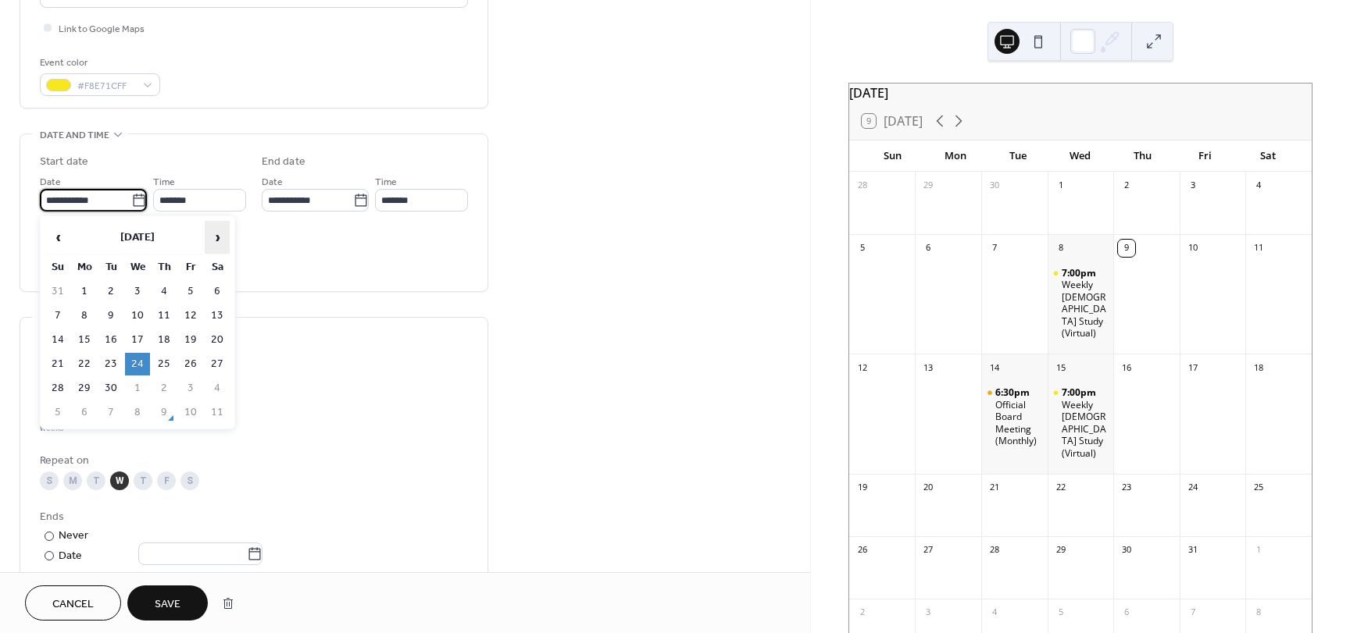
click at [219, 241] on span "›" at bounding box center [216, 237] width 23 height 31
click at [139, 312] on td "8" at bounding box center [137, 316] width 25 height 23
type input "**********"
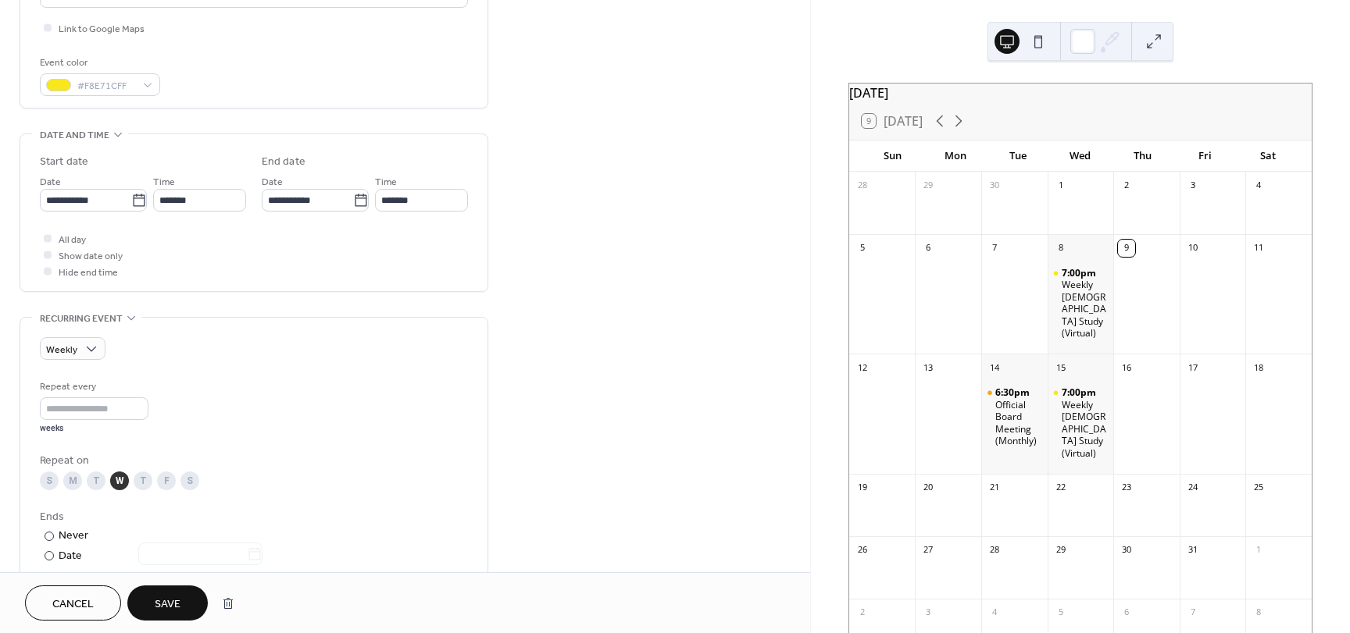
click at [173, 603] on span "Save" at bounding box center [168, 605] width 26 height 16
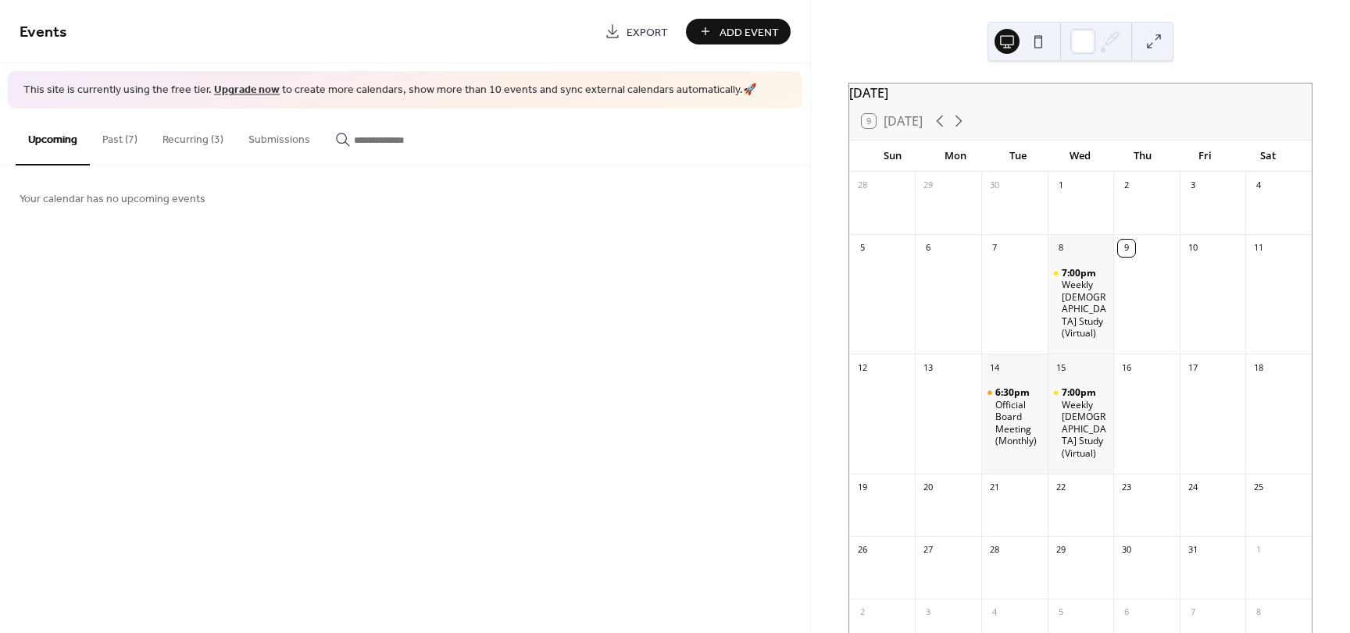
click at [203, 137] on button "Recurring (3)" at bounding box center [193, 136] width 86 height 55
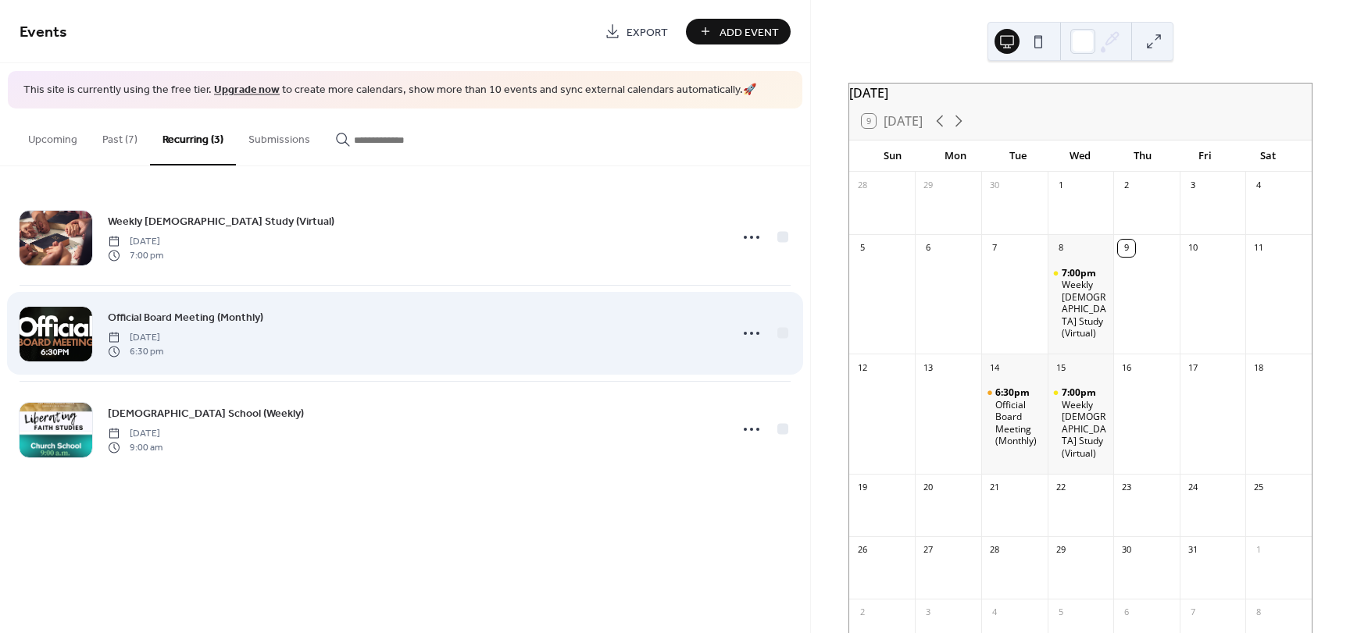
click at [215, 323] on span "Official Board Meeting (Monthly)" at bounding box center [185, 317] width 155 height 16
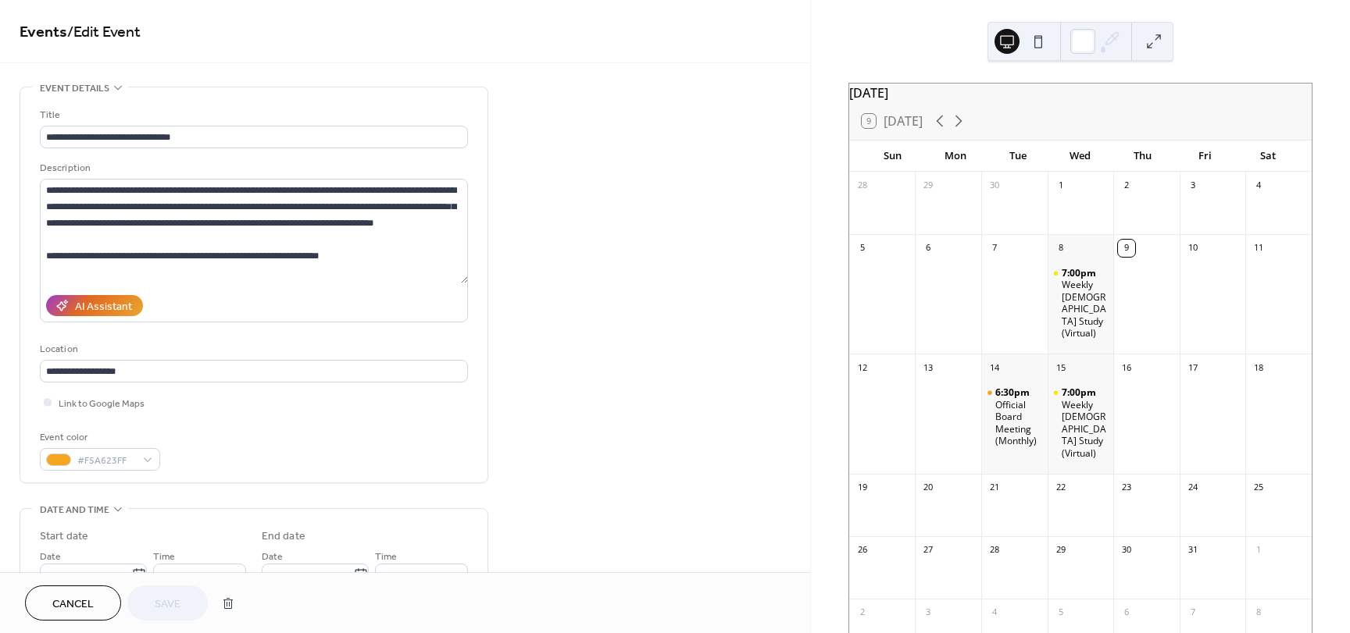
drag, startPoint x: 802, startPoint y: 155, endPoint x: 803, endPoint y: 219, distance: 64.8
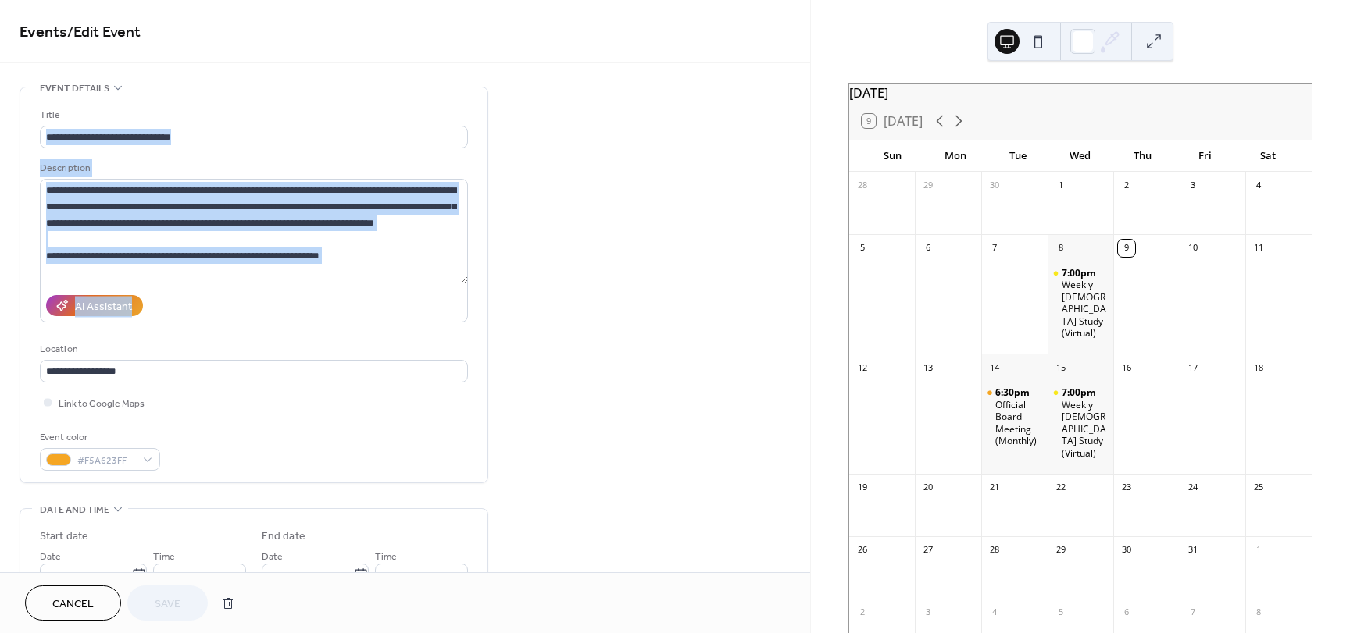
drag, startPoint x: 804, startPoint y: 145, endPoint x: 801, endPoint y: 193, distance: 48.5
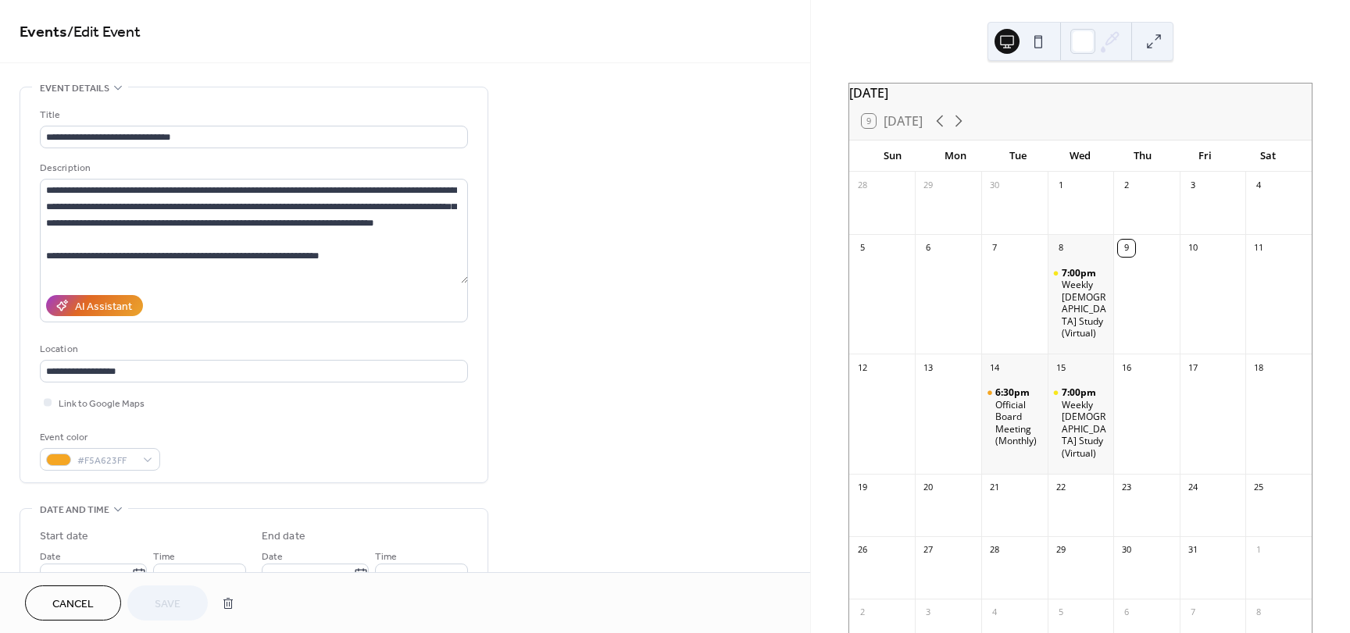
click at [149, 602] on div "Cancel Save" at bounding box center [133, 603] width 217 height 35
click at [79, 602] on span "Cancel" at bounding box center [72, 605] width 41 height 16
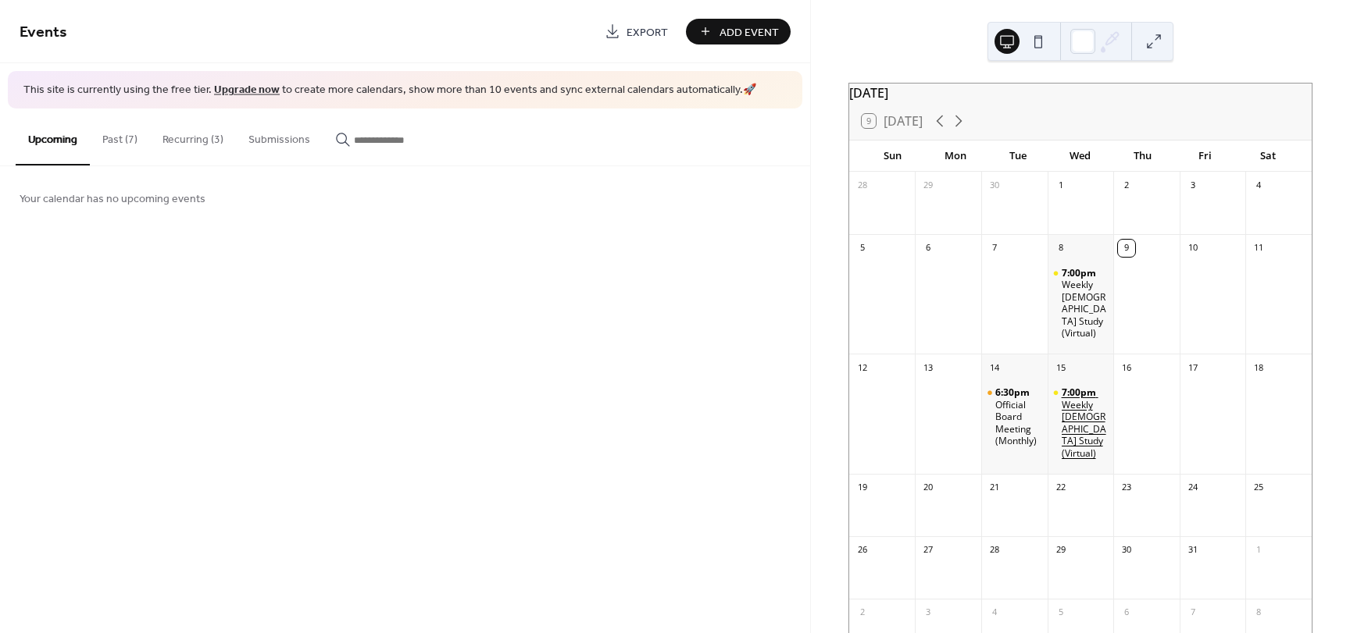
click at [1076, 404] on div "Weekly [DEMOGRAPHIC_DATA] Study (Virtual)" at bounding box center [1085, 429] width 46 height 61
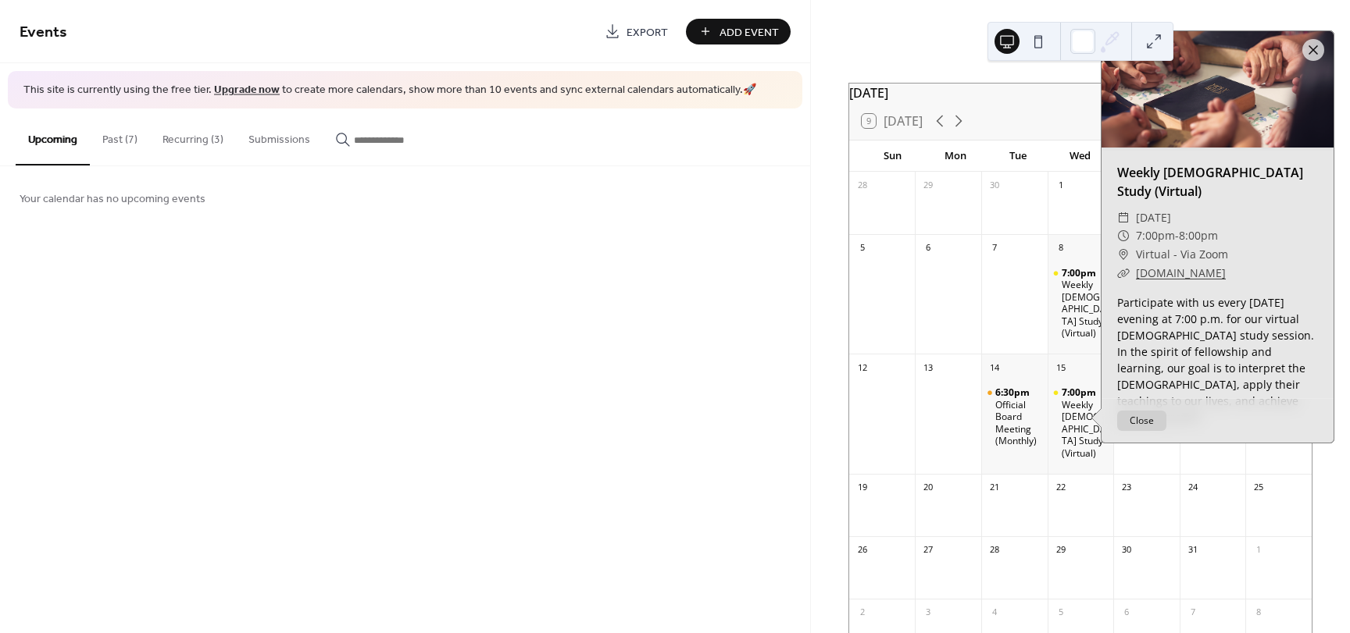
click at [1169, 45] on div at bounding box center [1080, 41] width 186 height 39
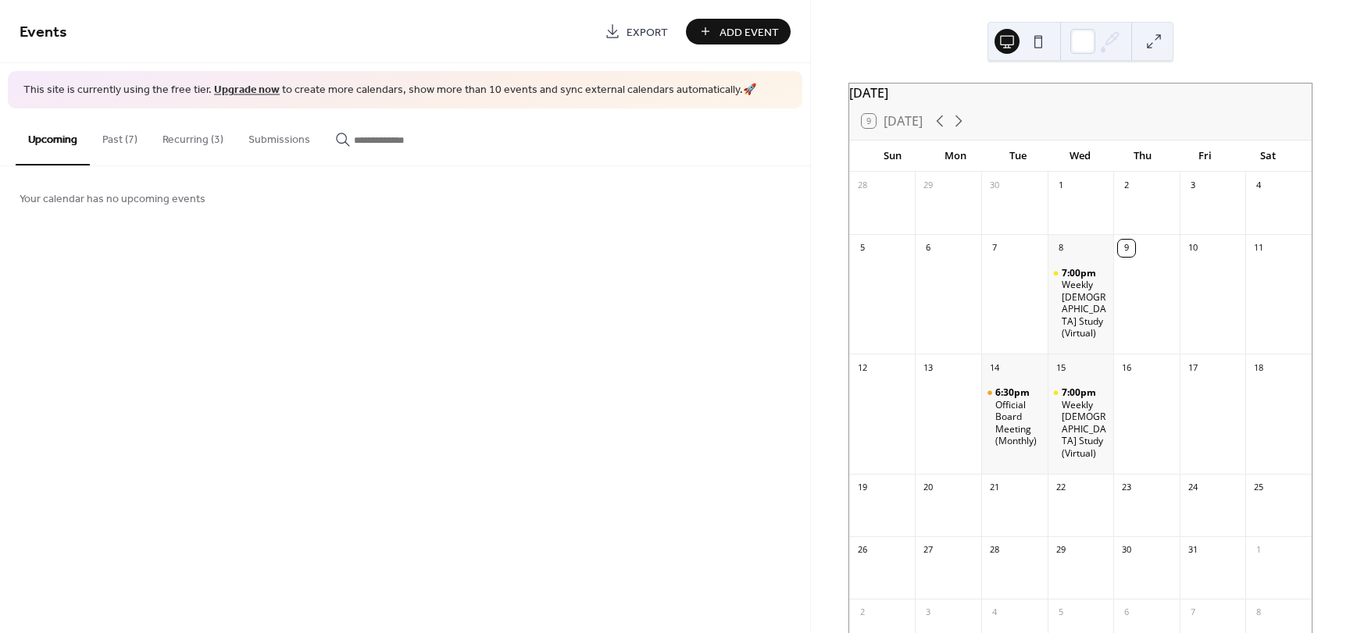
click at [118, 140] on button "Past (7)" at bounding box center [120, 136] width 60 height 55
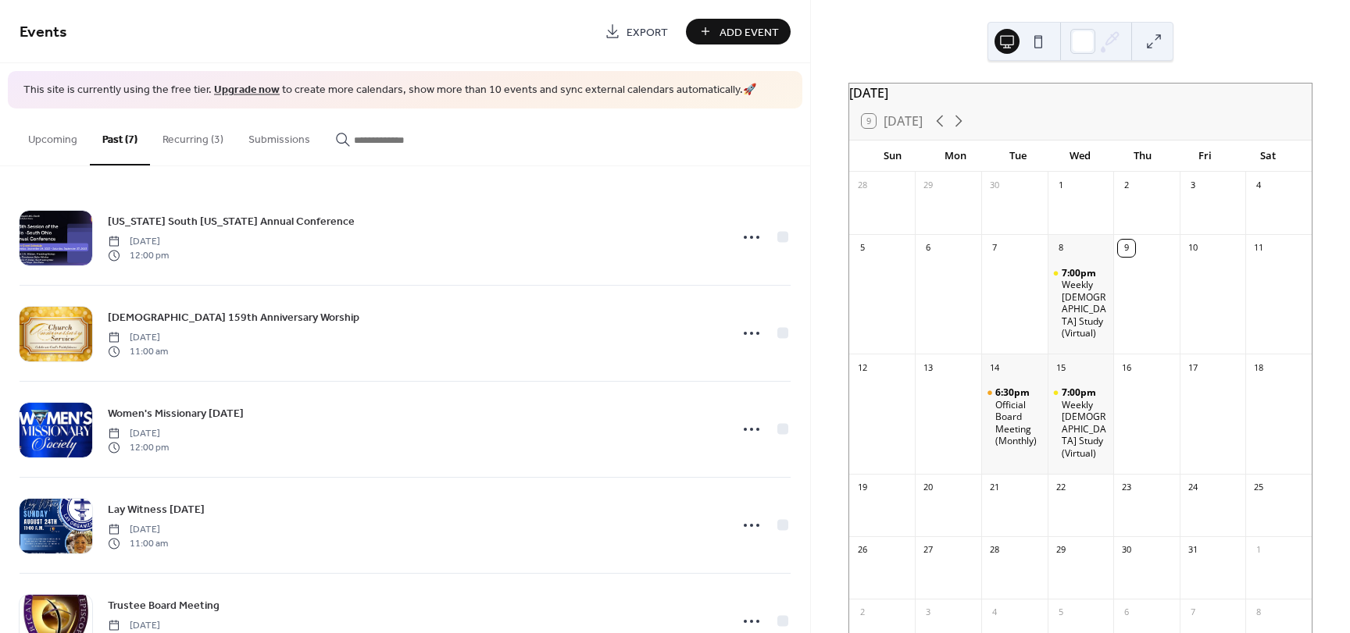
click at [205, 134] on button "Recurring (3)" at bounding box center [193, 136] width 86 height 55
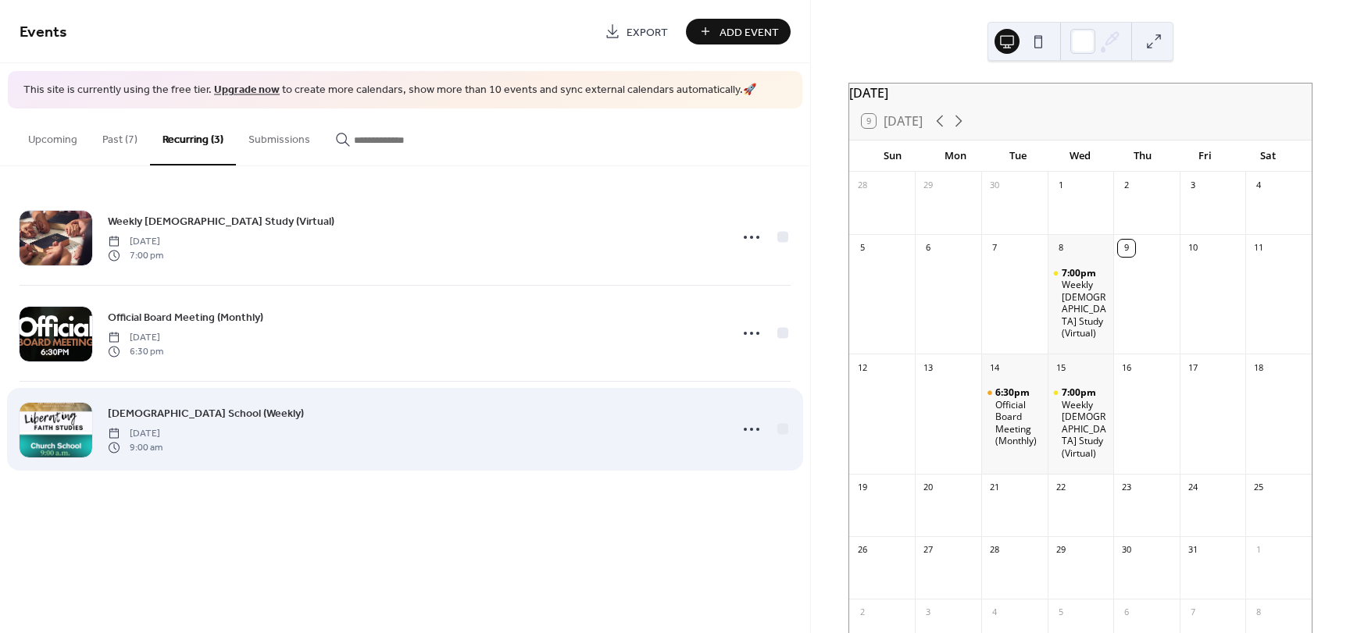
click at [162, 430] on span "[DATE]" at bounding box center [135, 433] width 55 height 14
click at [744, 433] on icon at bounding box center [751, 429] width 25 height 25
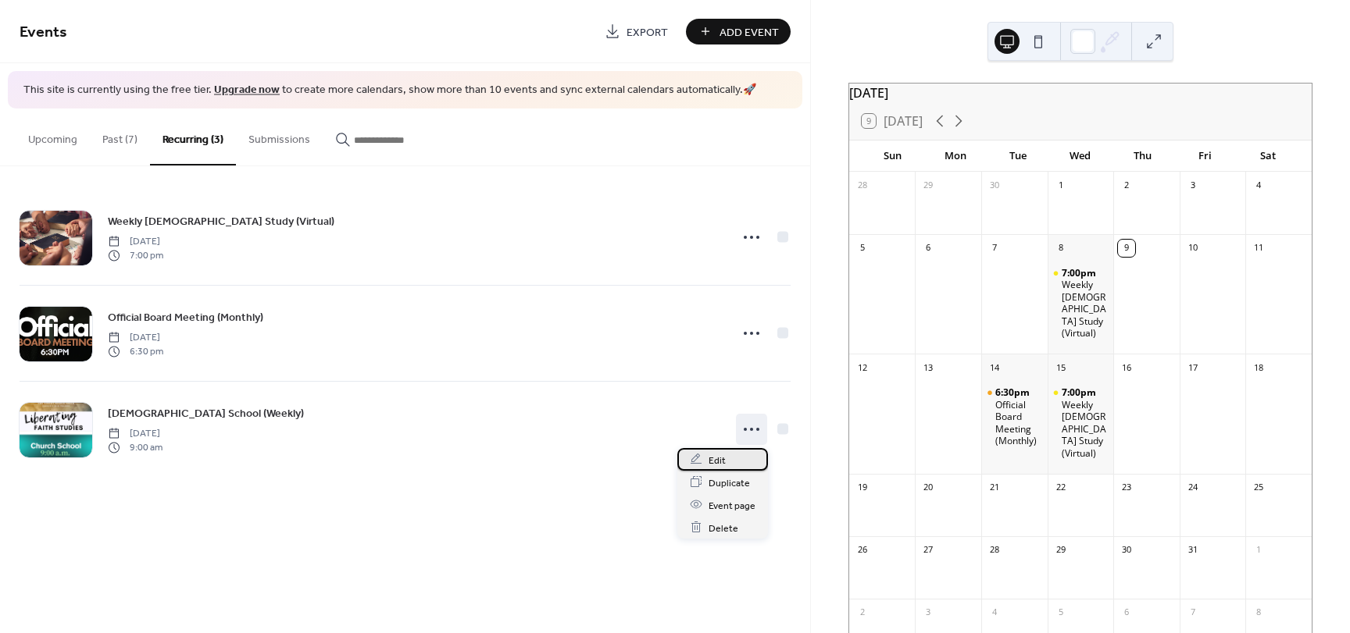
click at [713, 460] on span "Edit" at bounding box center [716, 460] width 17 height 16
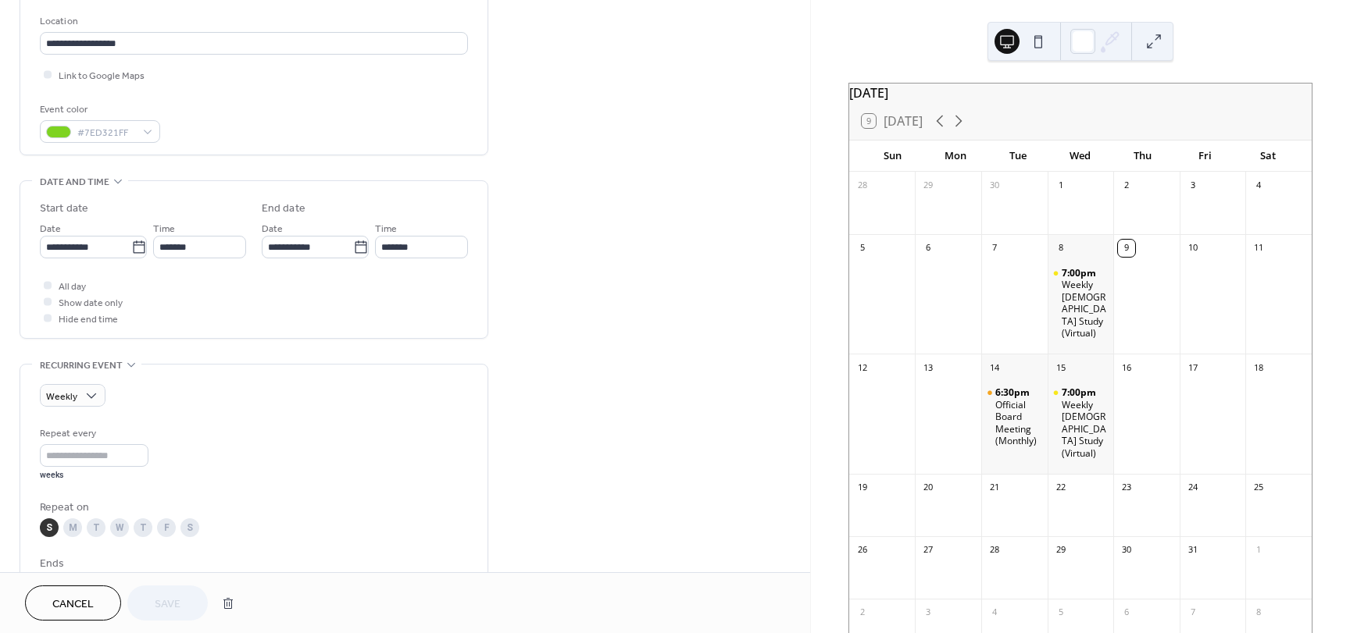
scroll to position [330, 0]
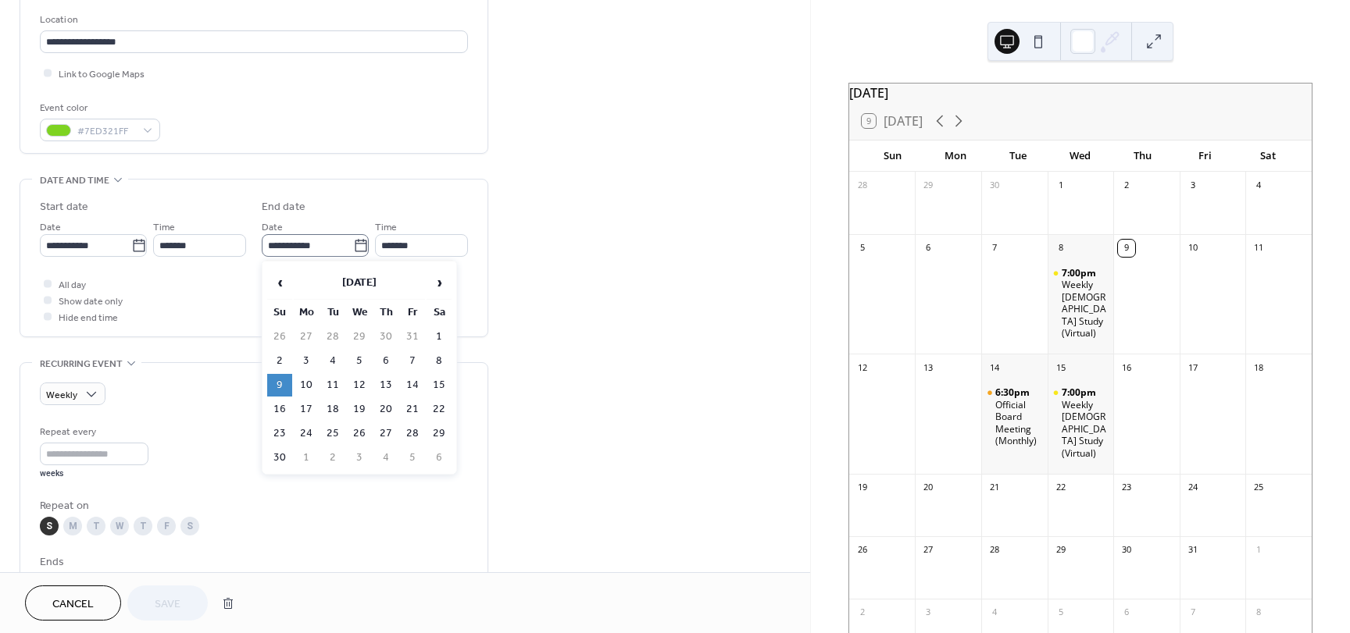
click at [359, 247] on icon at bounding box center [361, 246] width 16 height 16
click at [353, 247] on input "**********" at bounding box center [307, 245] width 91 height 23
click at [284, 284] on span "‹" at bounding box center [279, 282] width 23 height 31
click at [281, 406] on td "19" at bounding box center [279, 409] width 25 height 23
type input "**********"
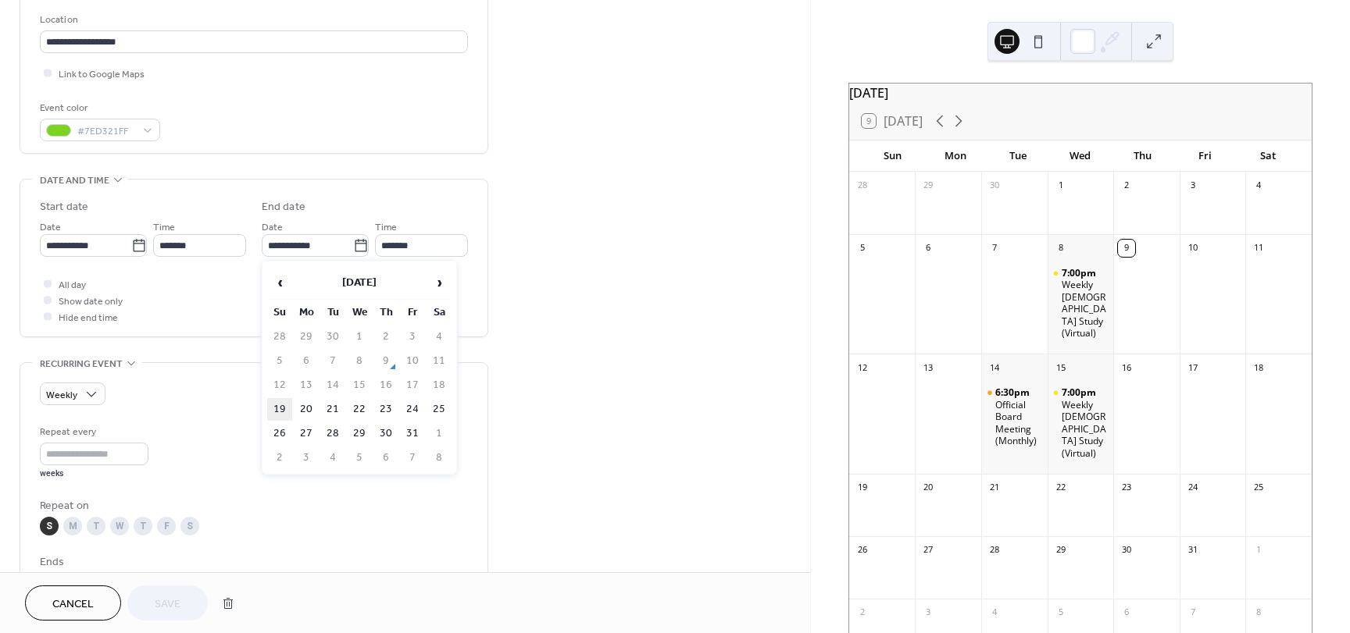
type input "*******"
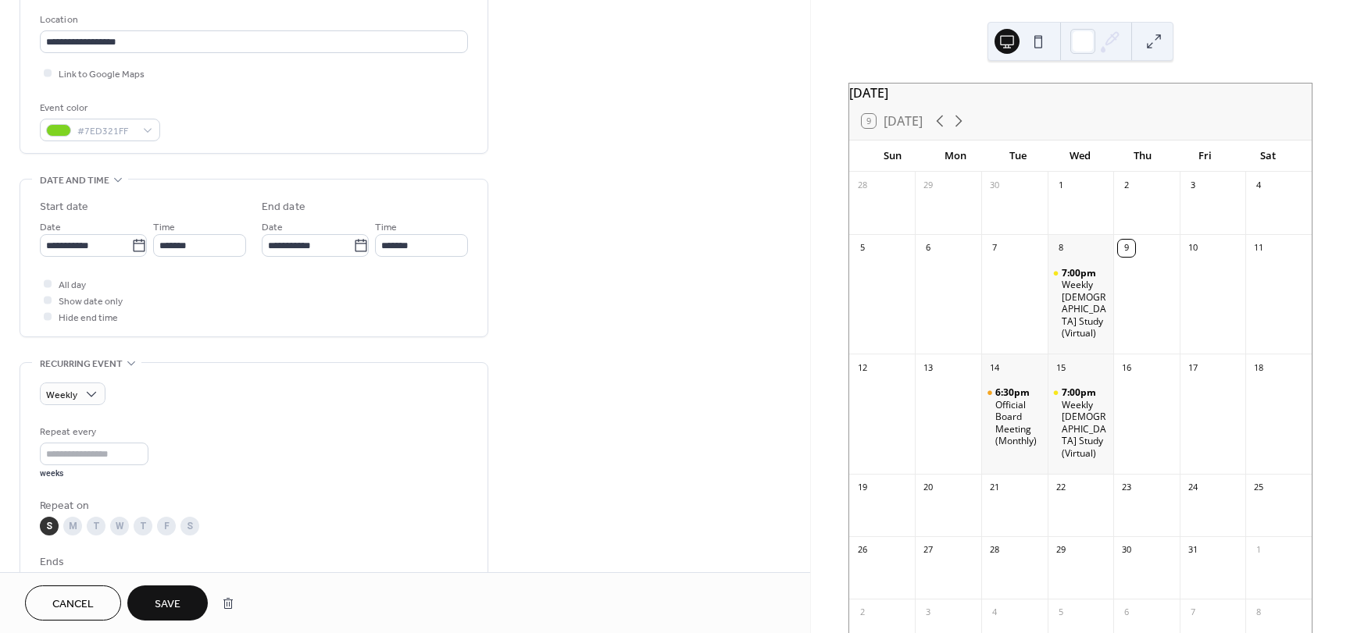
click at [170, 606] on span "Save" at bounding box center [168, 605] width 26 height 16
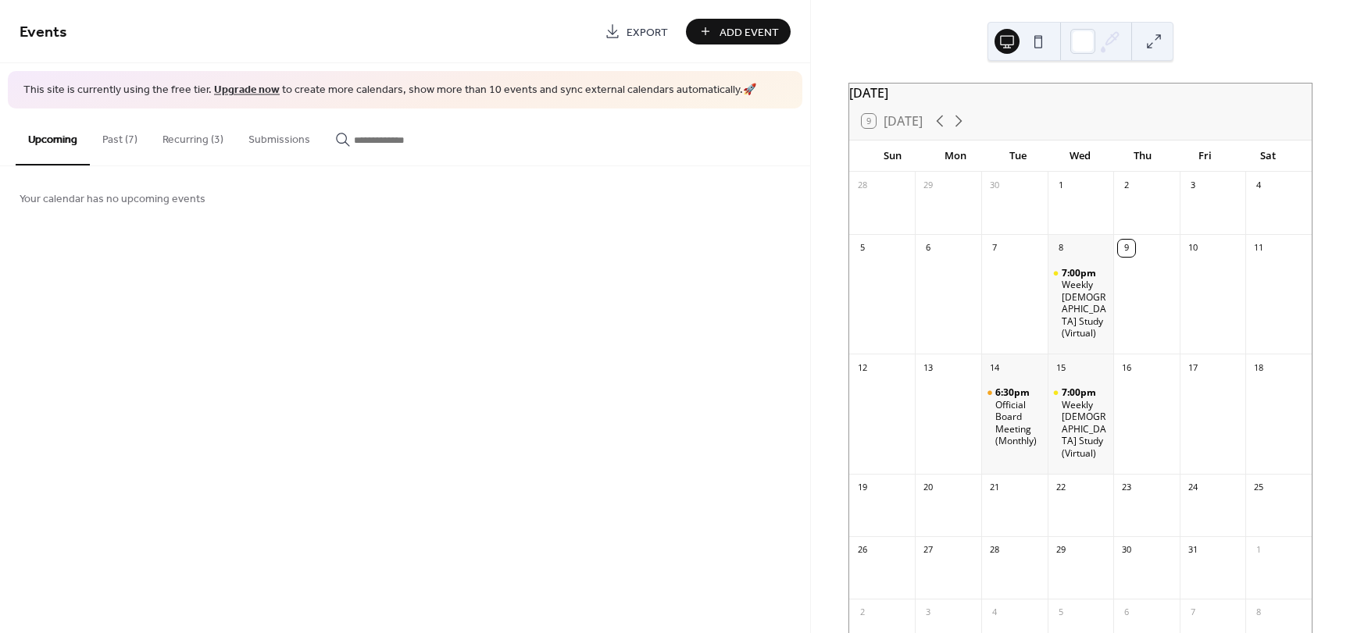
click at [201, 137] on button "Recurring (3)" at bounding box center [193, 136] width 86 height 55
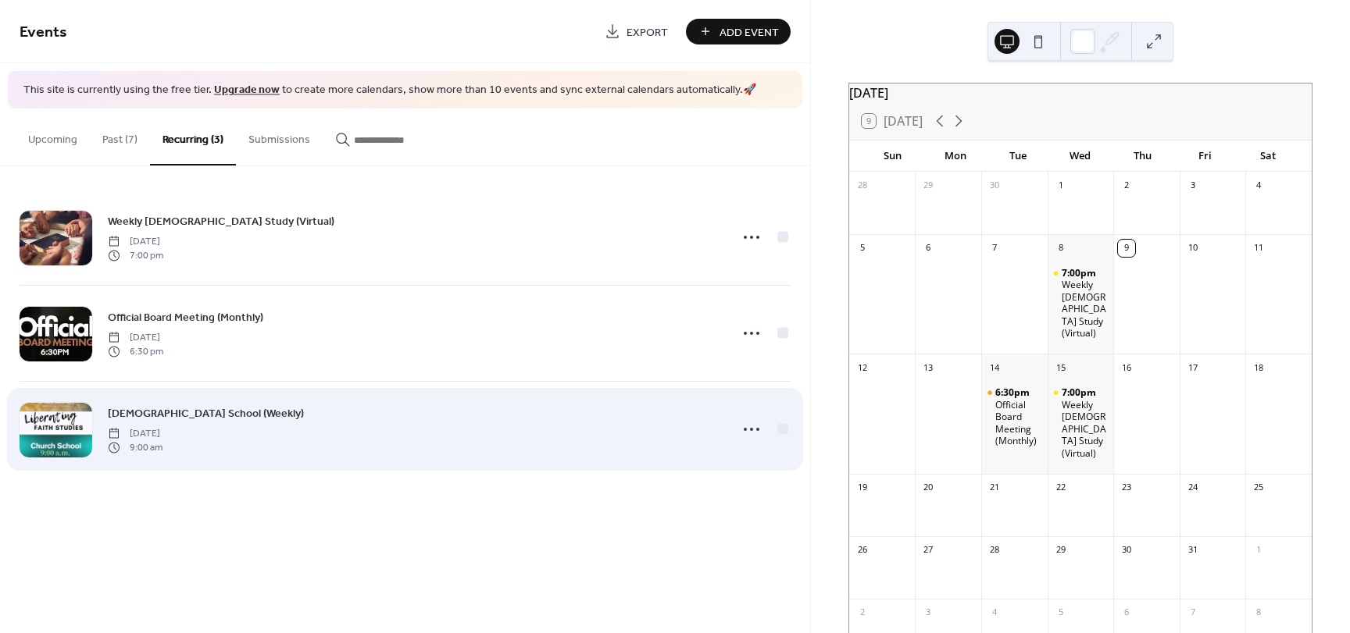
click at [162, 432] on span "[DATE]" at bounding box center [135, 433] width 55 height 14
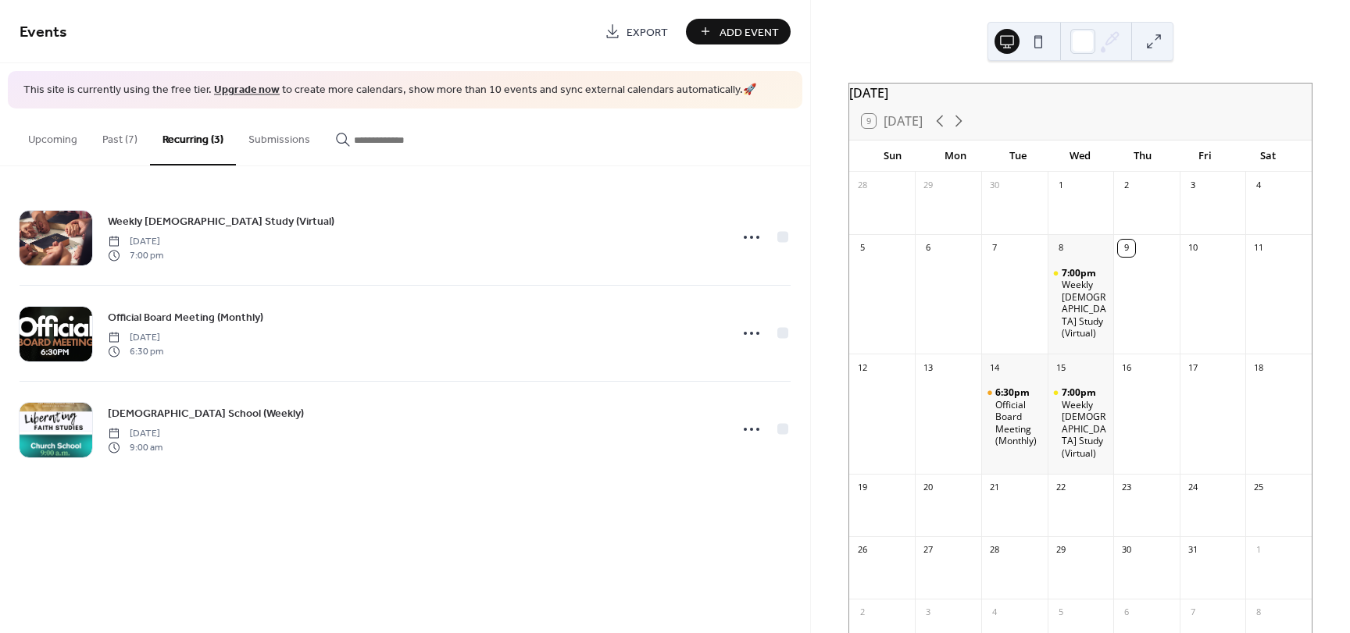
click at [871, 480] on div "19" at bounding box center [862, 488] width 17 height 17
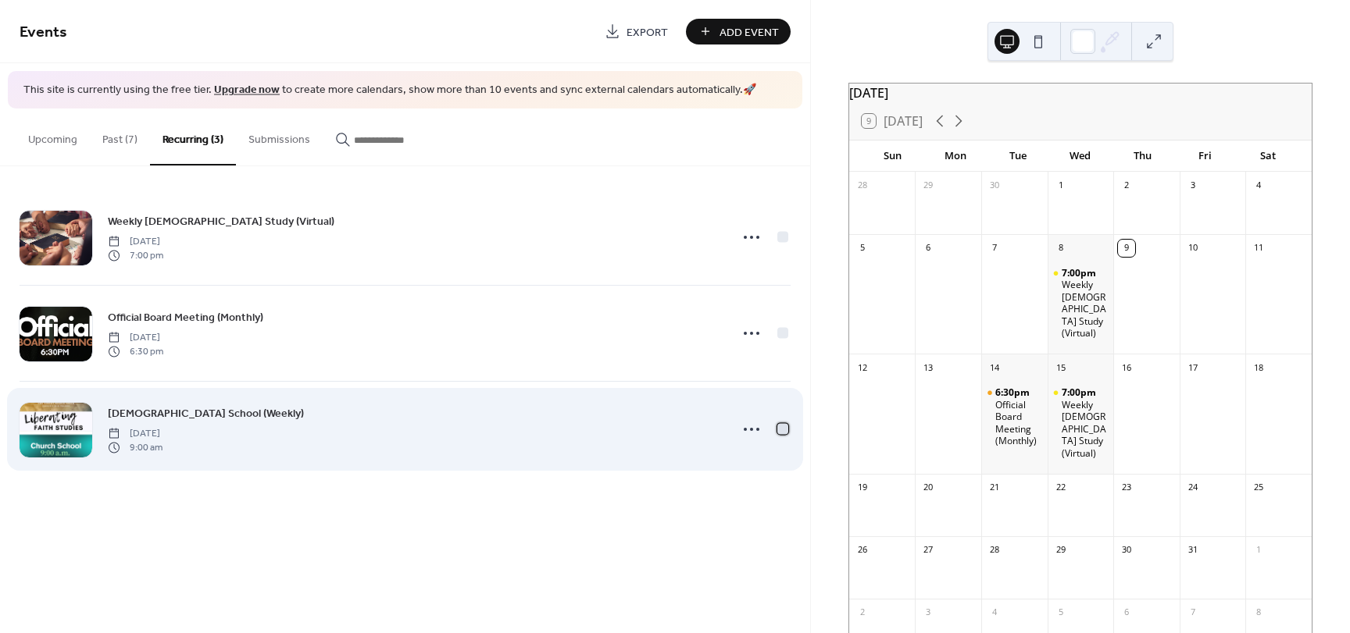
click at [777, 424] on div at bounding box center [782, 428] width 11 height 11
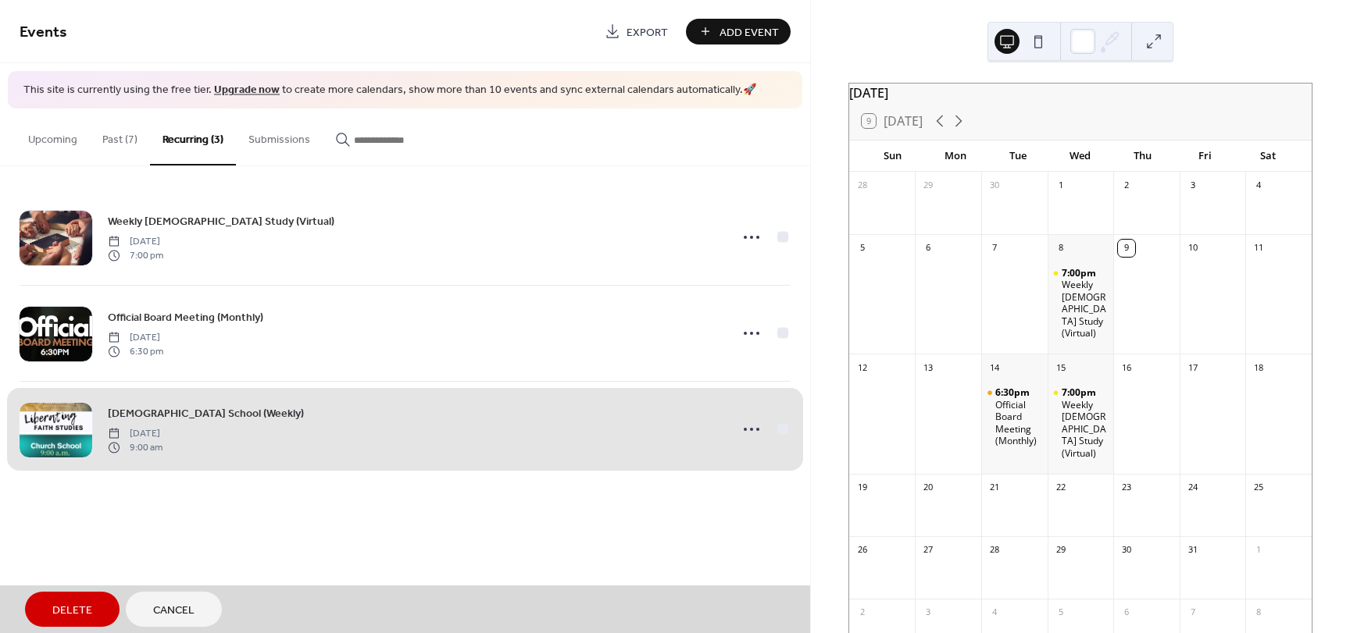
click at [166, 608] on span "Cancel" at bounding box center [173, 611] width 41 height 16
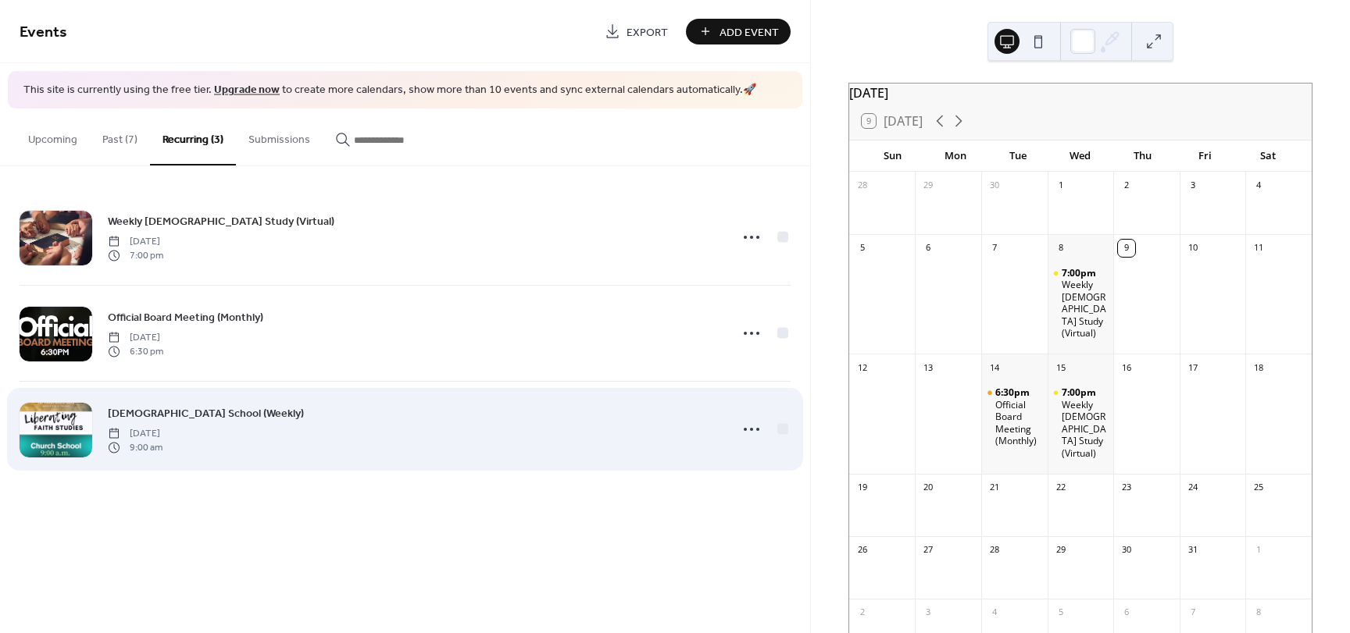
click at [162, 426] on span "[DATE]" at bounding box center [135, 433] width 55 height 14
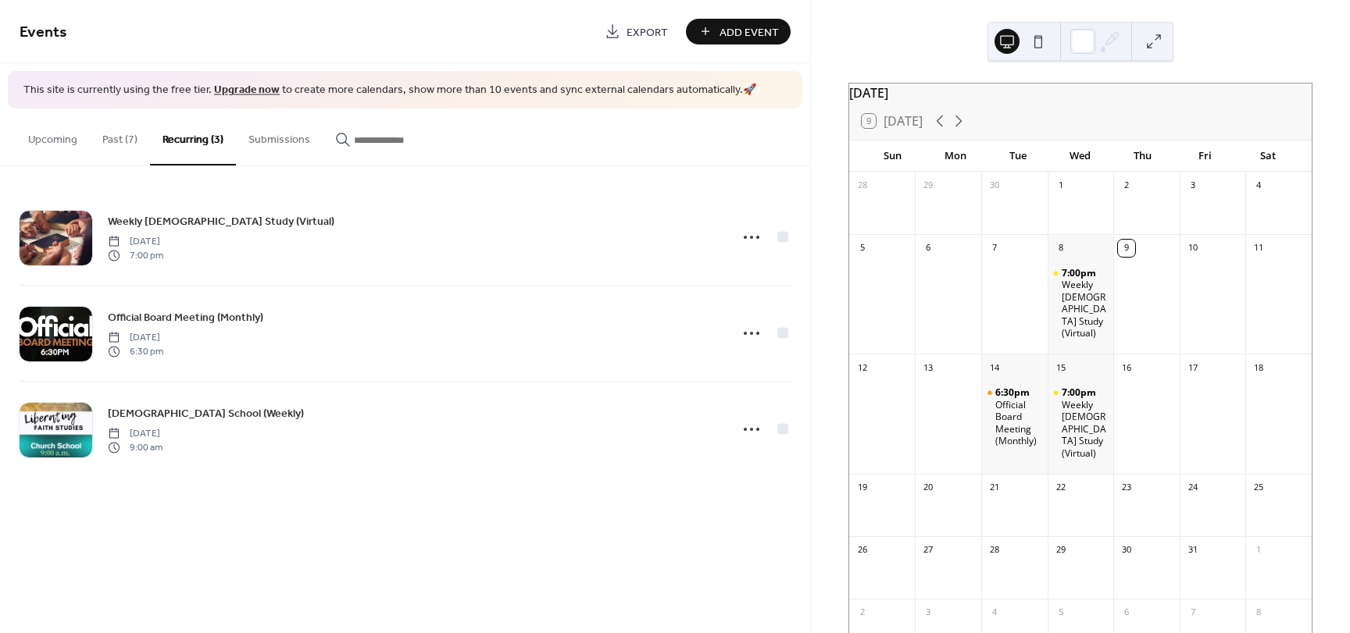
click at [724, 30] on span "Add Event" at bounding box center [748, 32] width 59 height 16
